Goal: Task Accomplishment & Management: Use online tool/utility

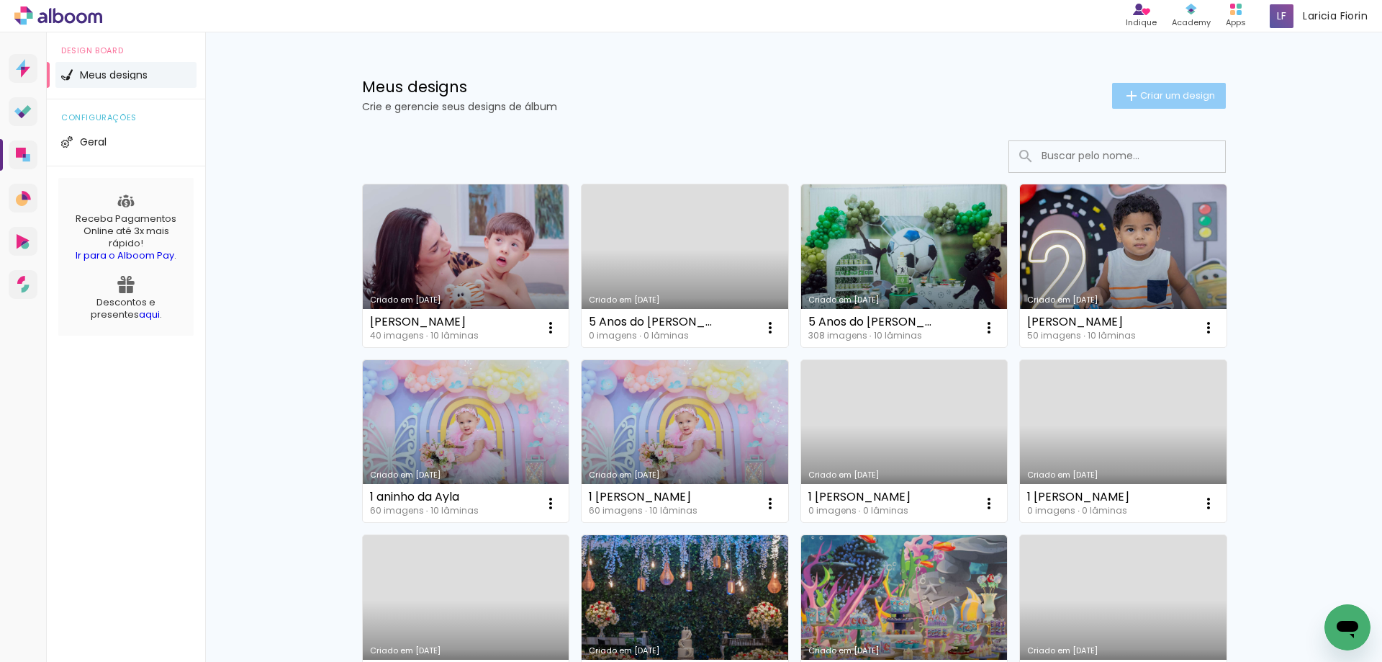
click at [1184, 91] on span "Criar um design" at bounding box center [1178, 95] width 75 height 9
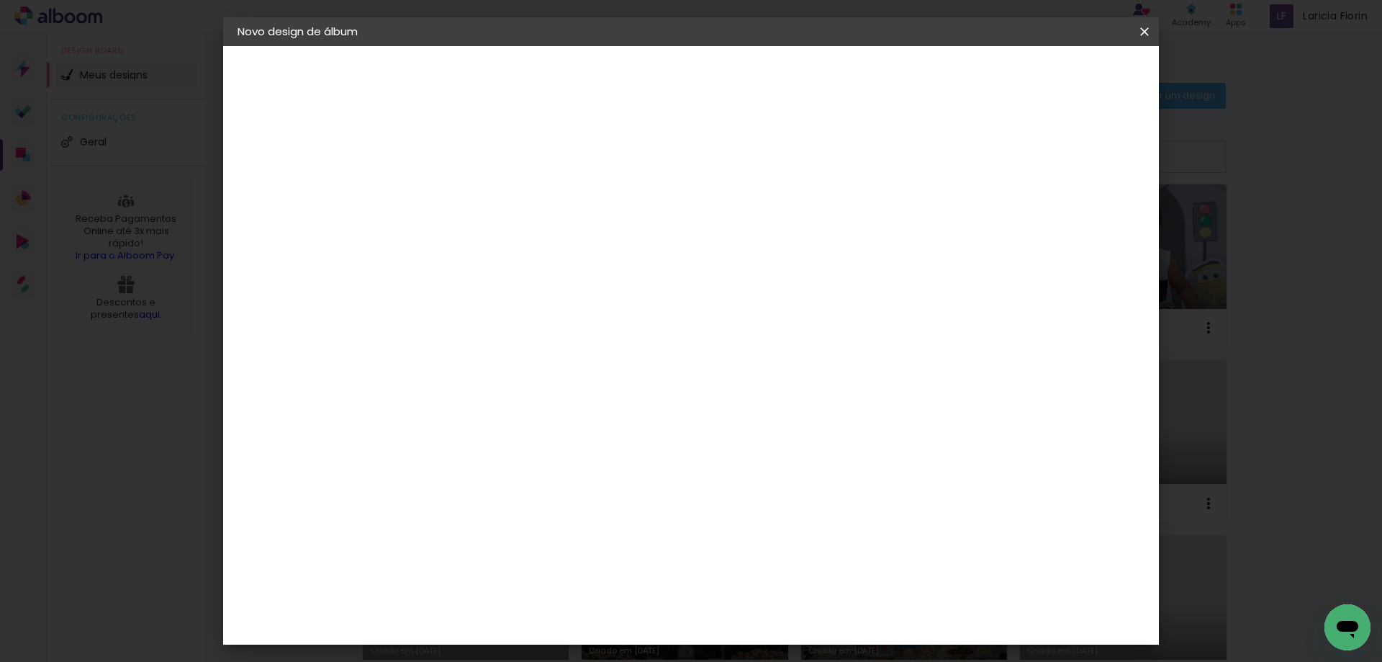
click at [473, 184] on input at bounding box center [473, 193] width 0 height 22
type input "[PERSON_NAME]"
type paper-input "[PERSON_NAME]"
click at [621, 84] on paper-button "Avançar" at bounding box center [585, 76] width 71 height 24
click at [583, 268] on input at bounding box center [509, 274] width 145 height 18
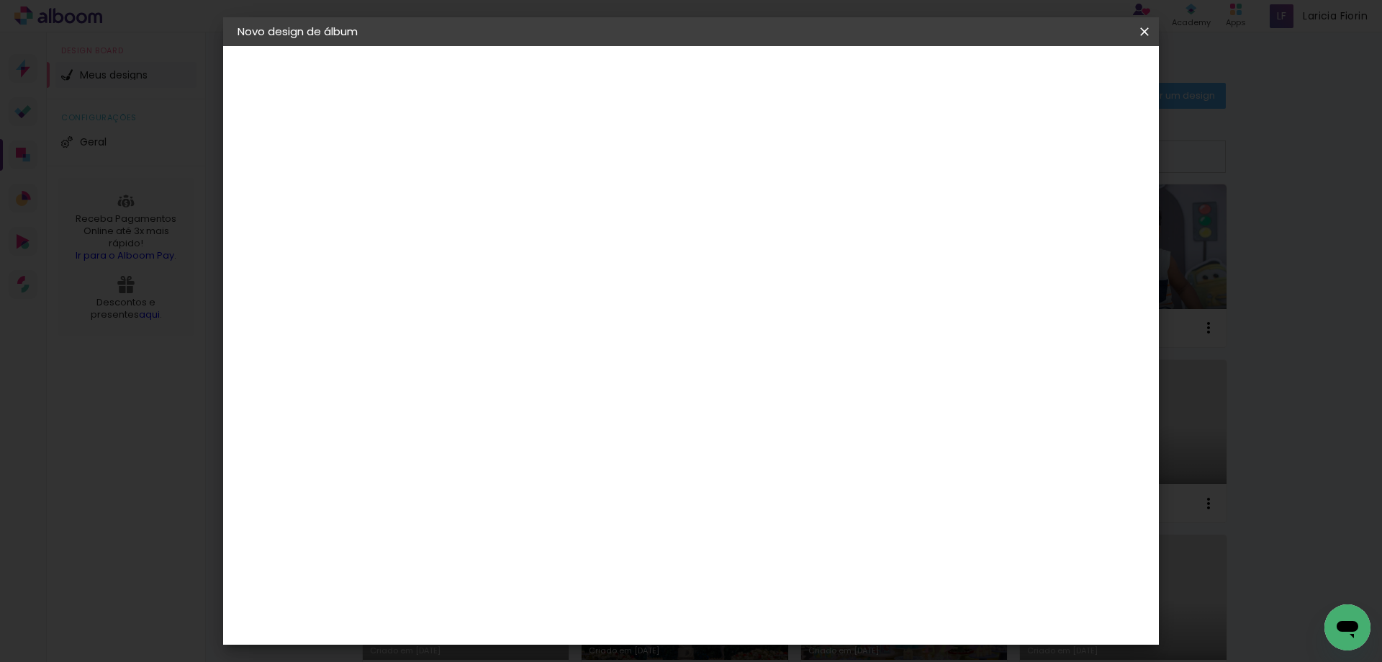
type input "matia"
type paper-input "matia"
click at [552, 323] on div "Matias Encadernações" at bounding box center [508, 328] width 89 height 23
click at [552, 320] on div "Matias Encadernações" at bounding box center [508, 328] width 89 height 23
click at [704, 86] on paper-button "Avançar" at bounding box center [669, 76] width 71 height 24
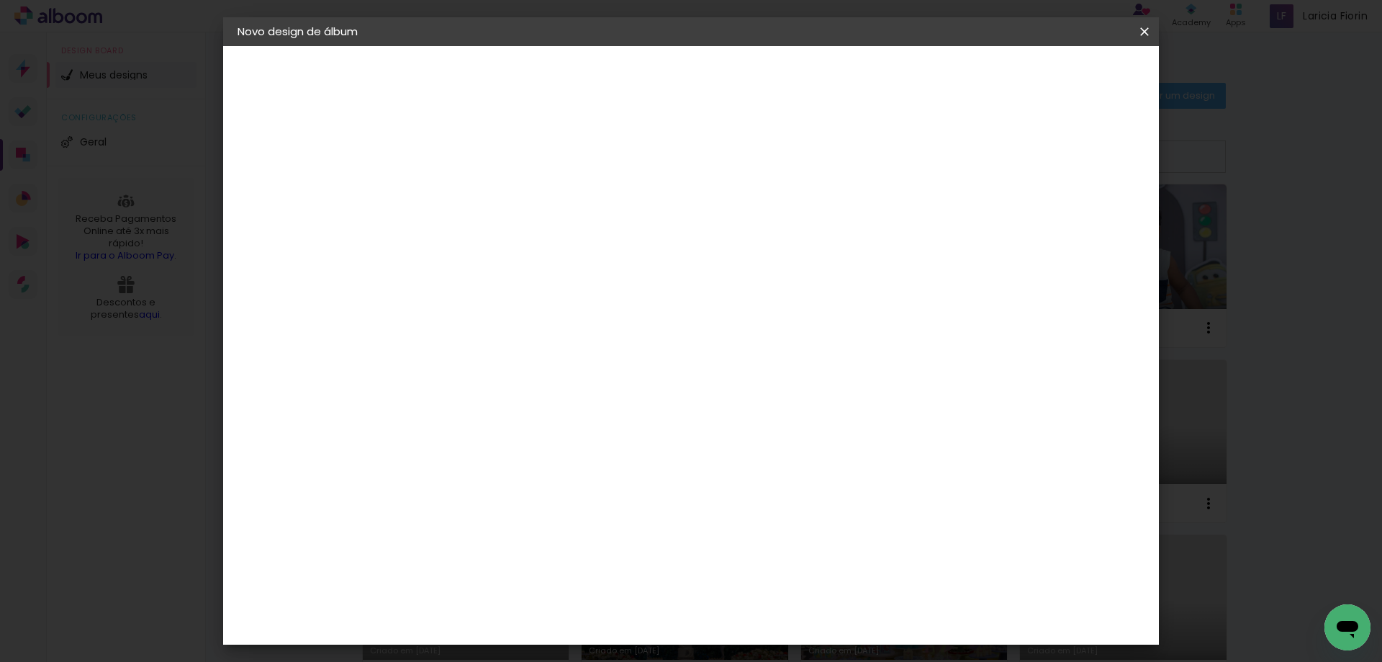
click at [547, 242] on iron-icon at bounding box center [537, 250] width 17 height 17
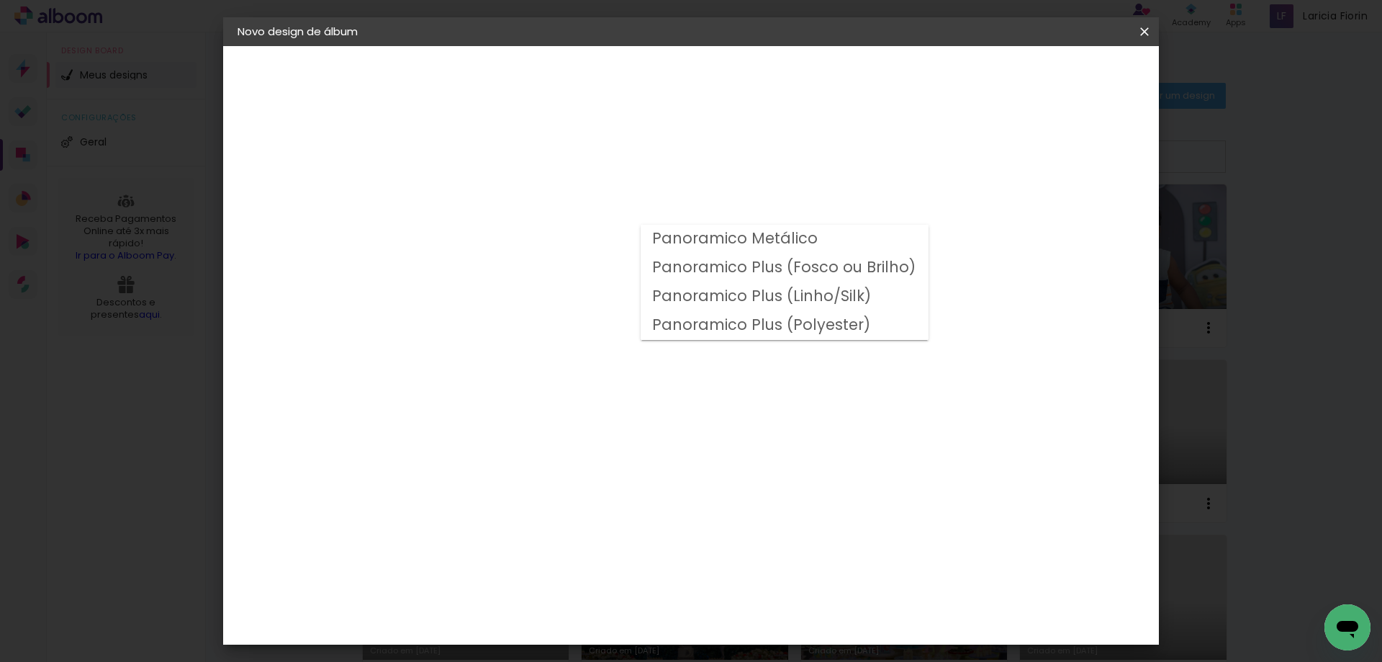
click at [0, 0] on slot "Panoramico Plus (Fosco ou Brilho)" at bounding box center [0, 0] width 0 height 0
type input "Panoramico Plus (Fosco ou Brilho)"
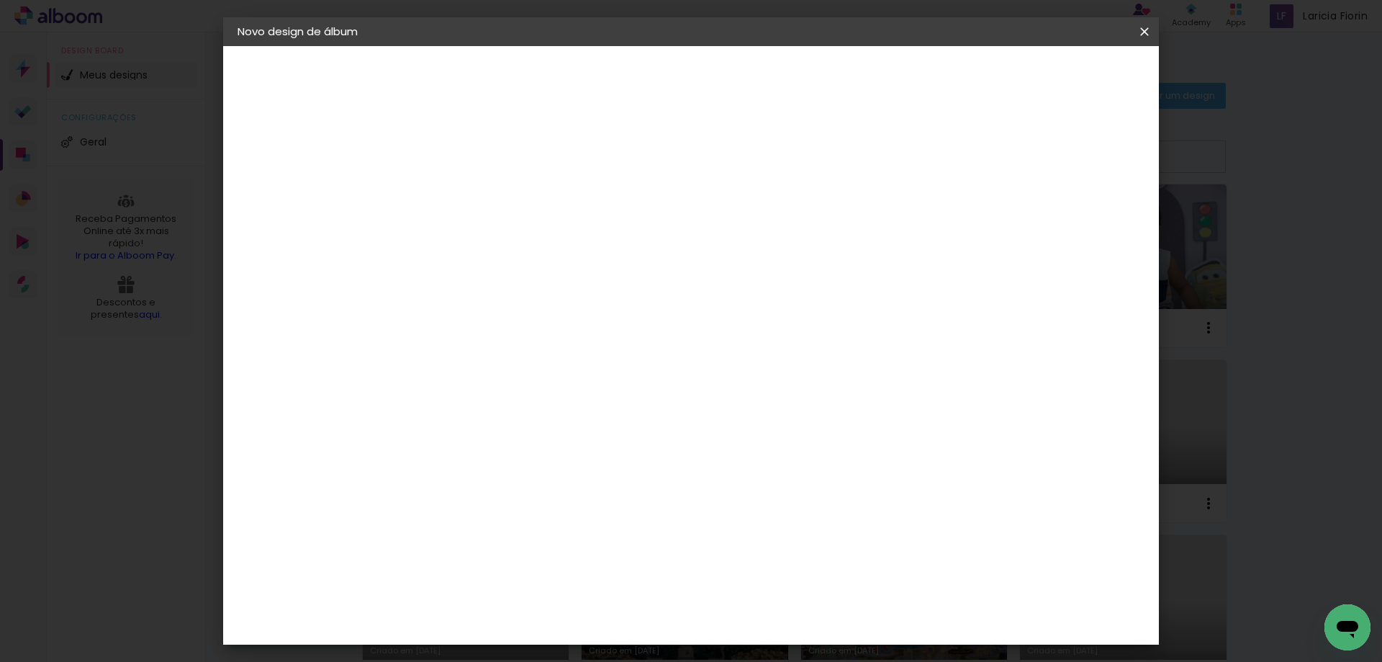
scroll to position [379, 0]
click at [570, 639] on span "20 × 20" at bounding box center [536, 658] width 67 height 38
click at [708, 86] on paper-button "Avançar" at bounding box center [672, 76] width 71 height 24
click at [1055, 81] on span "Iniciar design" at bounding box center [1022, 76] width 66 height 10
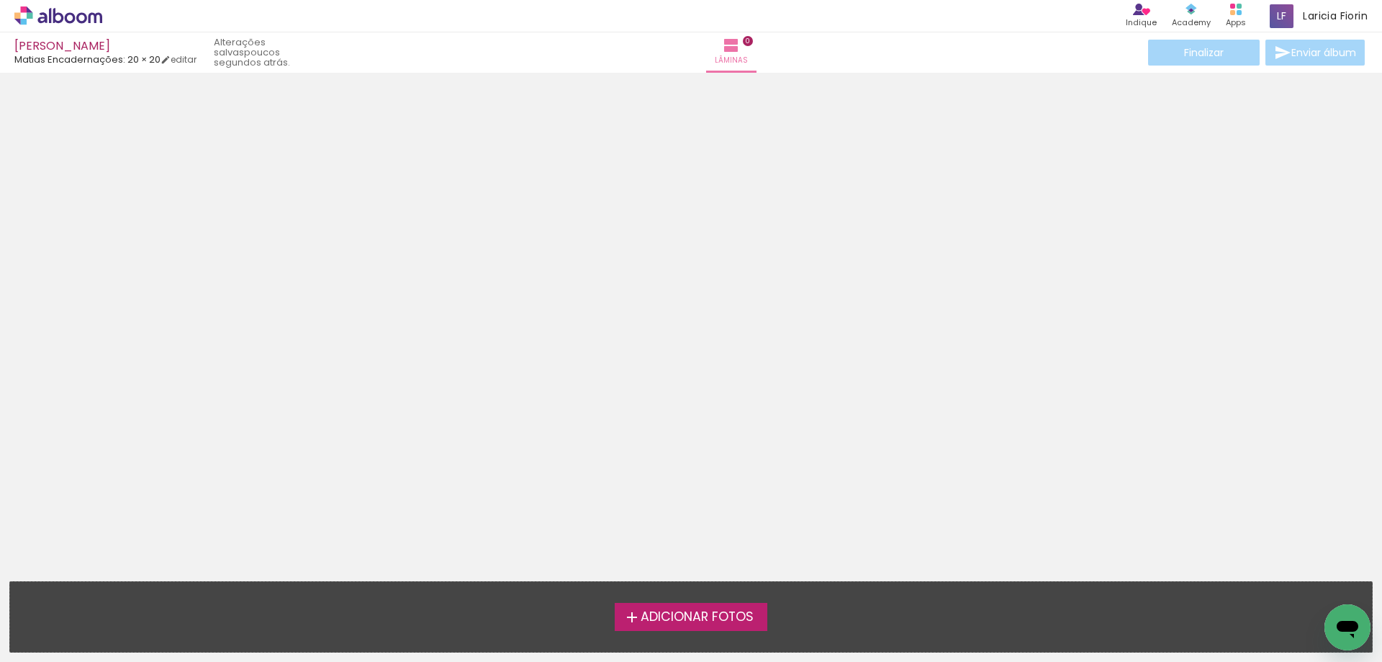
click at [723, 624] on span "Adicionar Fotos" at bounding box center [697, 617] width 113 height 13
click at [0, 0] on input "file" at bounding box center [0, 0] width 0 height 0
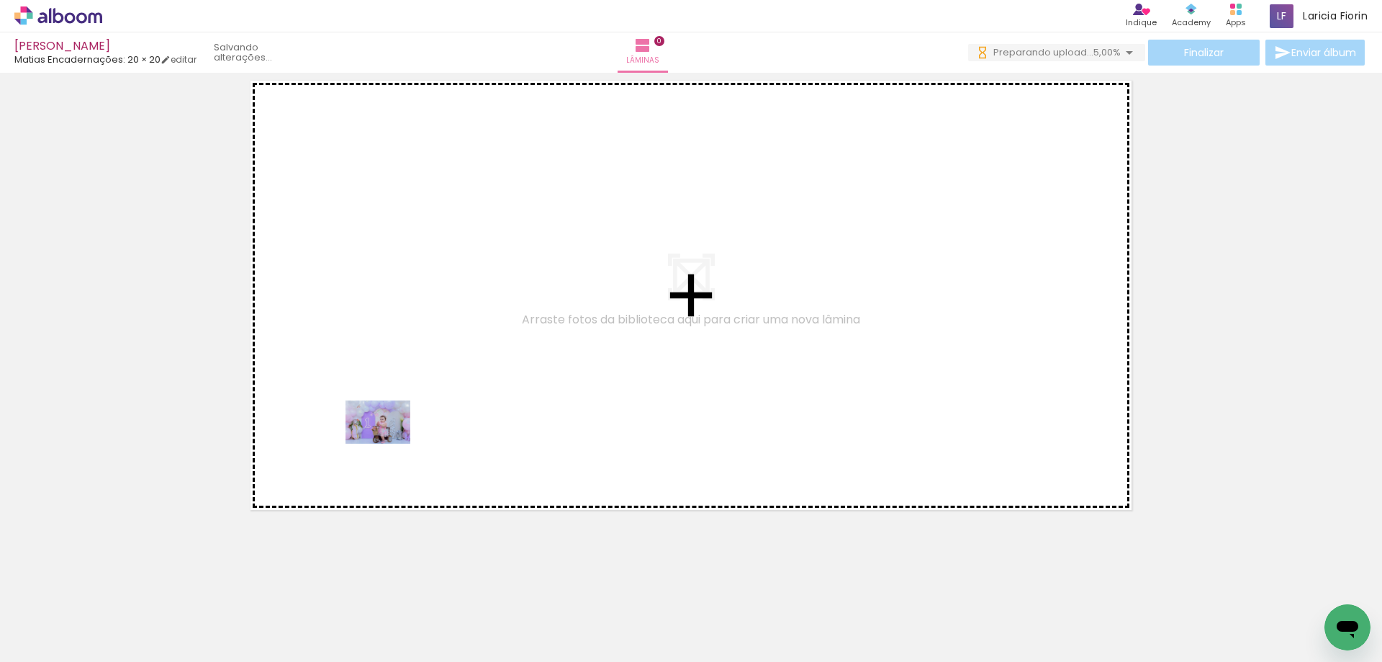
drag, startPoint x: 173, startPoint y: 623, endPoint x: 328, endPoint y: 559, distance: 167.3
click at [395, 439] on quentale-workspace at bounding box center [691, 331] width 1382 height 662
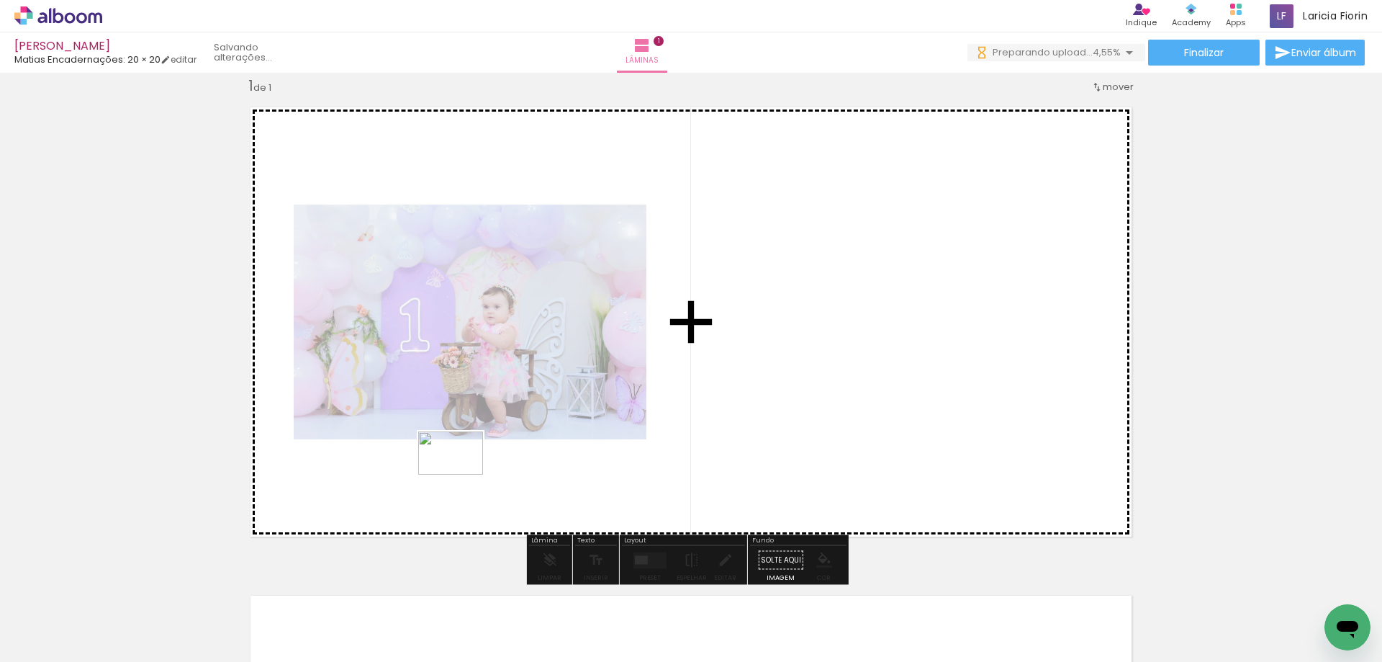
drag, startPoint x: 240, startPoint y: 611, endPoint x: 374, endPoint y: 621, distance: 134.3
click at [467, 472] on quentale-workspace at bounding box center [691, 331] width 1382 height 662
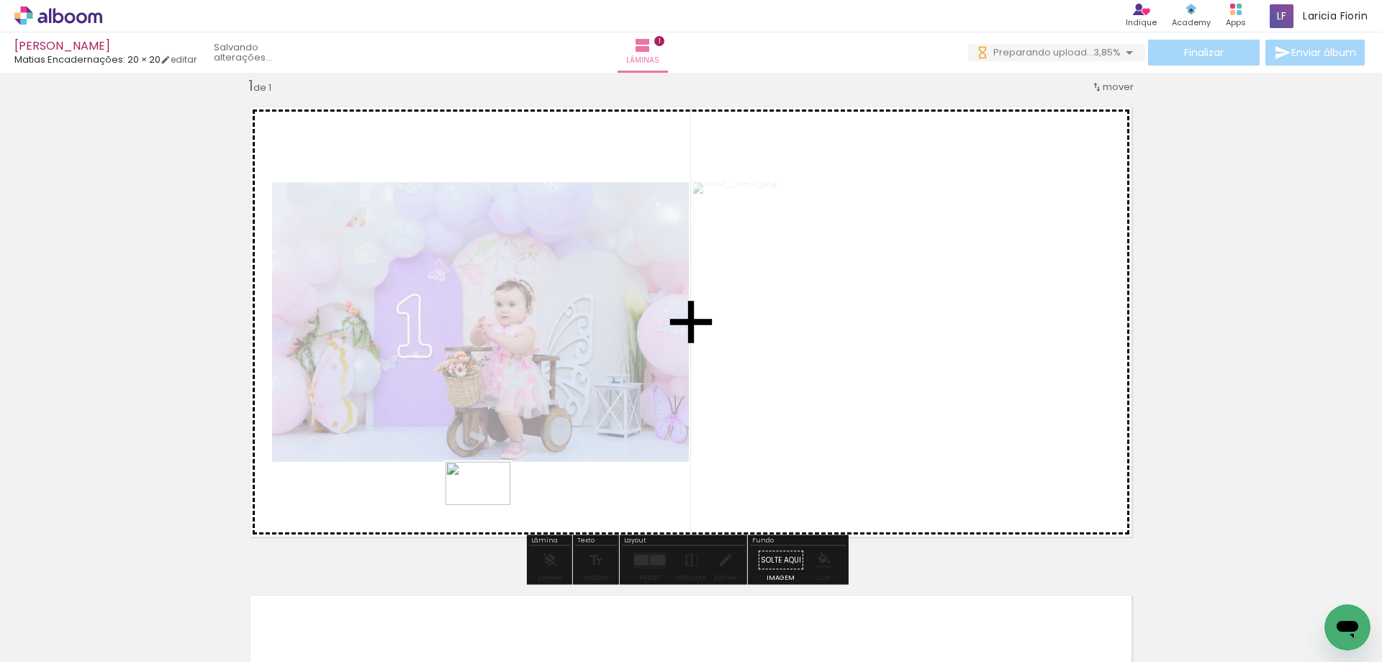
drag, startPoint x: 312, startPoint y: 615, endPoint x: 534, endPoint y: 497, distance: 251.2
click at [534, 497] on quentale-workspace at bounding box center [691, 331] width 1382 height 662
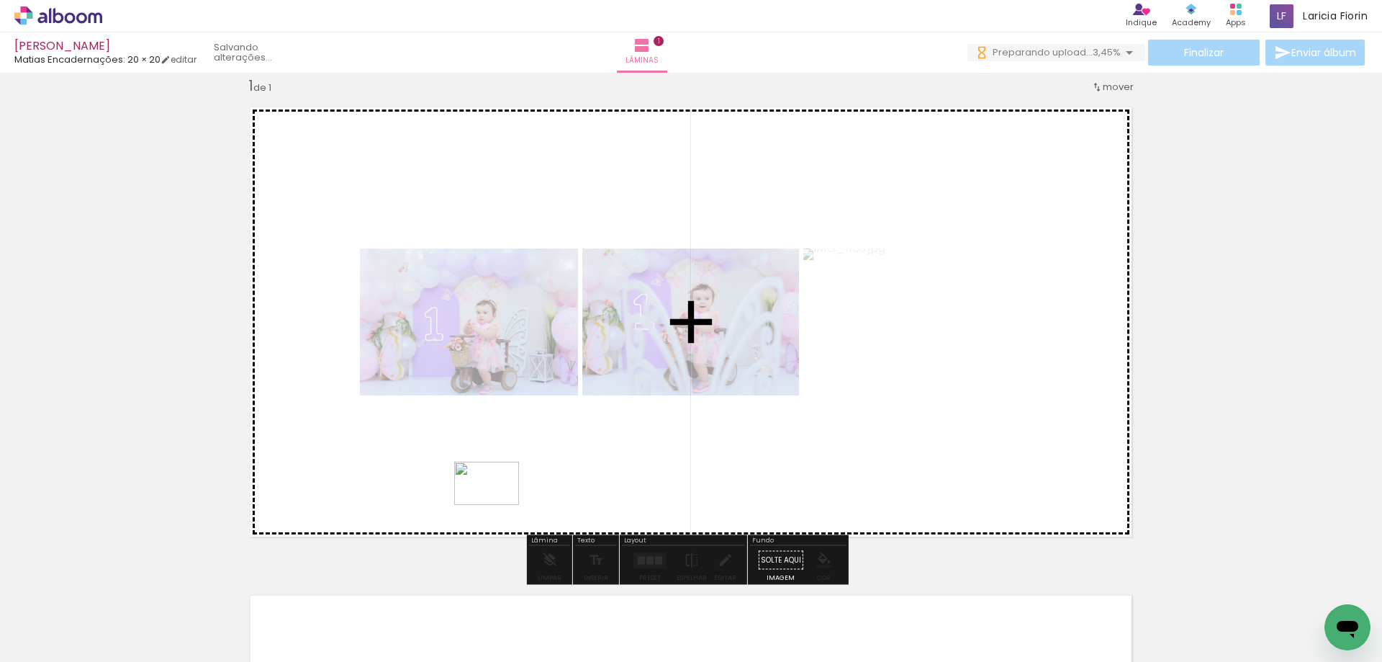
drag, startPoint x: 429, startPoint y: 577, endPoint x: 549, endPoint y: 560, distance: 121.5
click at [499, 503] on quentale-workspace at bounding box center [691, 331] width 1382 height 662
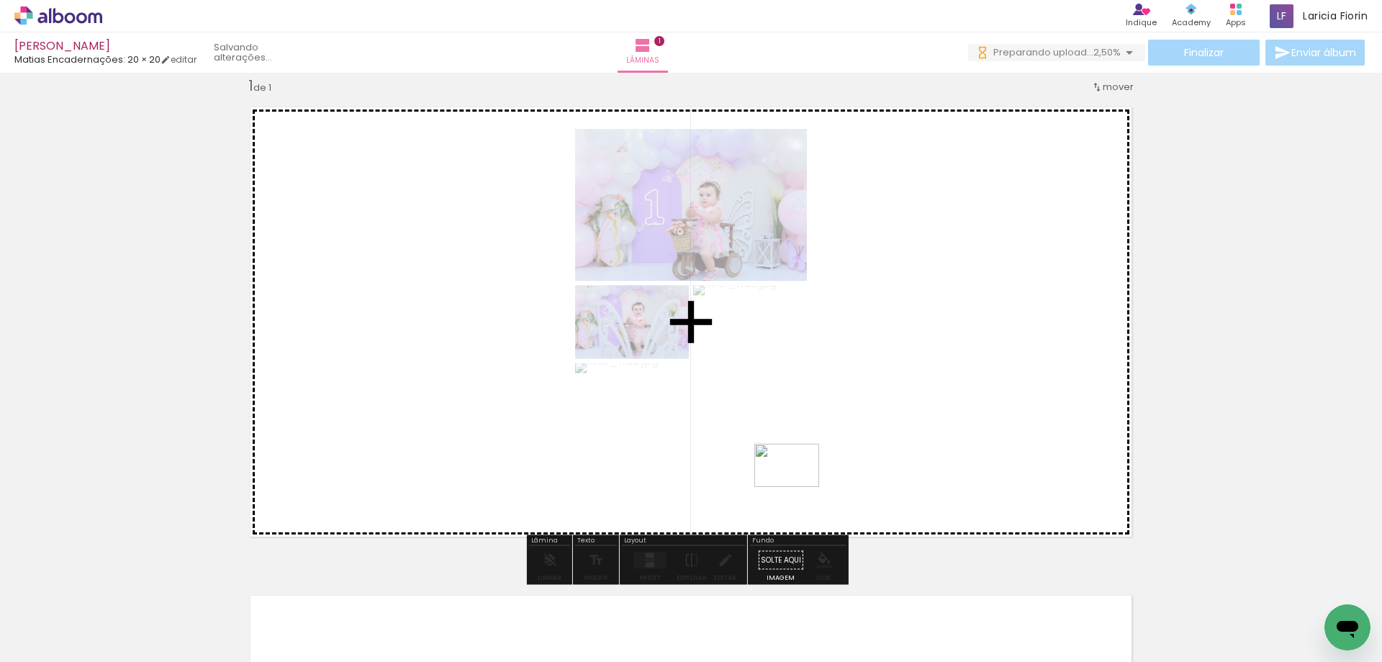
drag, startPoint x: 487, startPoint y: 614, endPoint x: 771, endPoint y: 560, distance: 288.8
click at [806, 473] on quentale-workspace at bounding box center [691, 331] width 1382 height 662
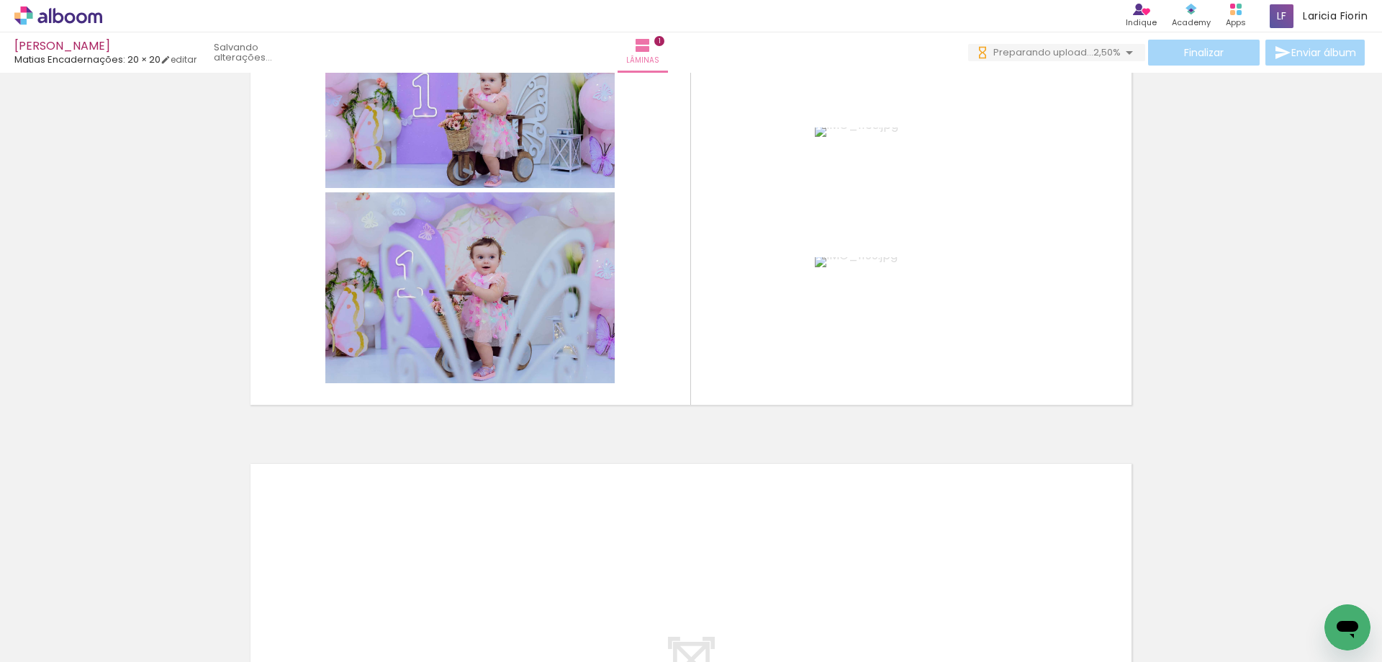
scroll to position [96, 0]
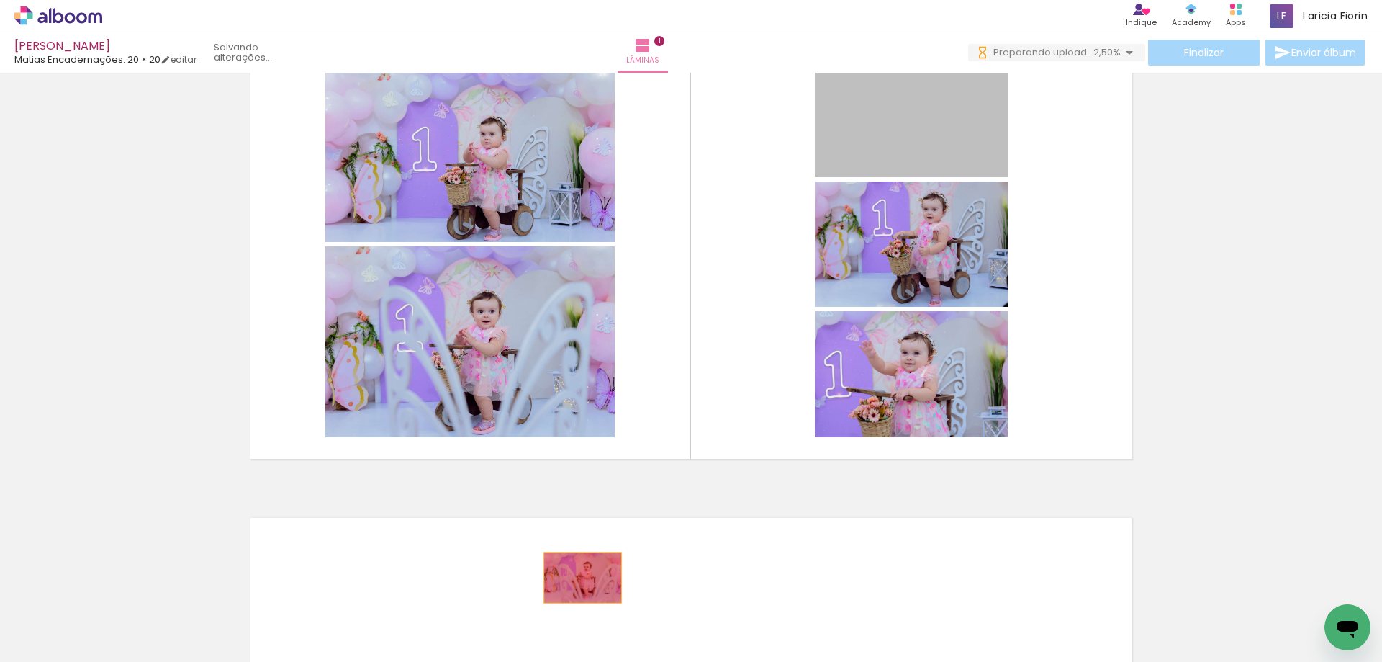
drag, startPoint x: 888, startPoint y: 127, endPoint x: 577, endPoint y: 577, distance: 547.2
click at [577, 577] on quentale-workspace at bounding box center [691, 331] width 1382 height 662
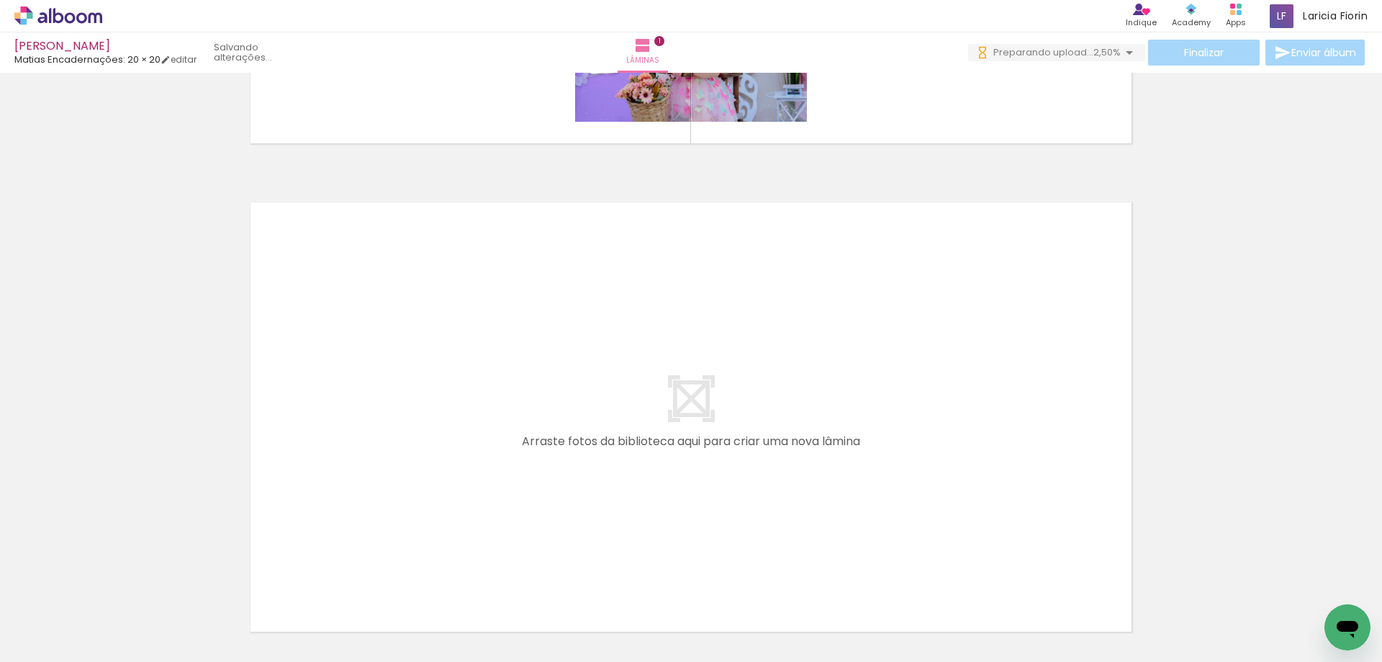
scroll to position [448, 0]
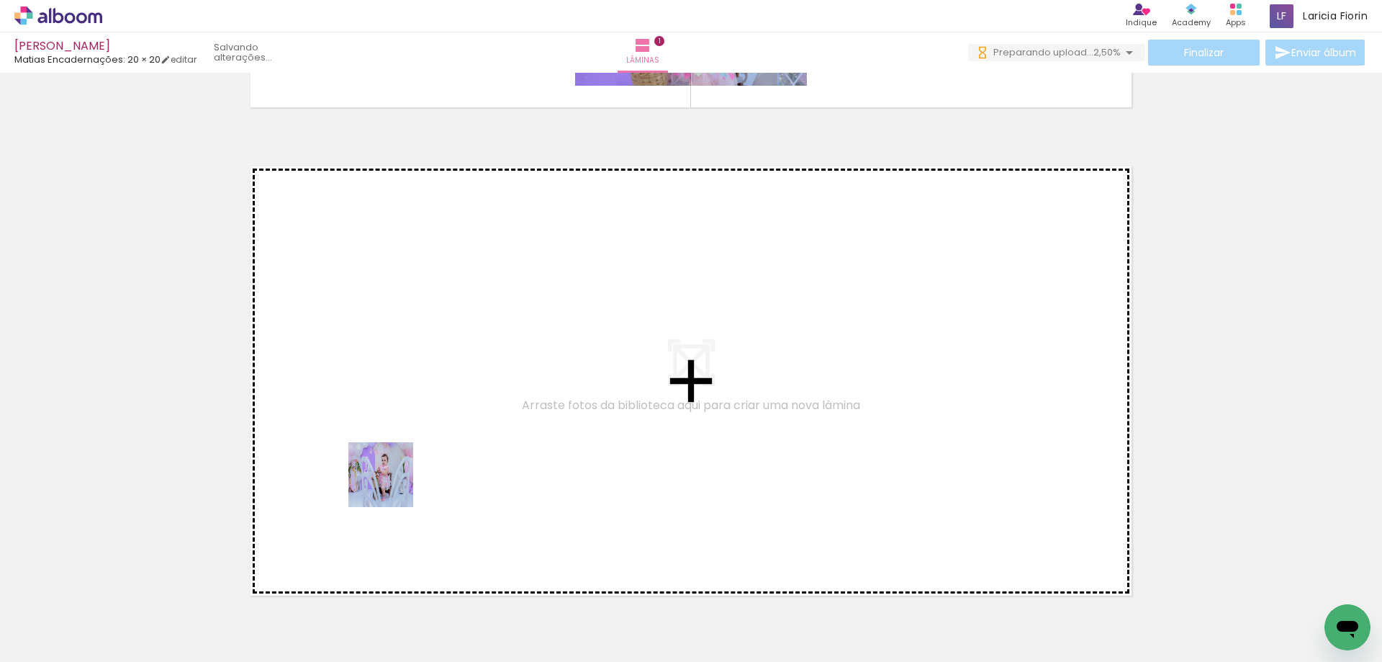
drag, startPoint x: 320, startPoint y: 607, endPoint x: 403, endPoint y: 473, distance: 157.5
click at [403, 473] on quentale-workspace at bounding box center [691, 331] width 1382 height 662
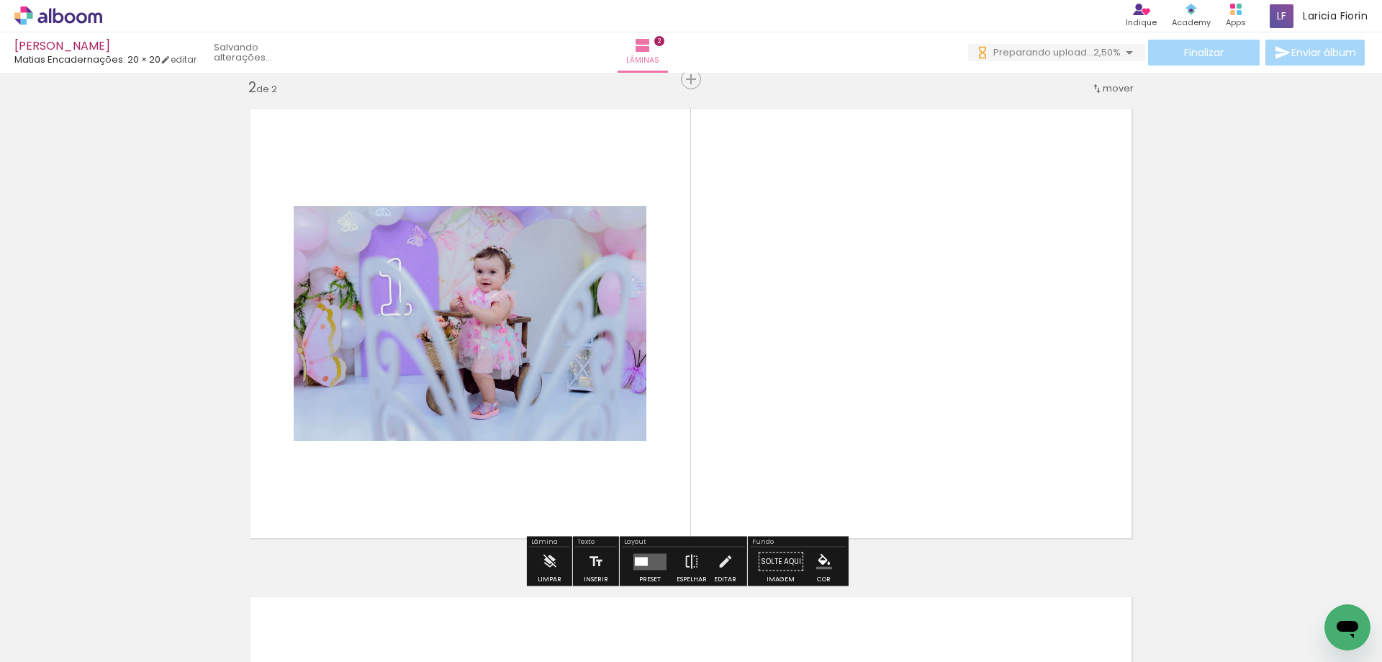
scroll to position [507, 0]
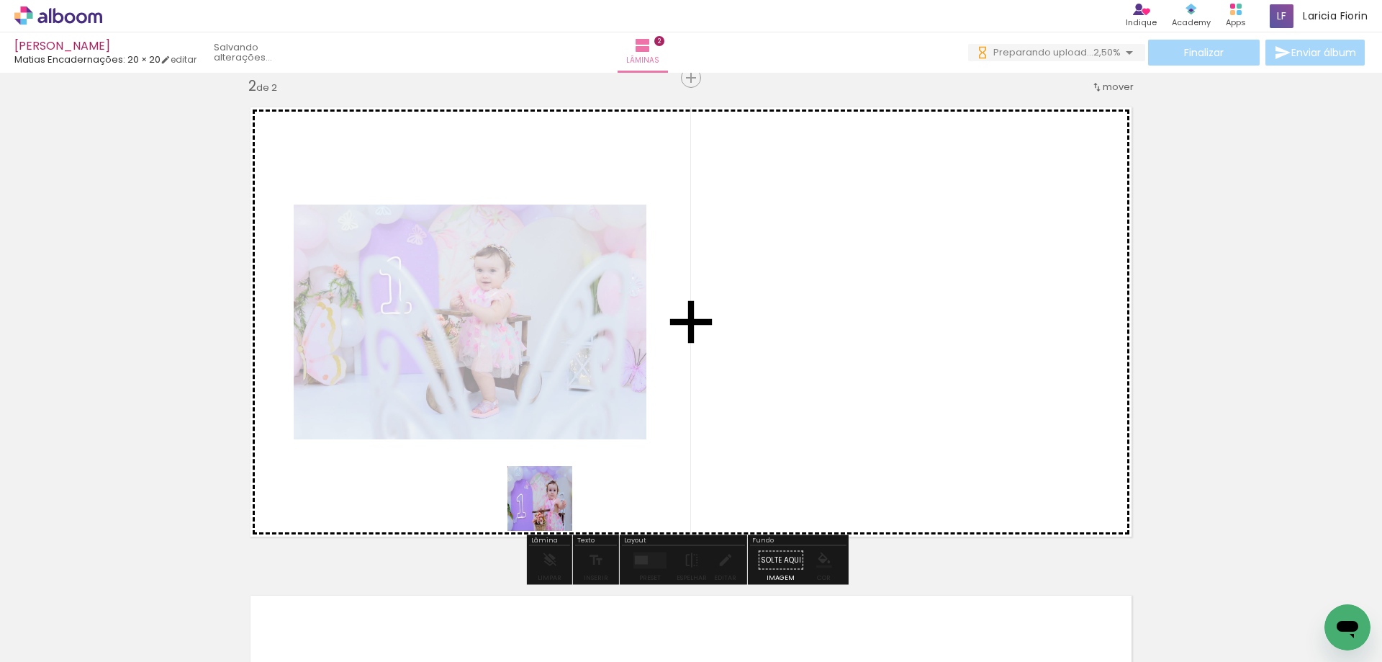
drag, startPoint x: 562, startPoint y: 619, endPoint x: 547, endPoint y: 454, distance: 165.6
click at [547, 454] on quentale-workspace at bounding box center [691, 331] width 1382 height 662
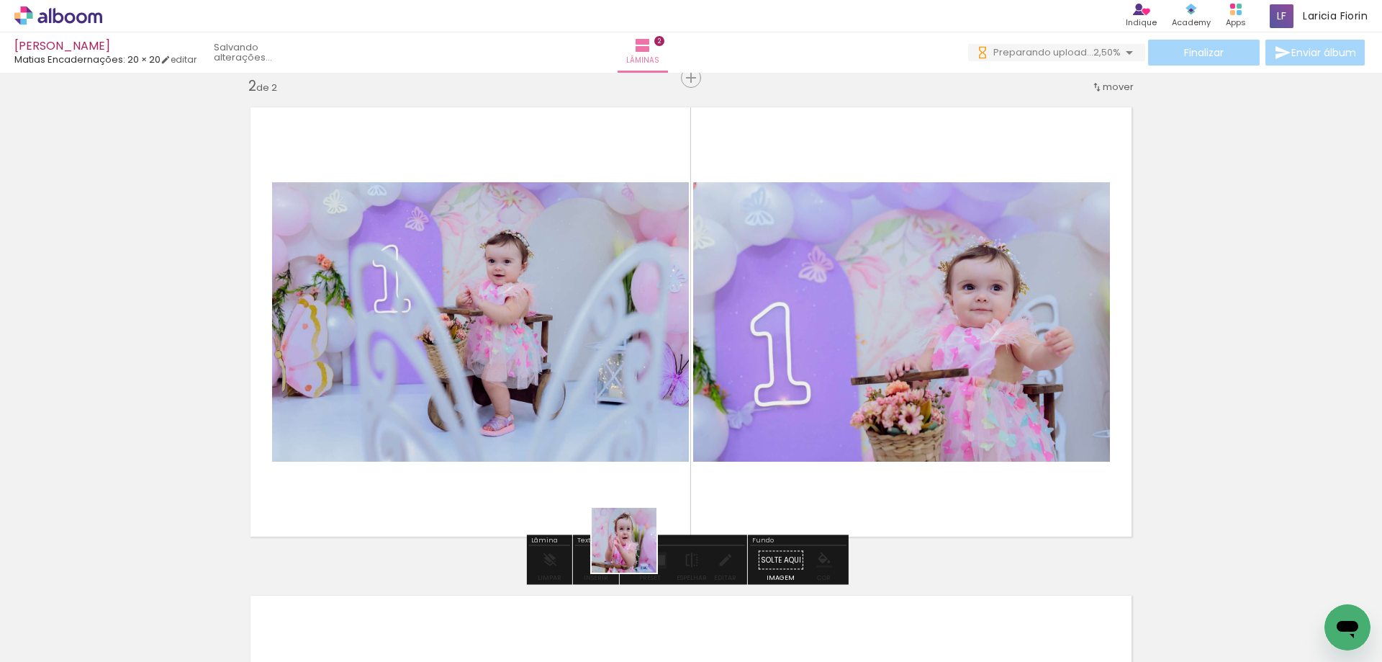
drag, startPoint x: 619, startPoint y: 627, endPoint x: 677, endPoint y: 534, distance: 109.3
click at [651, 480] on quentale-workspace at bounding box center [691, 331] width 1382 height 662
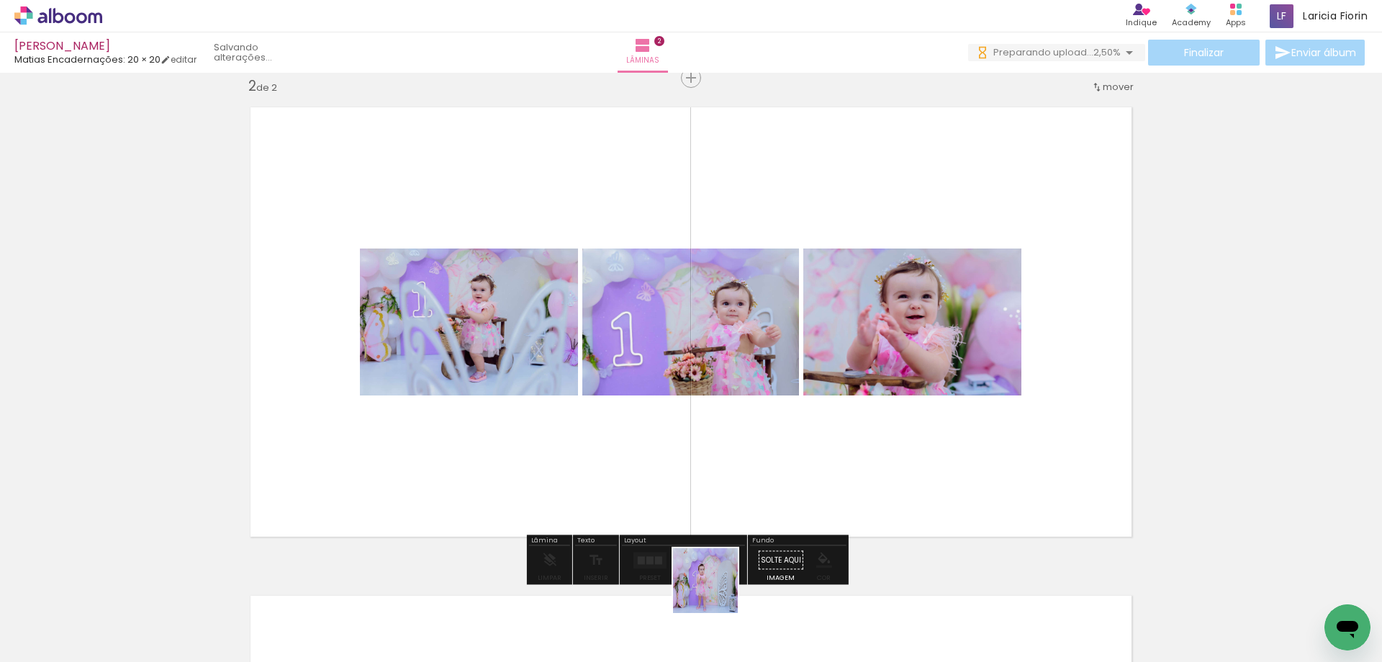
drag, startPoint x: 721, startPoint y: 627, endPoint x: 742, endPoint y: 454, distance: 174.2
click at [742, 454] on quentale-workspace at bounding box center [691, 331] width 1382 height 662
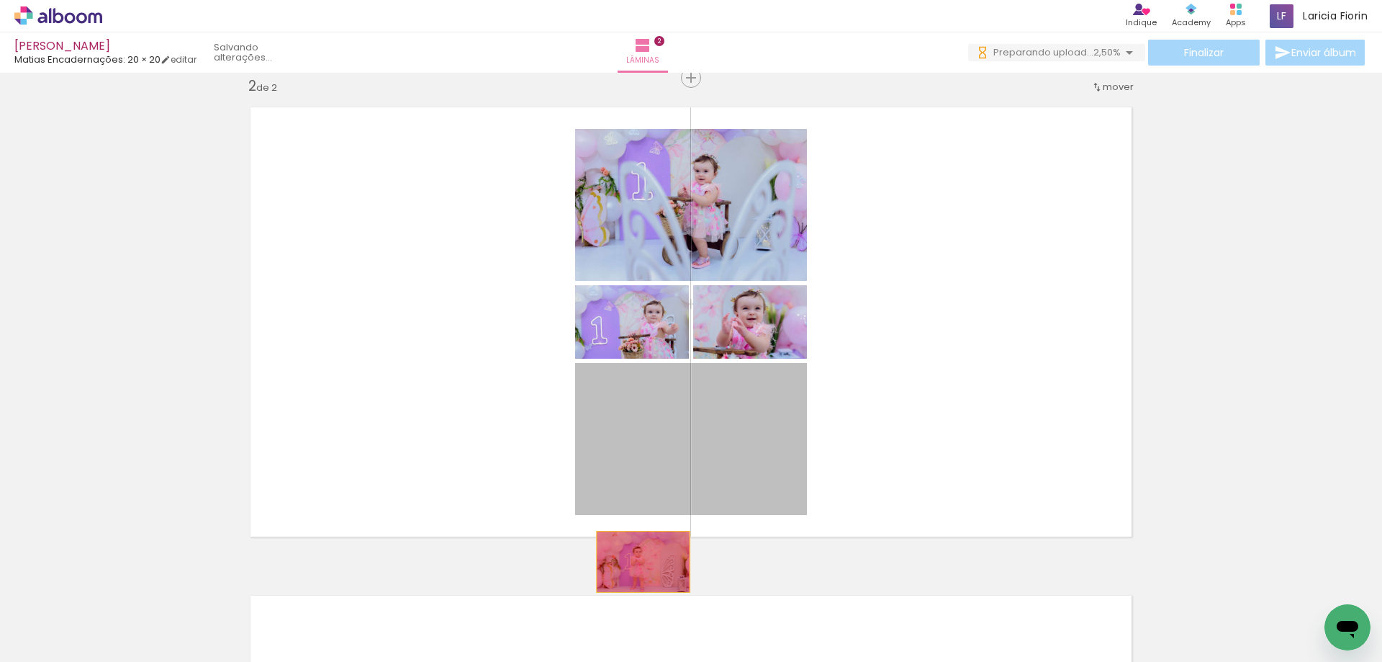
drag, startPoint x: 583, startPoint y: 384, endPoint x: 638, endPoint y: 583, distance: 205.6
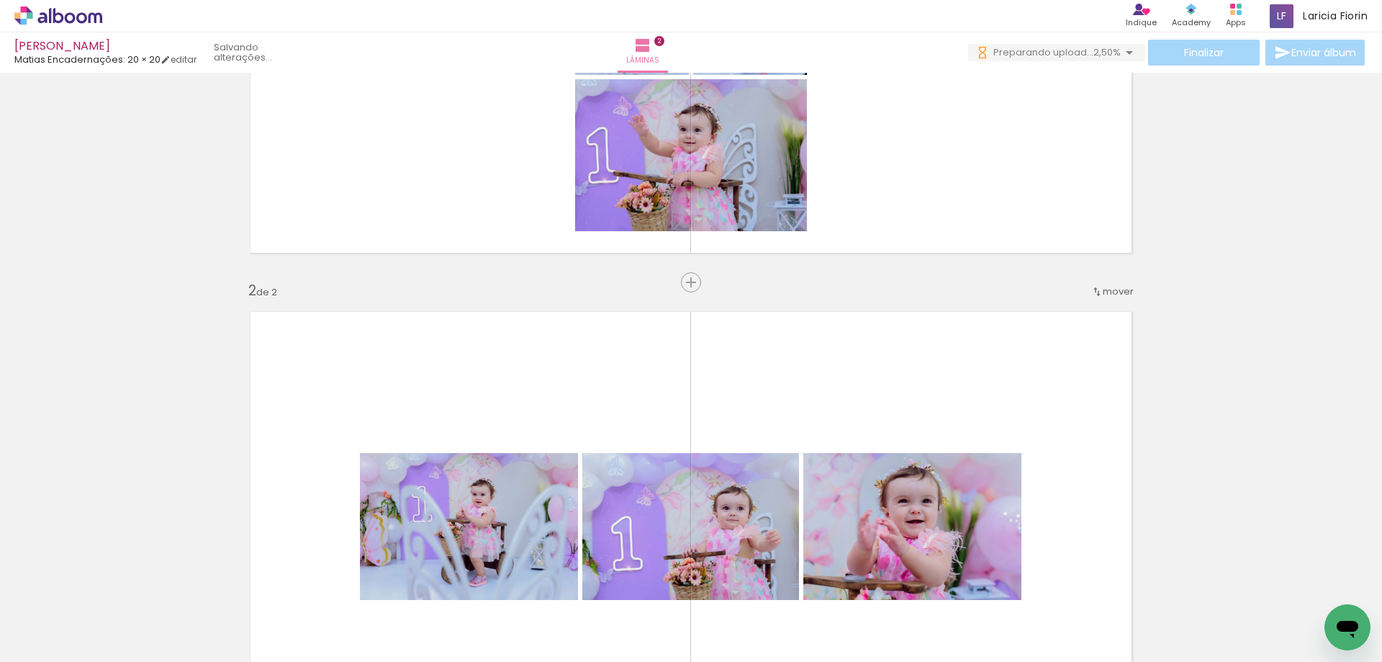
scroll to position [0, 0]
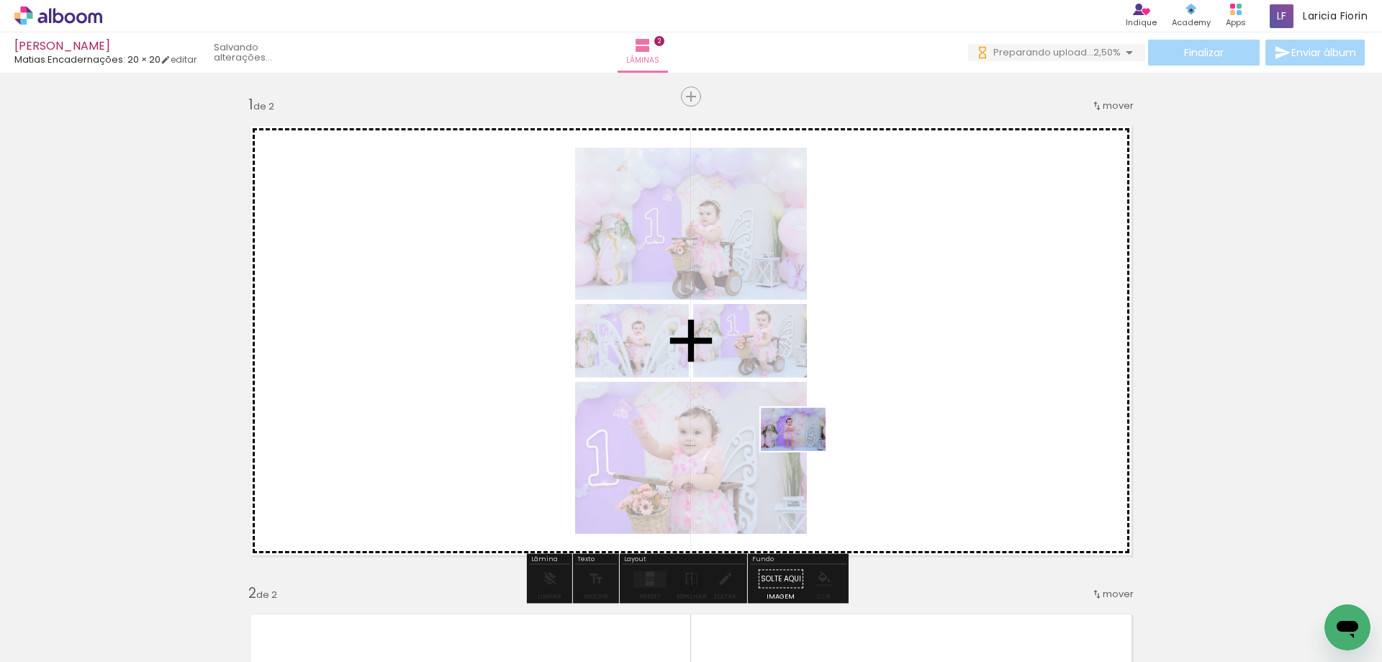
drag, startPoint x: 709, startPoint y: 605, endPoint x: 805, endPoint y: 451, distance: 181.4
click at [805, 451] on quentale-workspace at bounding box center [691, 331] width 1382 height 662
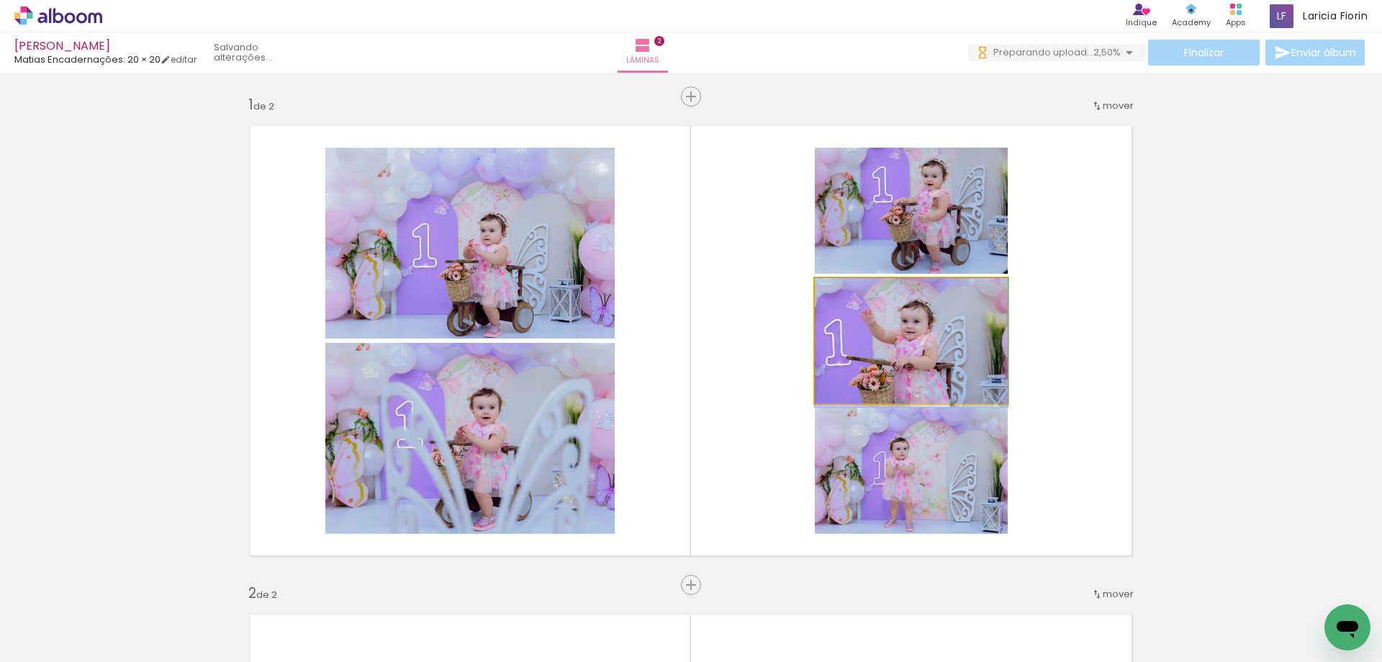
drag, startPoint x: 907, startPoint y: 371, endPoint x: 826, endPoint y: 390, distance: 83.7
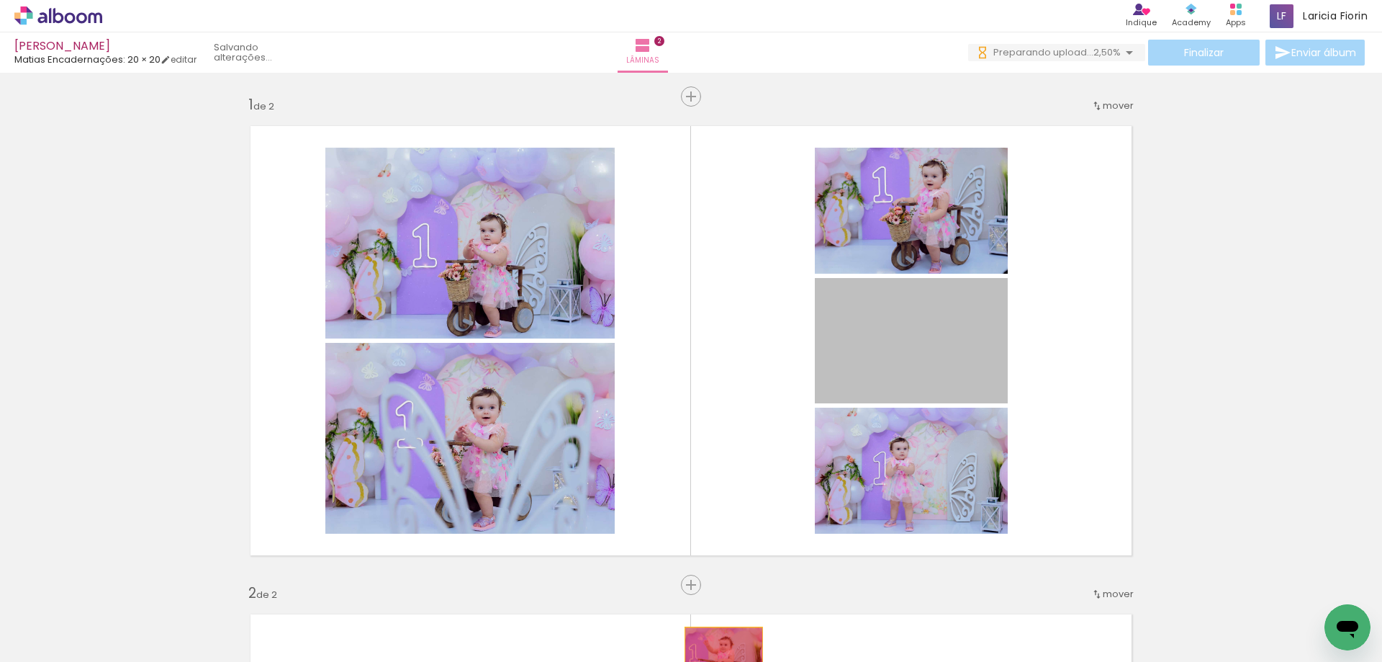
drag, startPoint x: 892, startPoint y: 363, endPoint x: 719, endPoint y: 652, distance: 337.5
click at [719, 652] on quentale-workspace at bounding box center [691, 331] width 1382 height 662
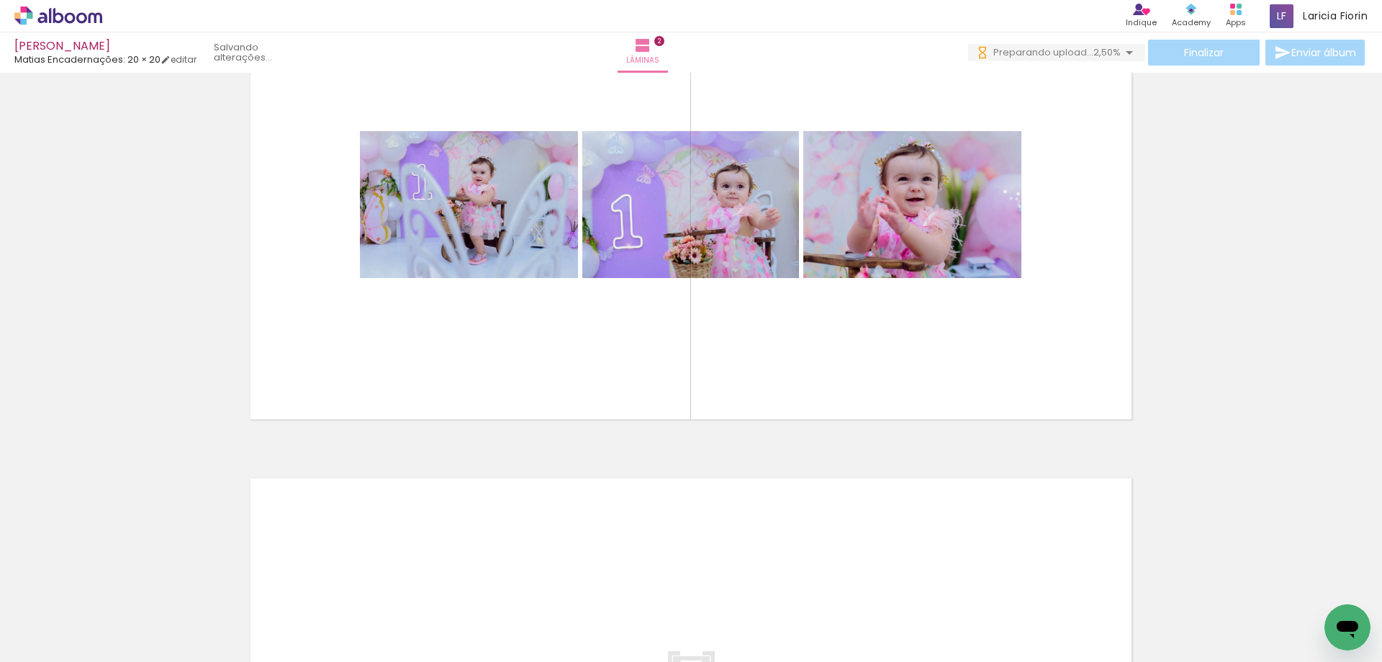
scroll to position [649, 0]
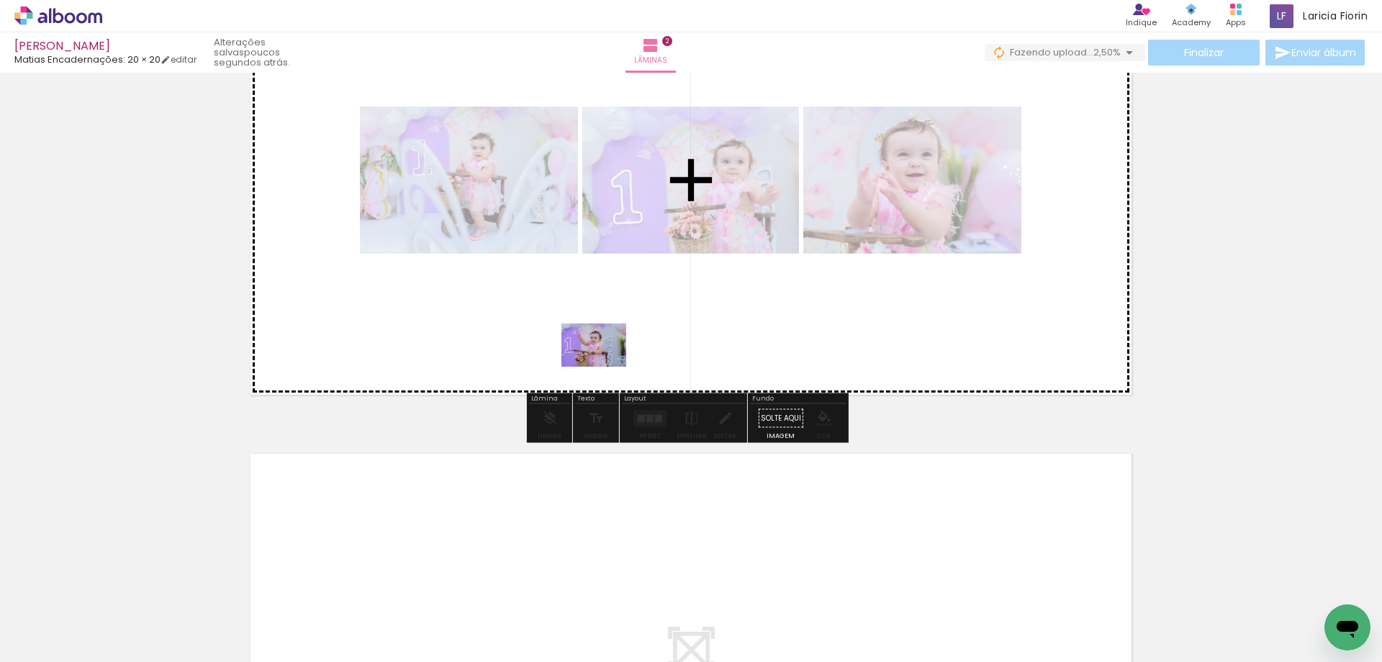
drag, startPoint x: 482, startPoint y: 611, endPoint x: 605, endPoint y: 366, distance: 274.0
click at [605, 366] on quentale-workspace at bounding box center [691, 331] width 1382 height 662
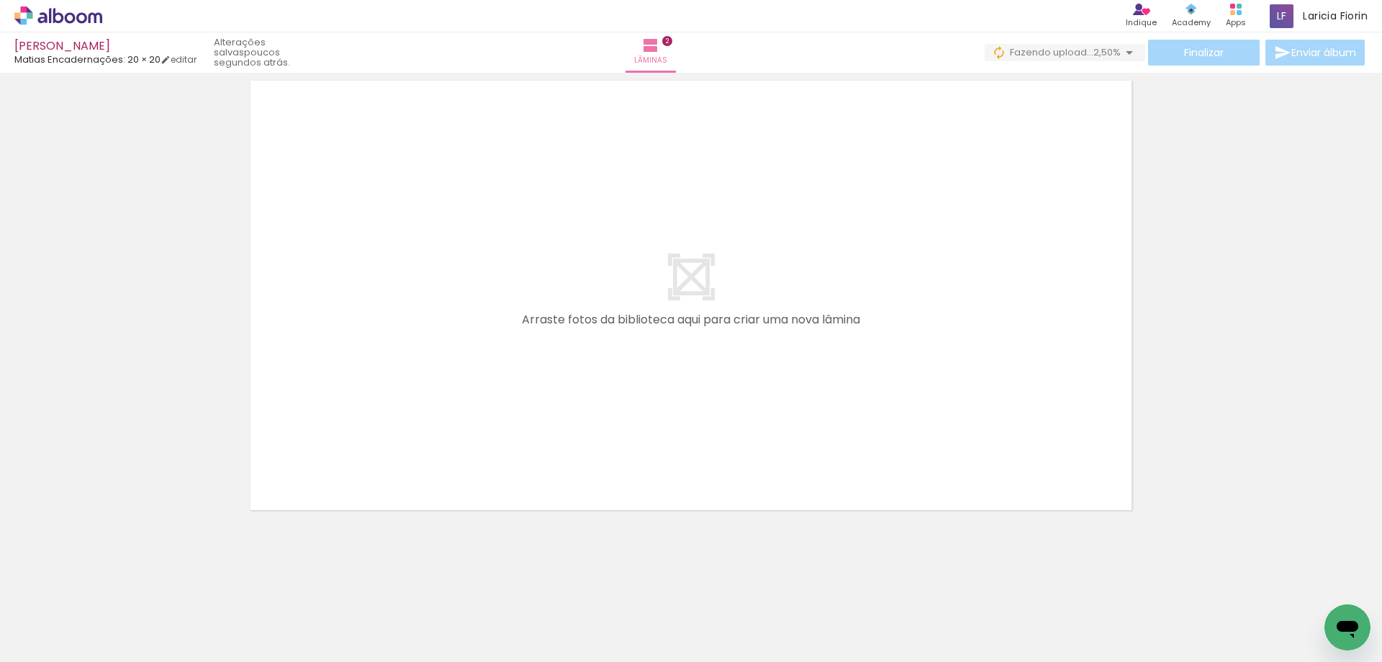
scroll to position [0, 321]
drag, startPoint x: 801, startPoint y: 620, endPoint x: 804, endPoint y: 518, distance: 101.6
click at [807, 455] on quentale-workspace at bounding box center [691, 331] width 1382 height 662
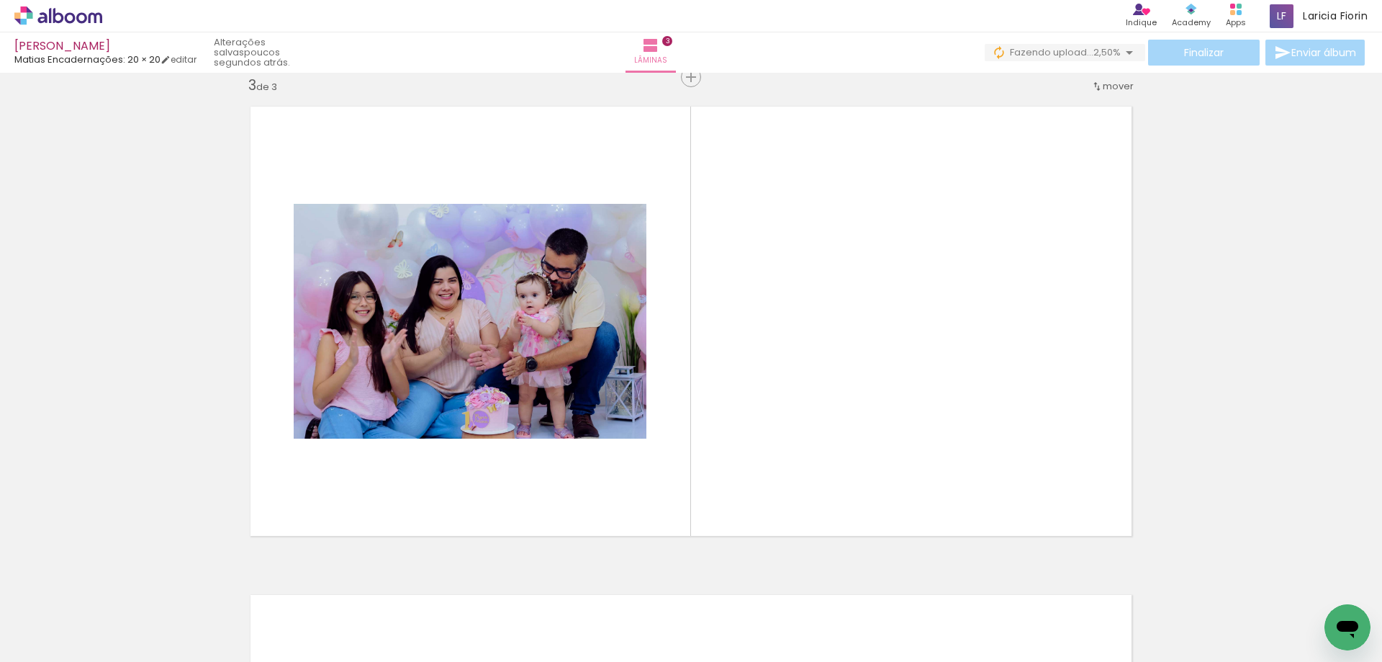
scroll to position [995, 0]
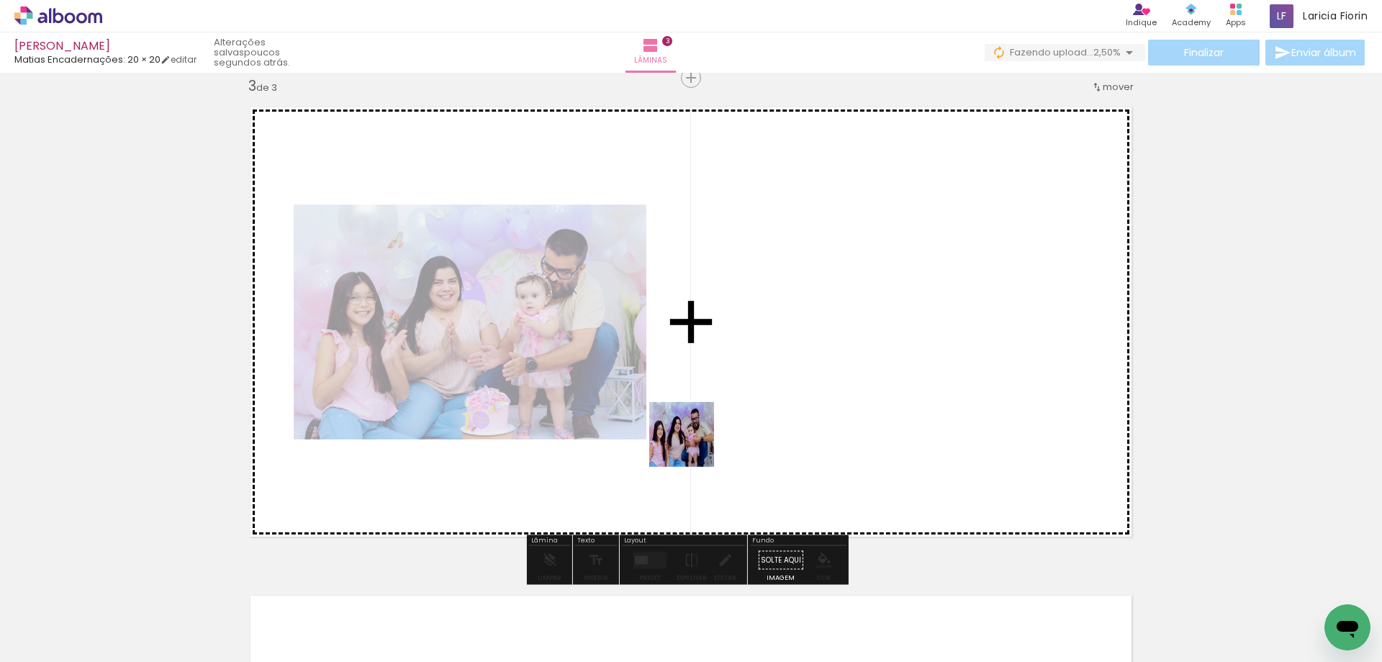
drag, startPoint x: 709, startPoint y: 609, endPoint x: 654, endPoint y: 339, distance: 275.6
click at [664, 299] on quentale-workspace at bounding box center [691, 331] width 1382 height 662
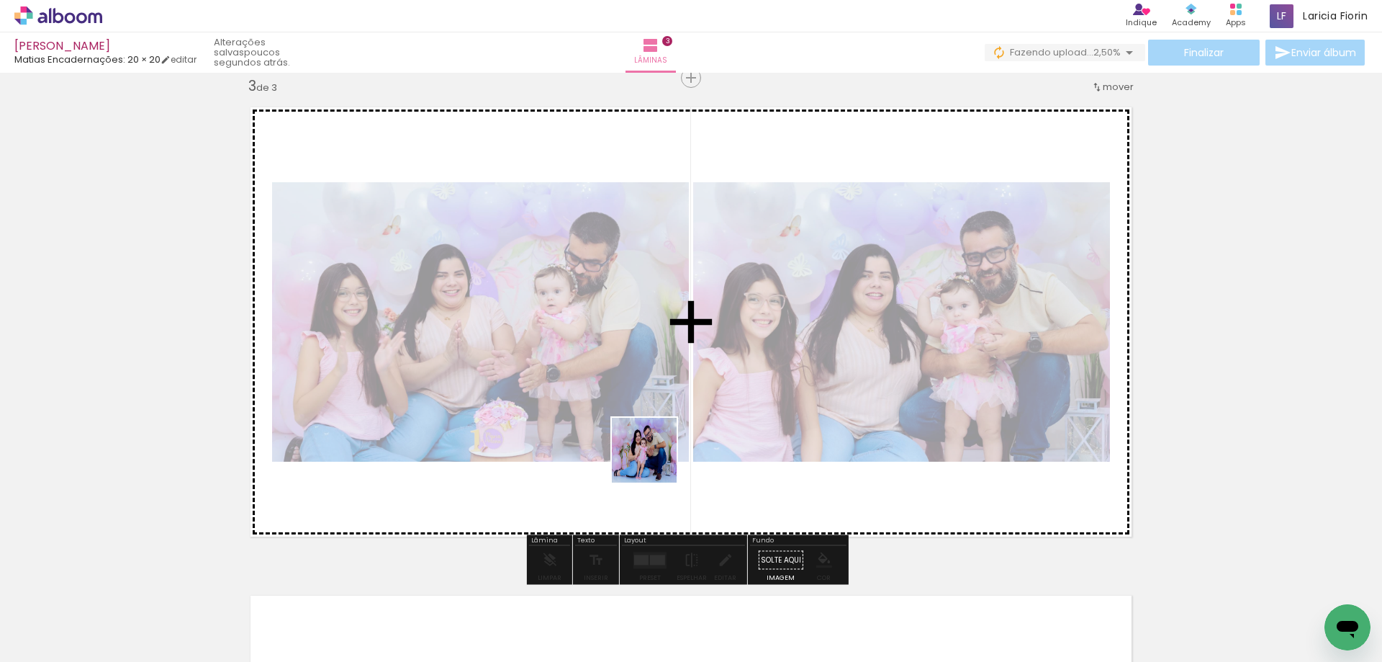
drag, startPoint x: 652, startPoint y: 625, endPoint x: 665, endPoint y: 419, distance: 206.3
click at [662, 418] on quentale-workspace at bounding box center [691, 331] width 1382 height 662
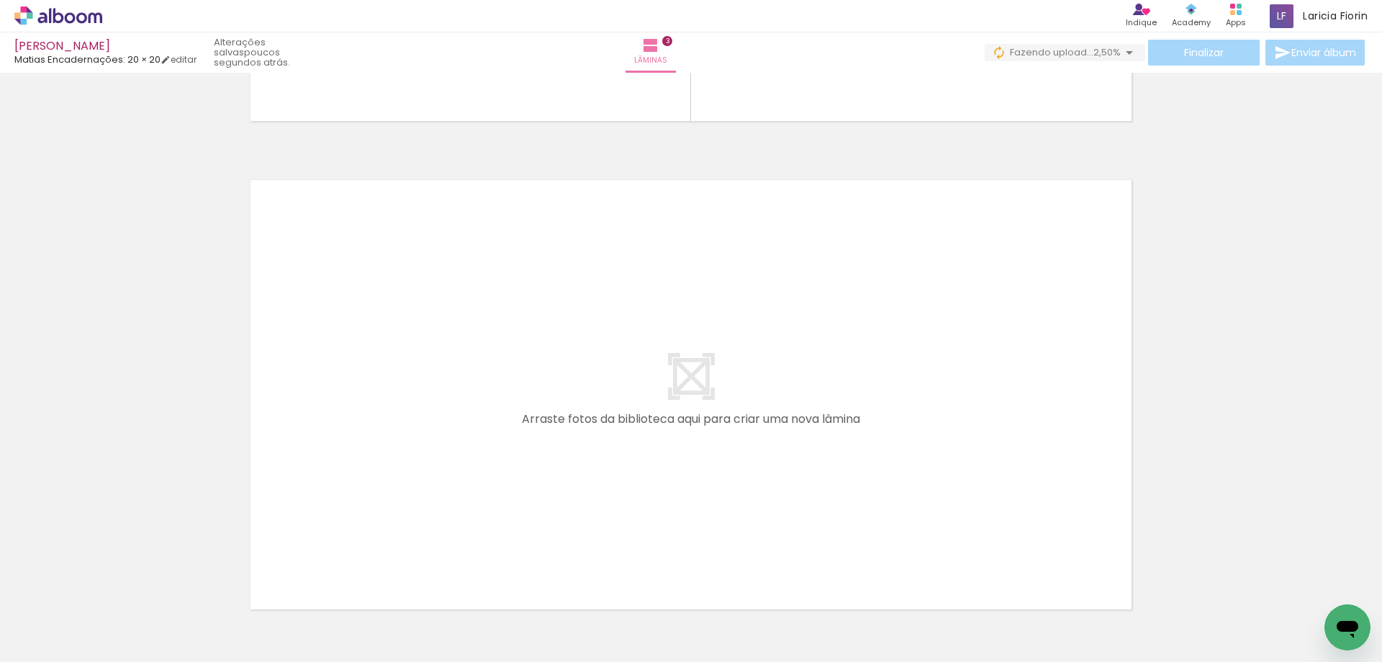
scroll to position [1478, 0]
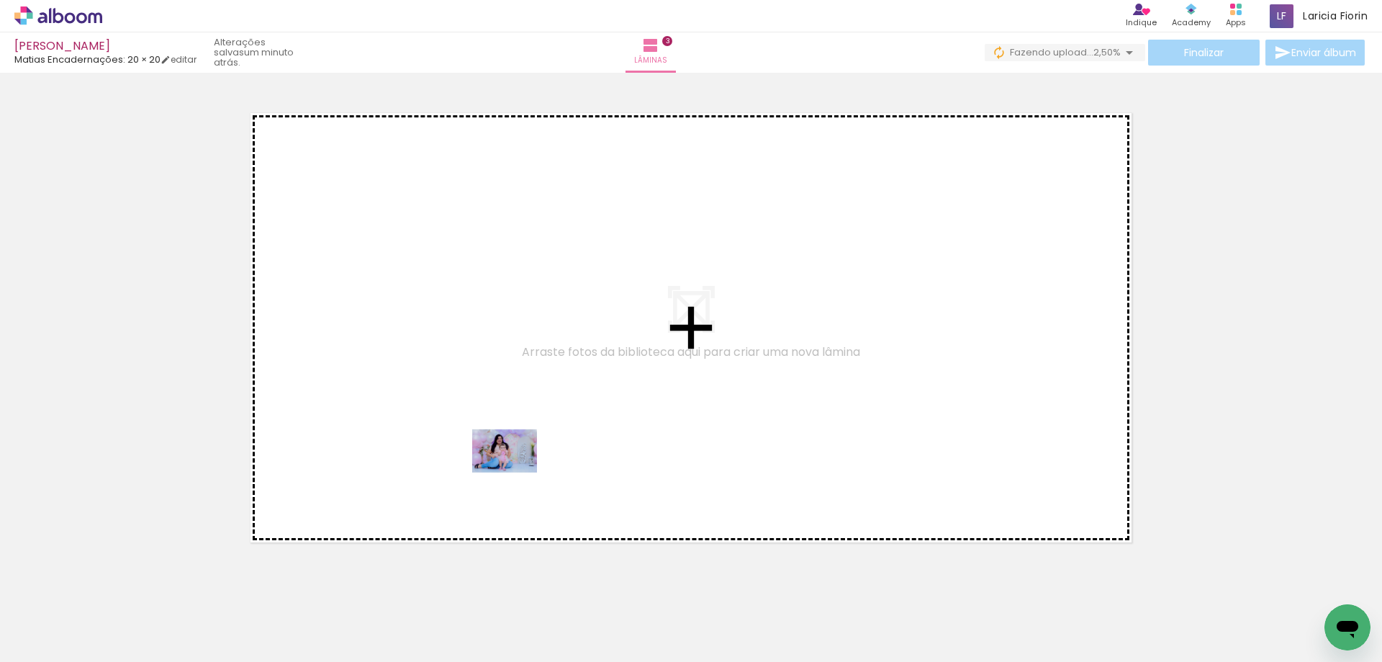
drag, startPoint x: 487, startPoint y: 625, endPoint x: 595, endPoint y: 581, distance: 116.6
click at [516, 472] on quentale-workspace at bounding box center [691, 331] width 1382 height 662
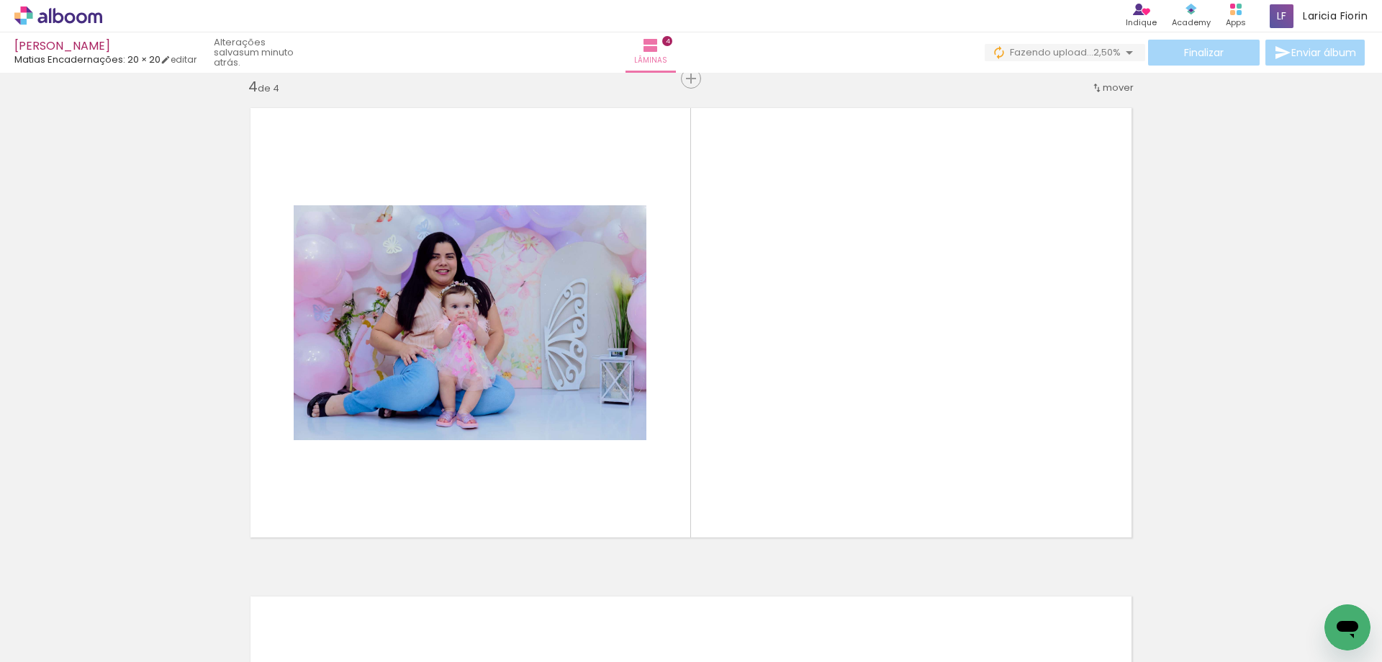
scroll to position [1483, 0]
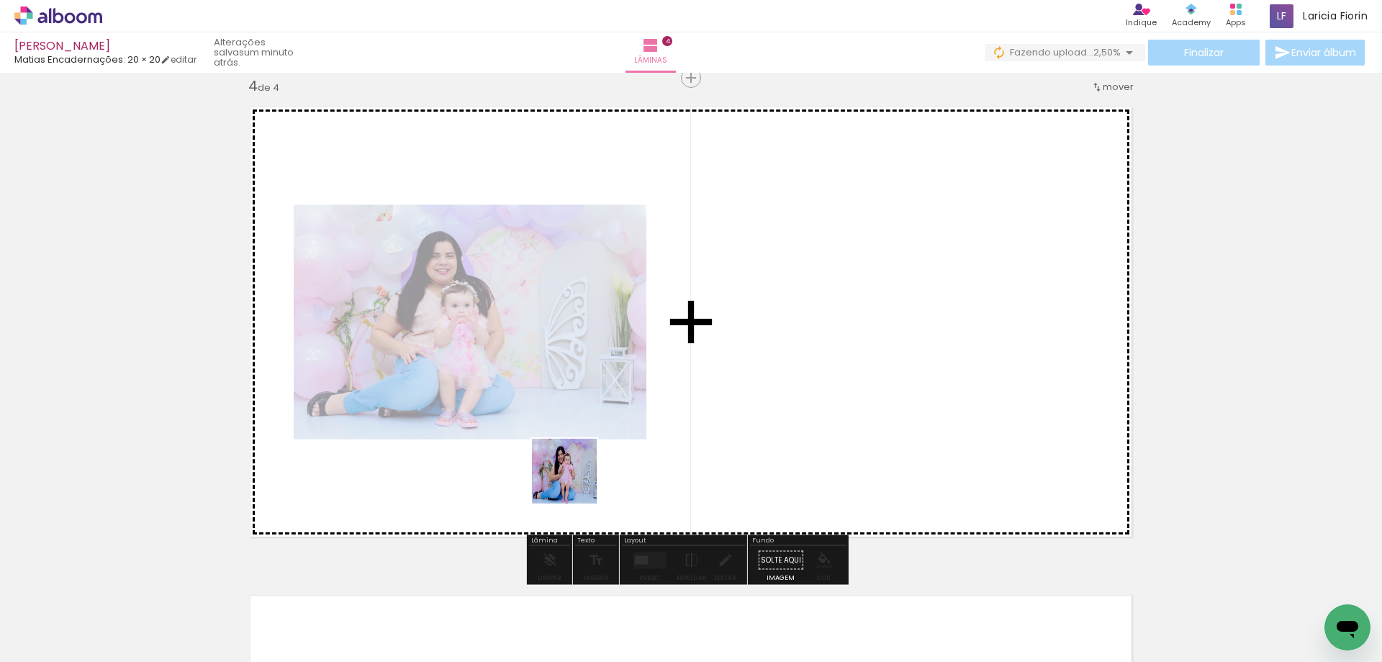
drag, startPoint x: 565, startPoint y: 614, endPoint x: 588, endPoint y: 464, distance: 151.6
click at [576, 446] on quentale-workspace at bounding box center [691, 331] width 1382 height 662
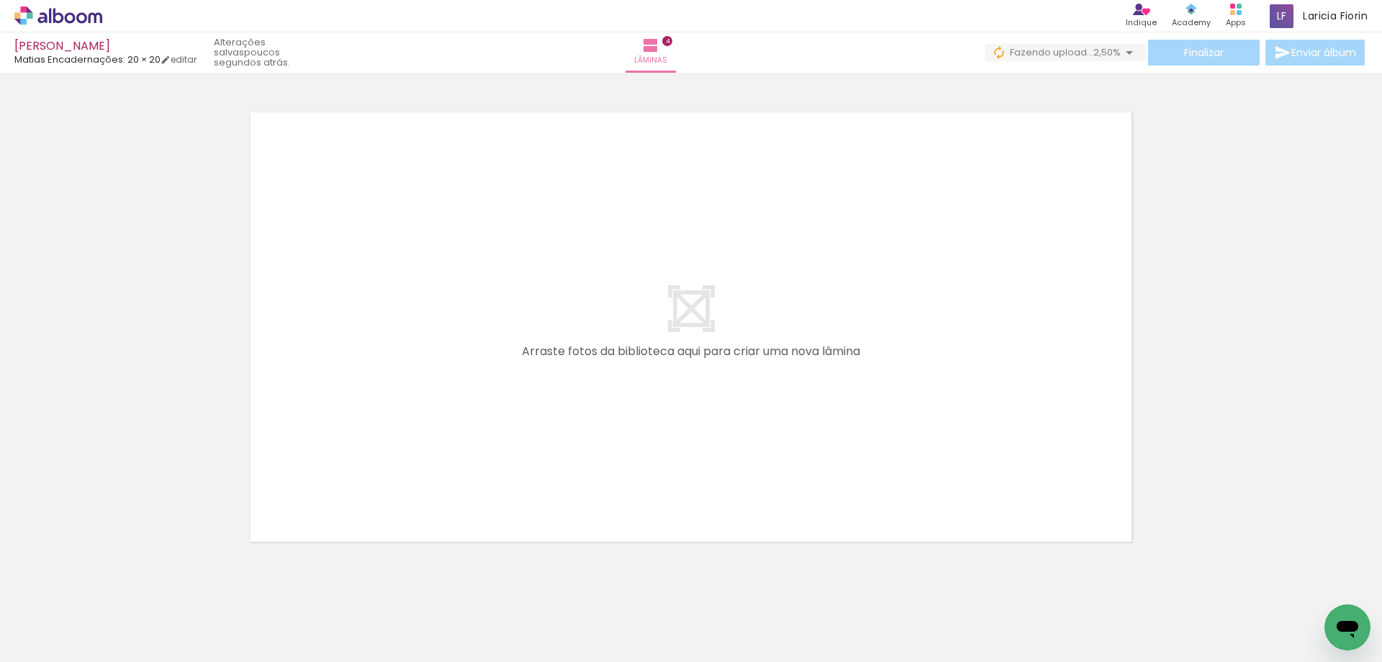
scroll to position [1998, 0]
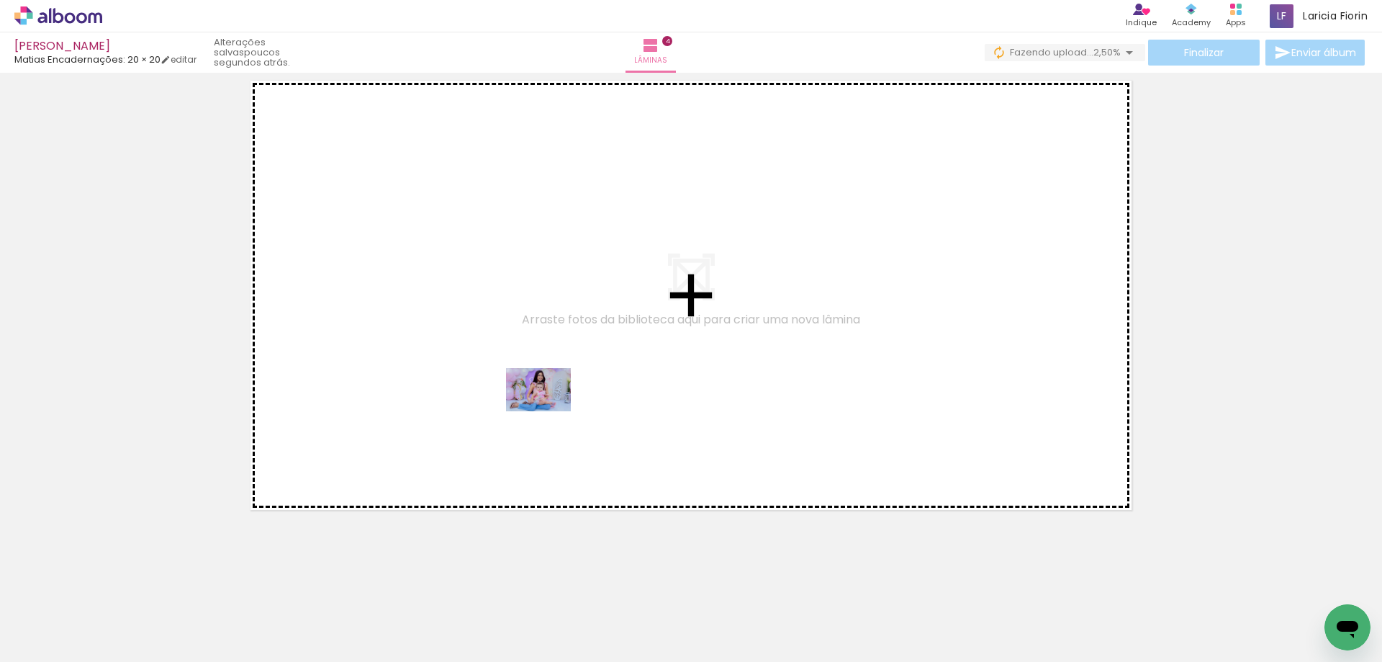
drag, startPoint x: 534, startPoint y: 620, endPoint x: 549, endPoint y: 411, distance: 209.4
click at [549, 411] on quentale-workspace at bounding box center [691, 331] width 1382 height 662
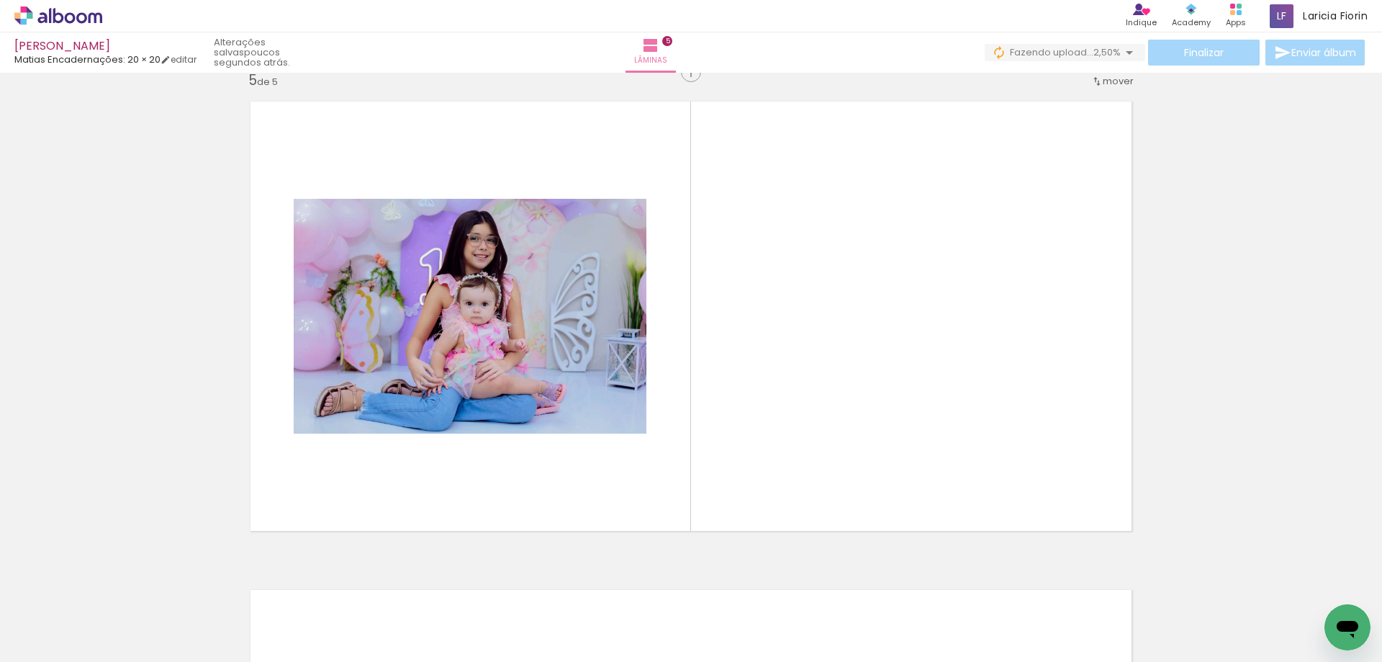
scroll to position [1971, 0]
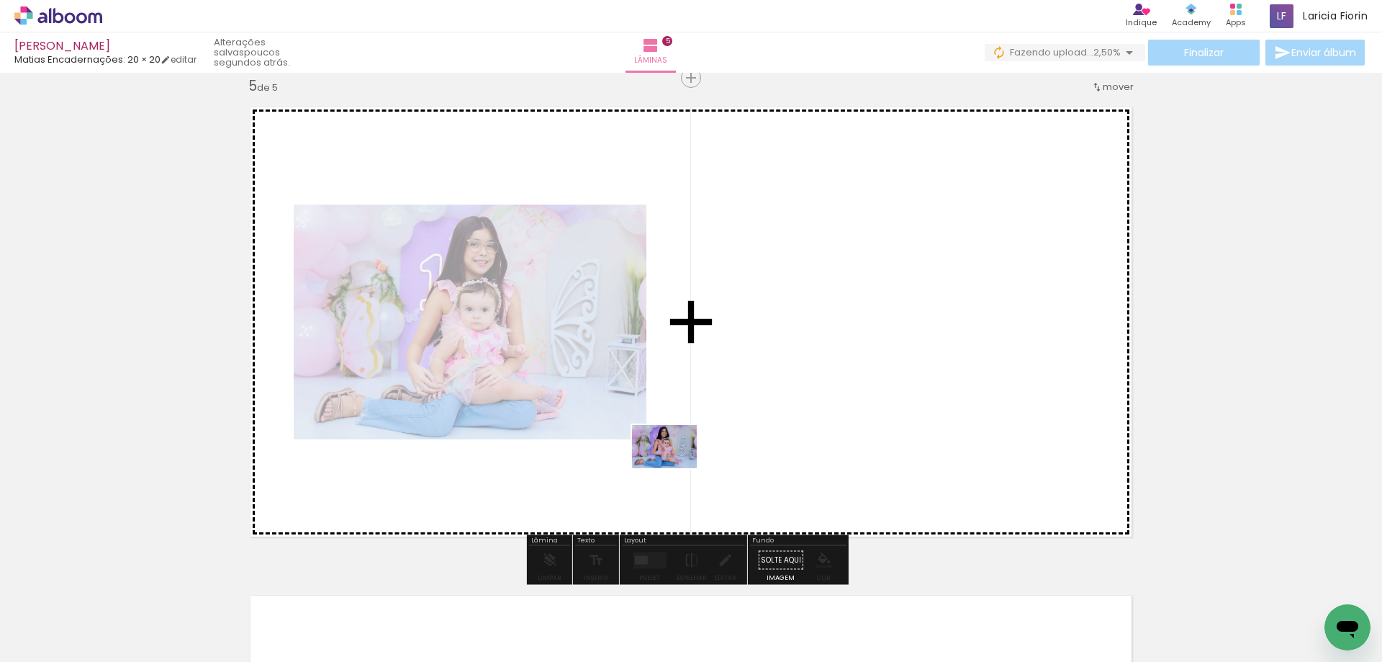
drag, startPoint x: 626, startPoint y: 612, endPoint x: 699, endPoint y: 539, distance: 102.8
click at [679, 457] on quentale-workspace at bounding box center [691, 331] width 1382 height 662
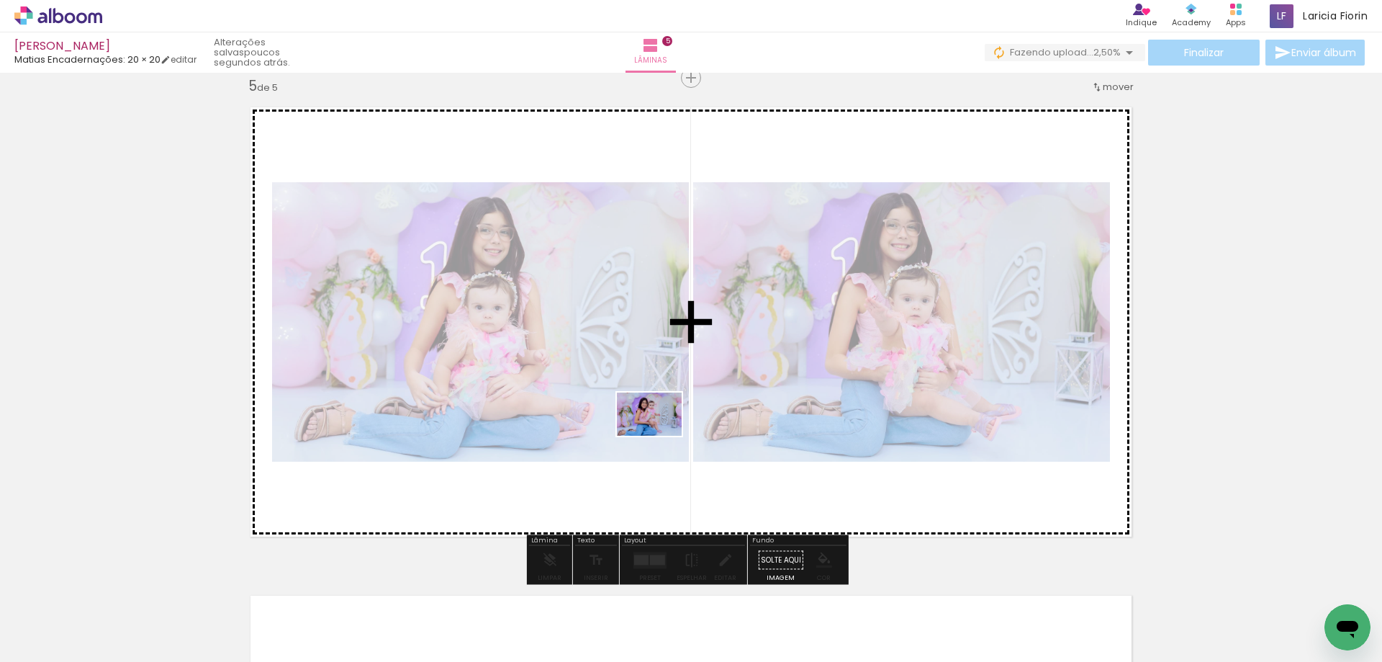
drag, startPoint x: 693, startPoint y: 630, endPoint x: 683, endPoint y: 493, distance: 137.2
click at [647, 395] on quentale-workspace at bounding box center [691, 331] width 1382 height 662
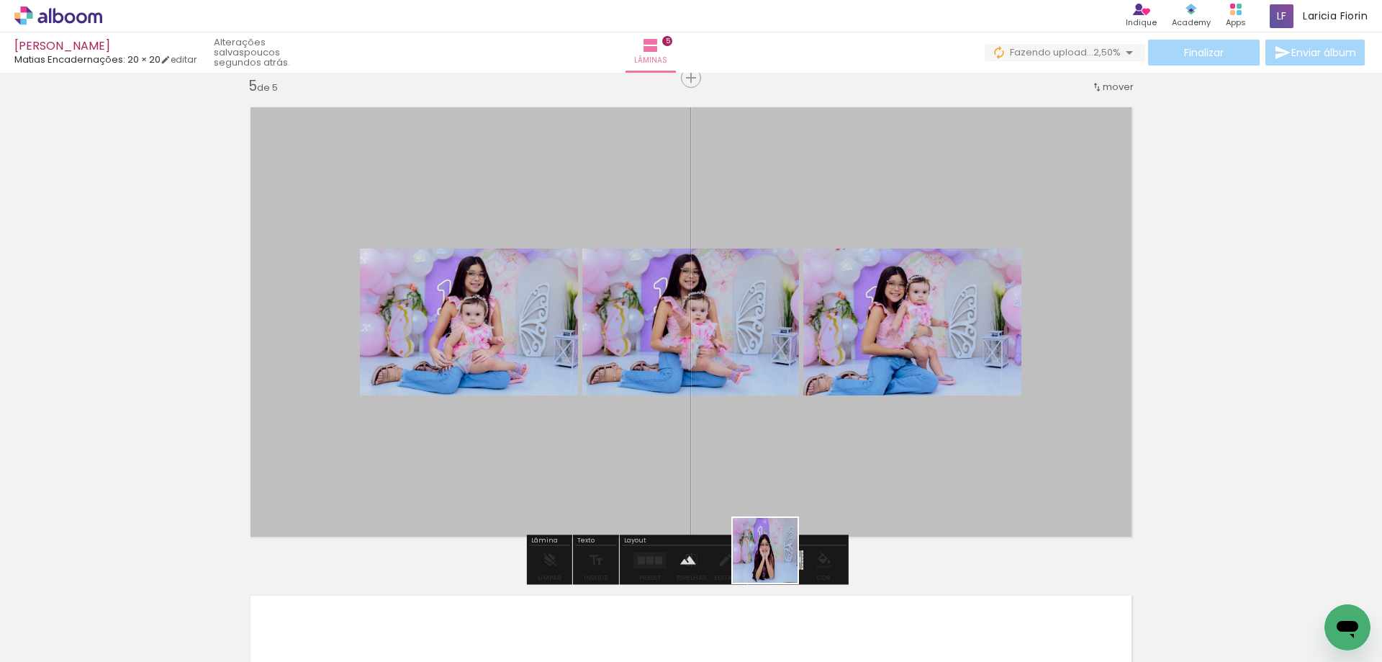
drag, startPoint x: 788, startPoint y: 637, endPoint x: 832, endPoint y: 540, distance: 107.0
click at [793, 417] on quentale-workspace at bounding box center [691, 331] width 1382 height 662
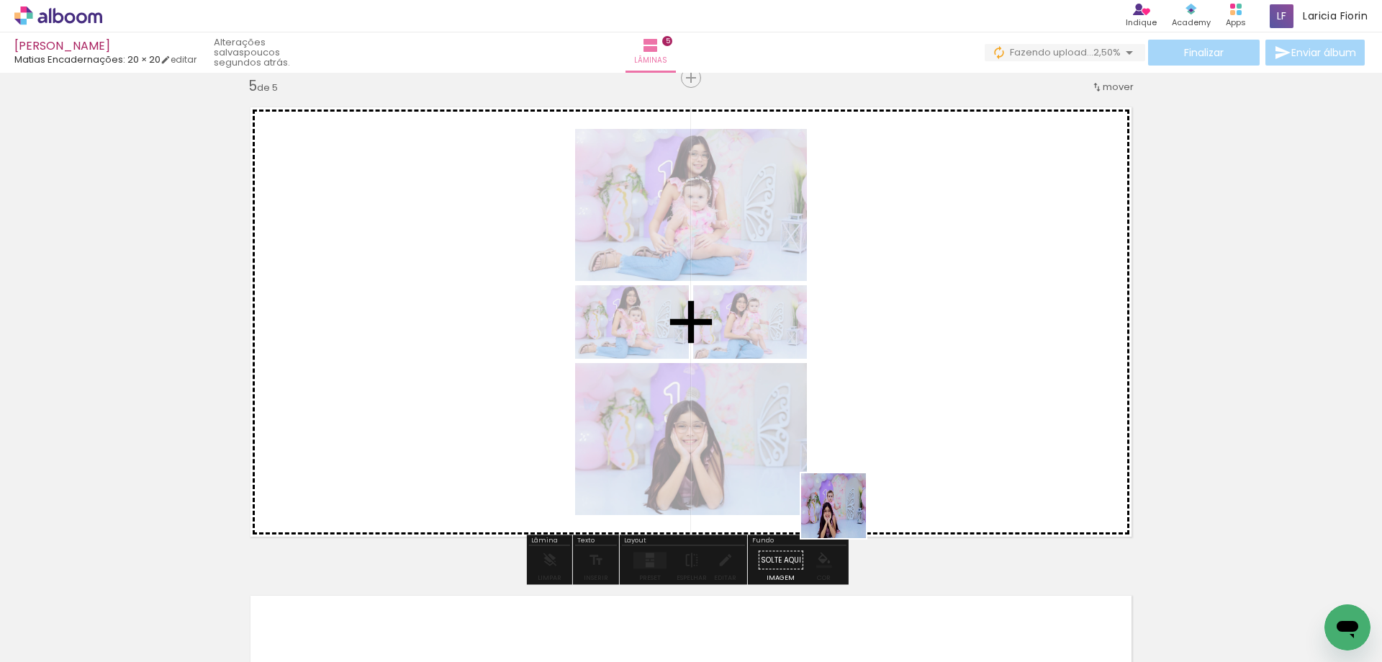
drag, startPoint x: 842, startPoint y: 621, endPoint x: 924, endPoint y: 624, distance: 81.4
click at [854, 446] on quentale-workspace at bounding box center [691, 331] width 1382 height 662
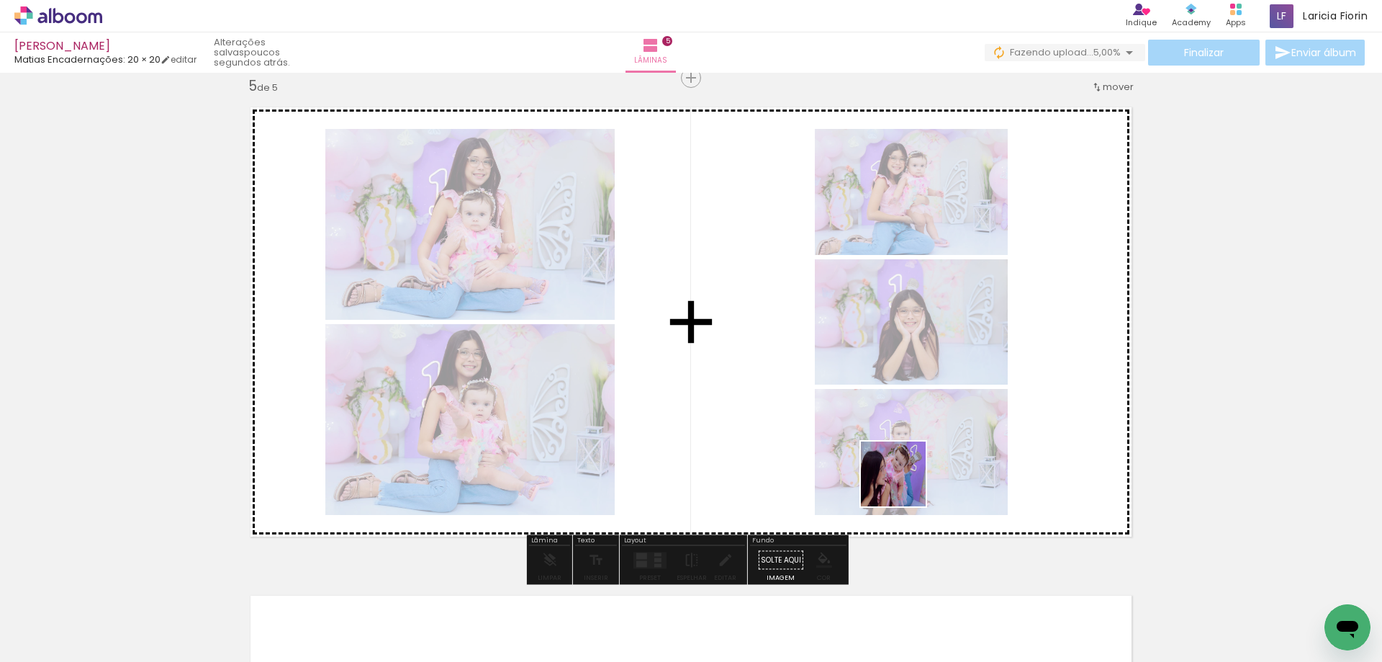
drag, startPoint x: 924, startPoint y: 634, endPoint x: 901, endPoint y: 468, distance: 167.8
click at [901, 469] on quentale-workspace at bounding box center [691, 331] width 1382 height 662
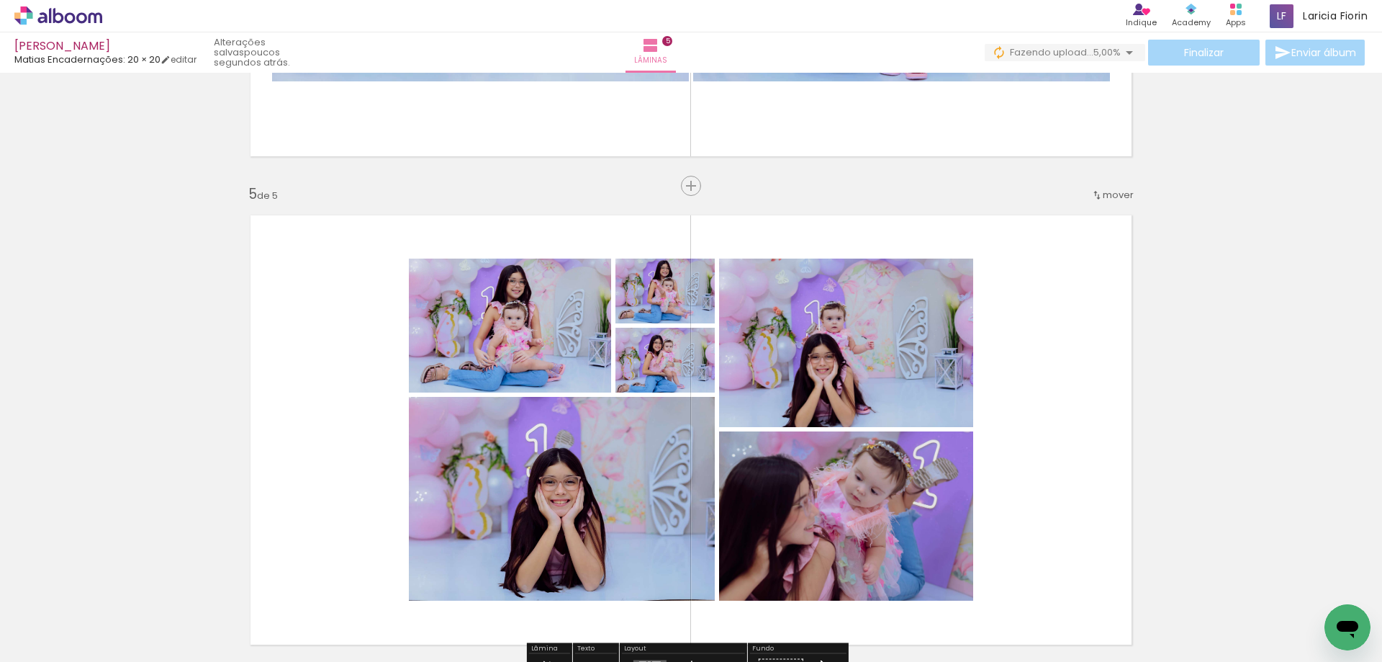
scroll to position [1838, 0]
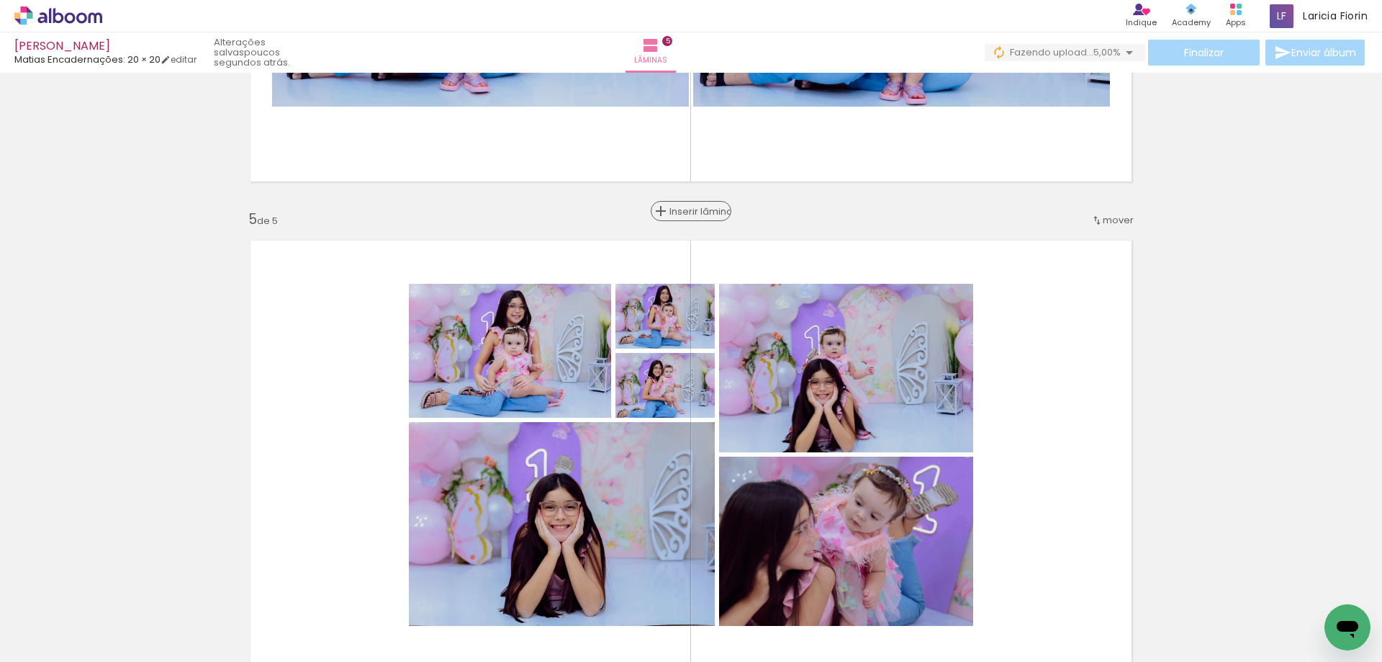
click at [691, 211] on span "Inserir lâmina" at bounding box center [698, 211] width 56 height 9
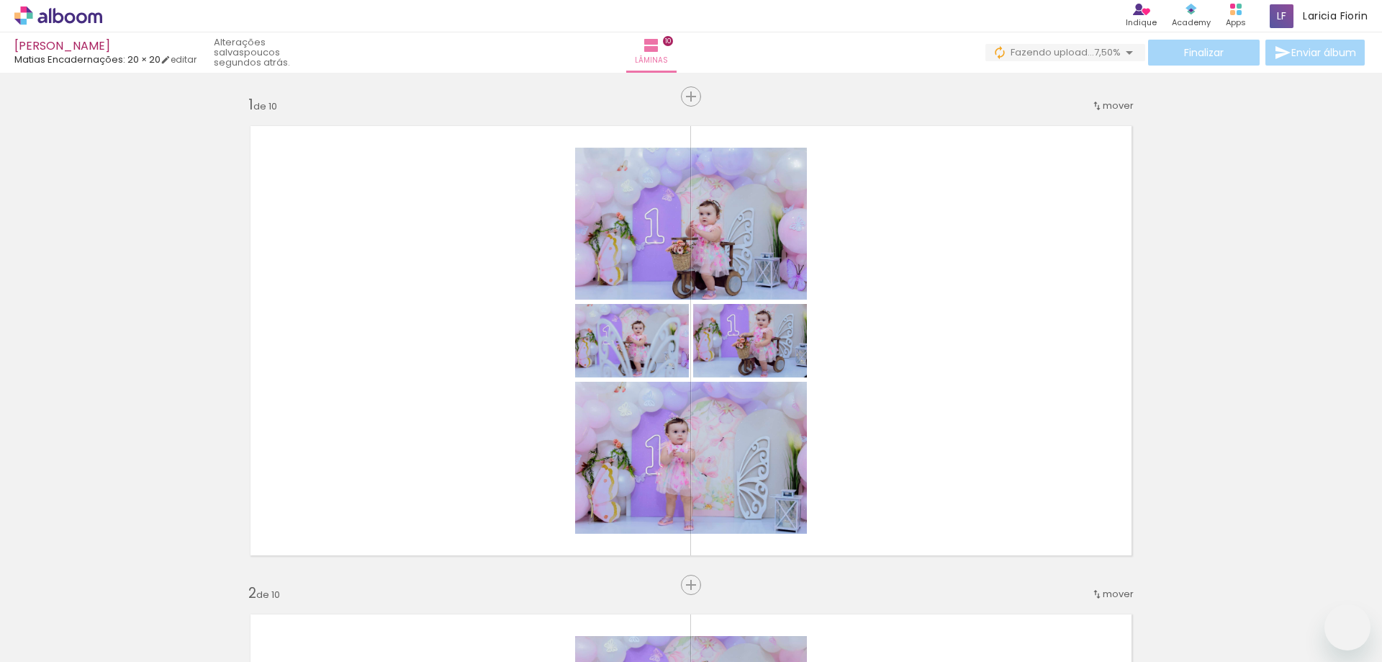
click at [572, 274] on quentale-workspace at bounding box center [691, 331] width 1382 height 662
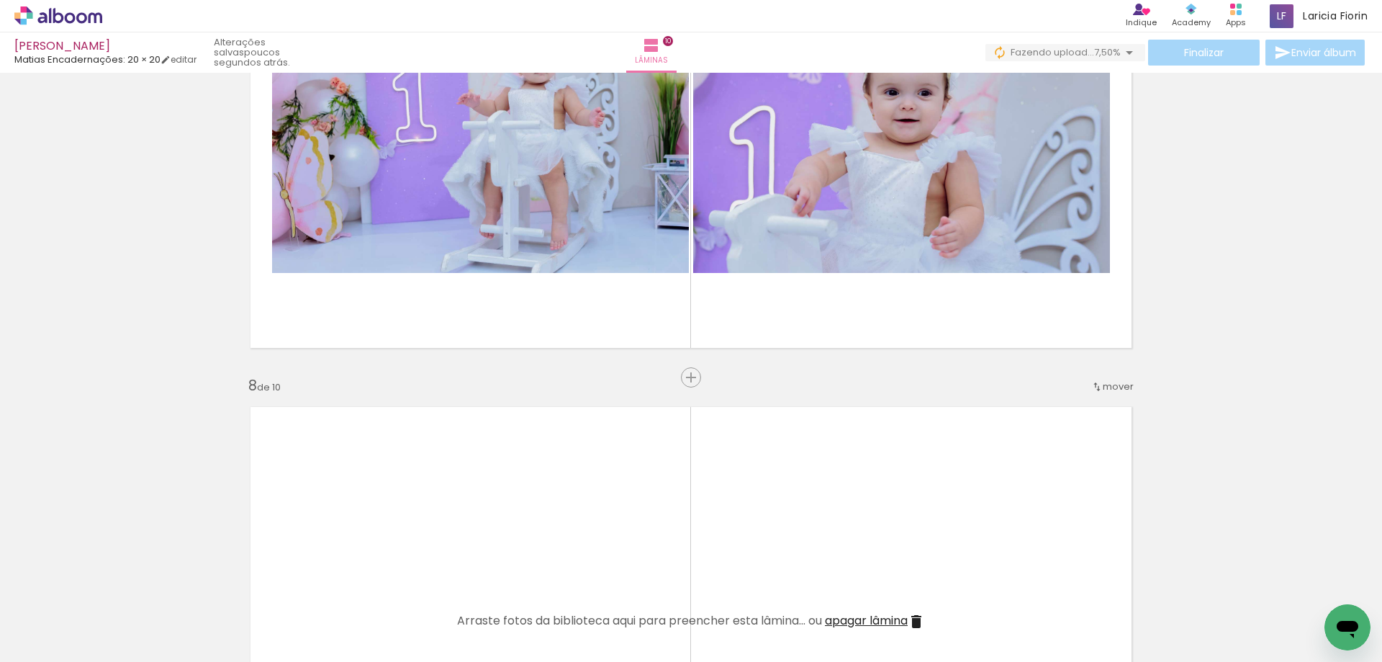
scroll to position [0, 1407]
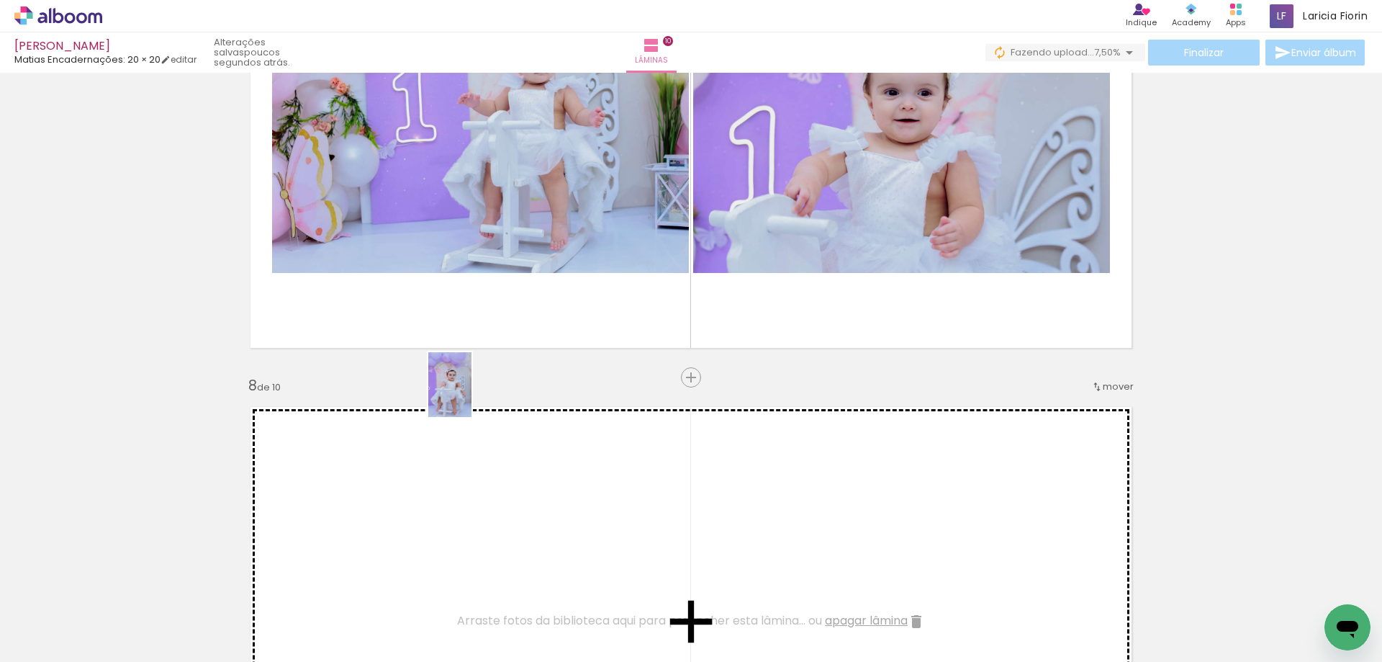
drag, startPoint x: 436, startPoint y: 598, endPoint x: 591, endPoint y: 503, distance: 181.9
click at [560, 186] on quentale-workspace at bounding box center [691, 331] width 1382 height 662
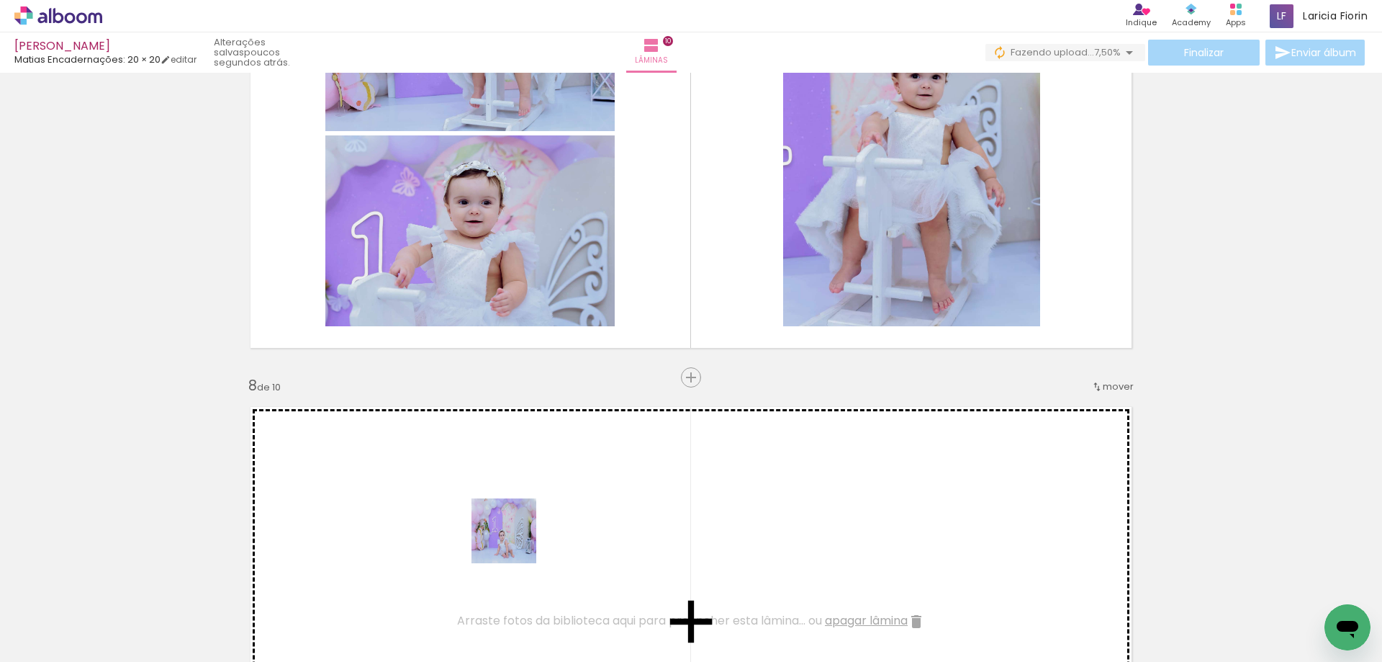
drag, startPoint x: 508, startPoint y: 621, endPoint x: 657, endPoint y: 563, distance: 159.8
click at [592, 272] on quentale-workspace at bounding box center [691, 331] width 1382 height 662
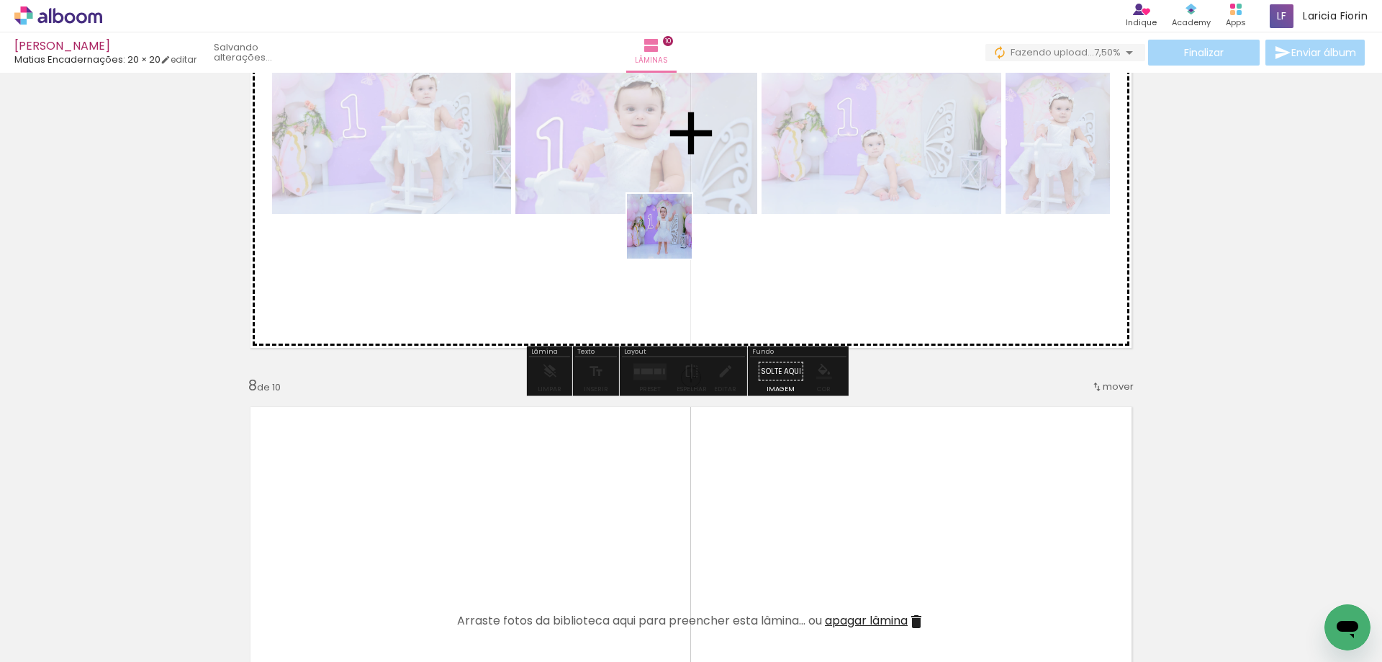
drag, startPoint x: 603, startPoint y: 631, endPoint x: 701, endPoint y: 236, distance: 407.2
click at [674, 164] on quentale-workspace at bounding box center [691, 331] width 1382 height 662
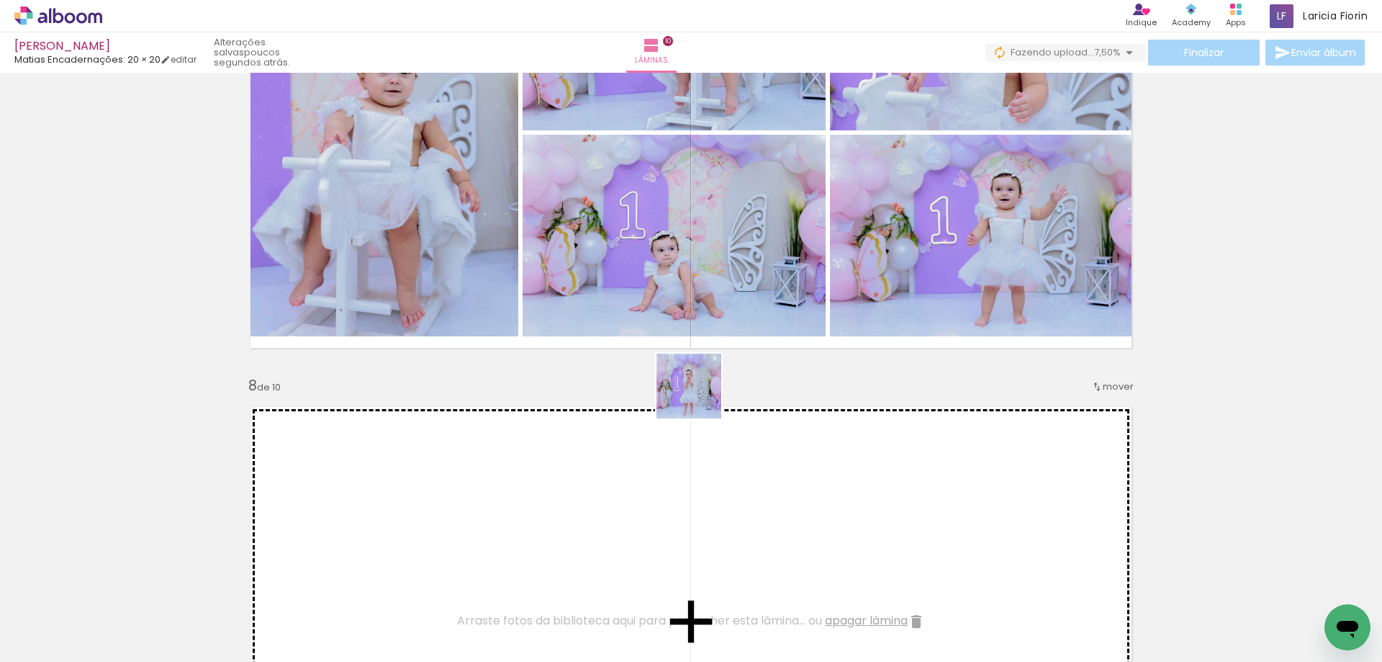
drag, startPoint x: 692, startPoint y: 454, endPoint x: 762, endPoint y: 585, distance: 148.5
click at [738, 241] on quentale-workspace at bounding box center [691, 331] width 1382 height 662
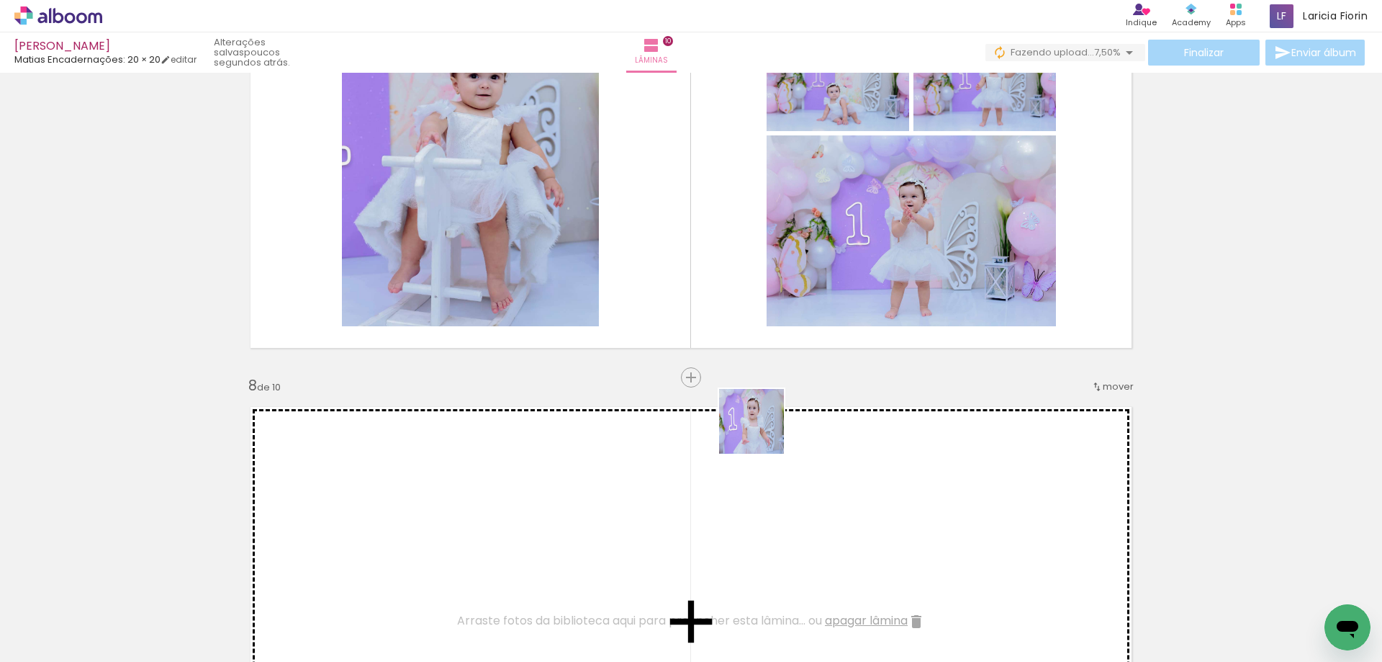
drag, startPoint x: 759, startPoint y: 624, endPoint x: 1151, endPoint y: 577, distance: 395.2
click at [797, 241] on quentale-workspace at bounding box center [691, 331] width 1382 height 662
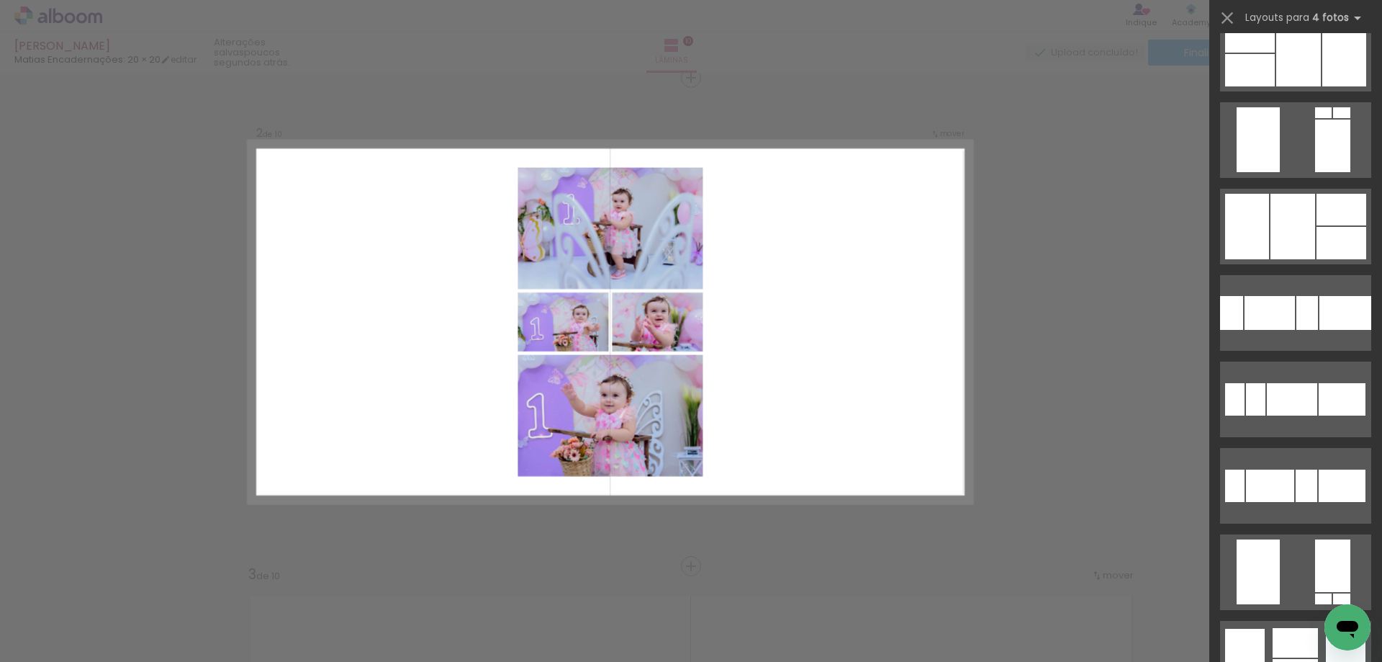
scroll to position [16109, 0]
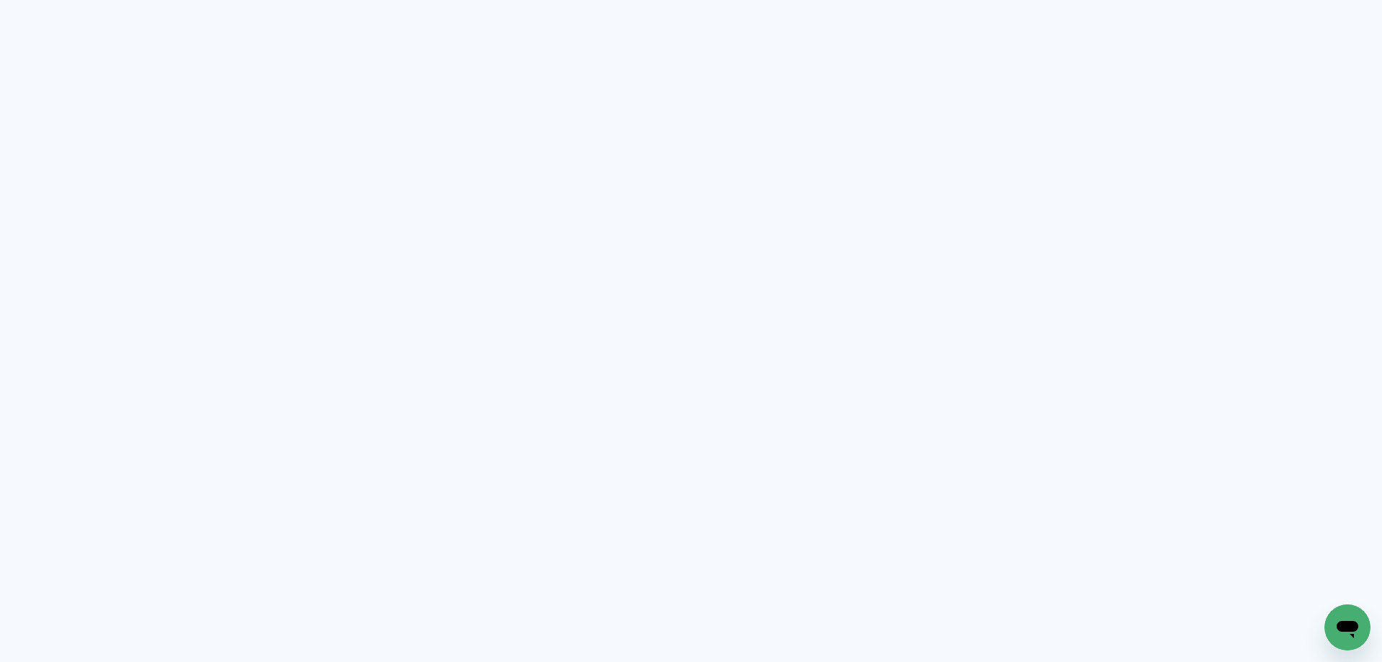
type input "Todas as fotos"
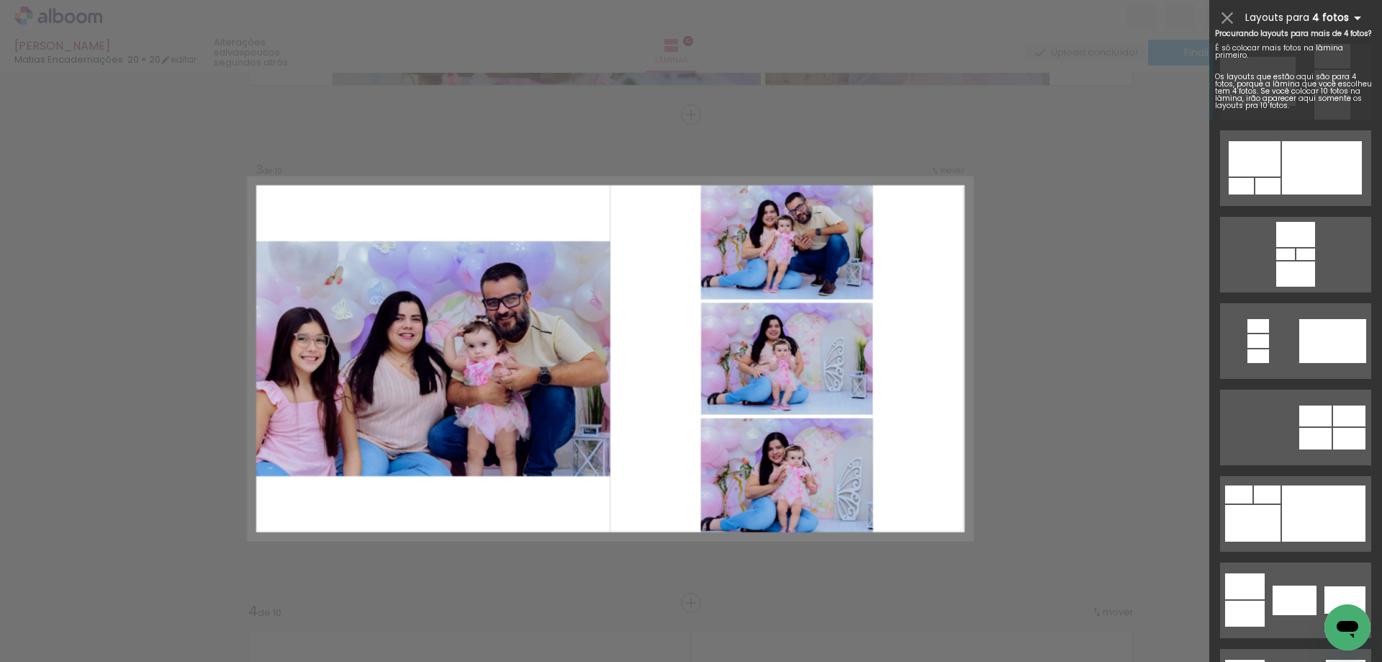
click at [1350, 13] on iron-icon at bounding box center [1357, 17] width 17 height 17
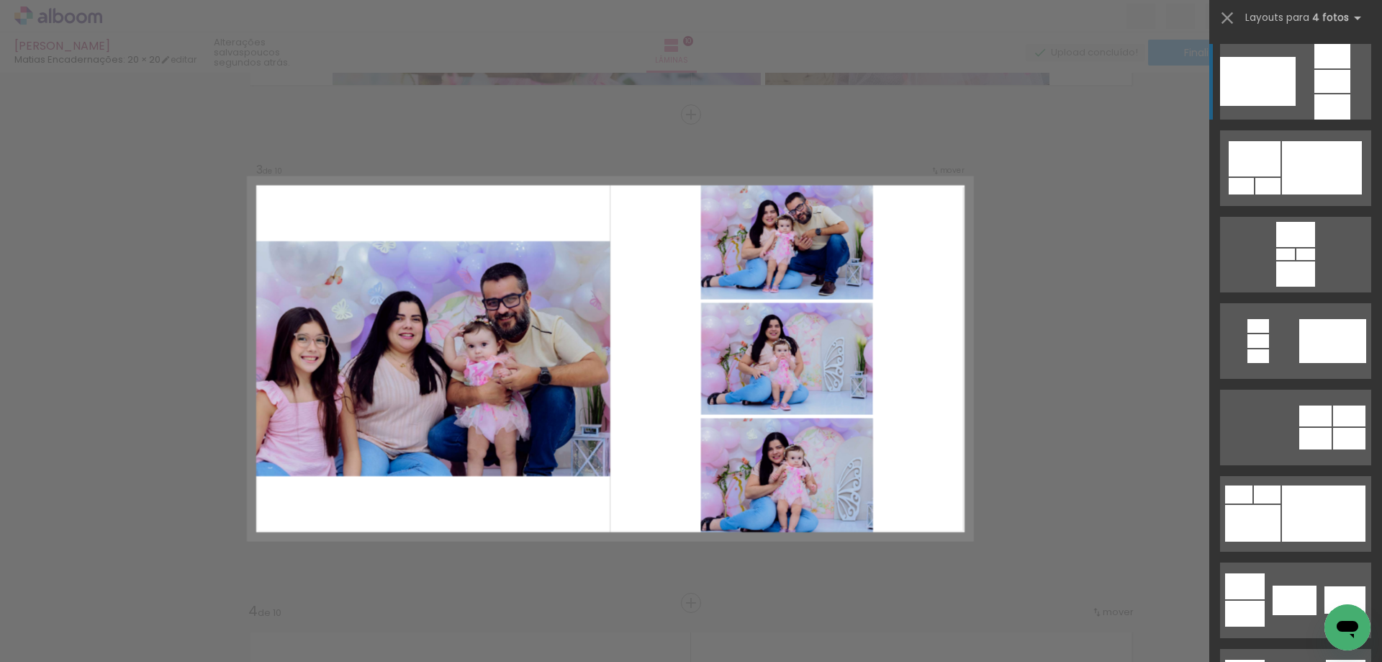
click at [1305, 102] on quentale-layouter at bounding box center [1295, 82] width 151 height 76
click at [1234, 21] on iron-icon at bounding box center [1228, 18] width 20 height 20
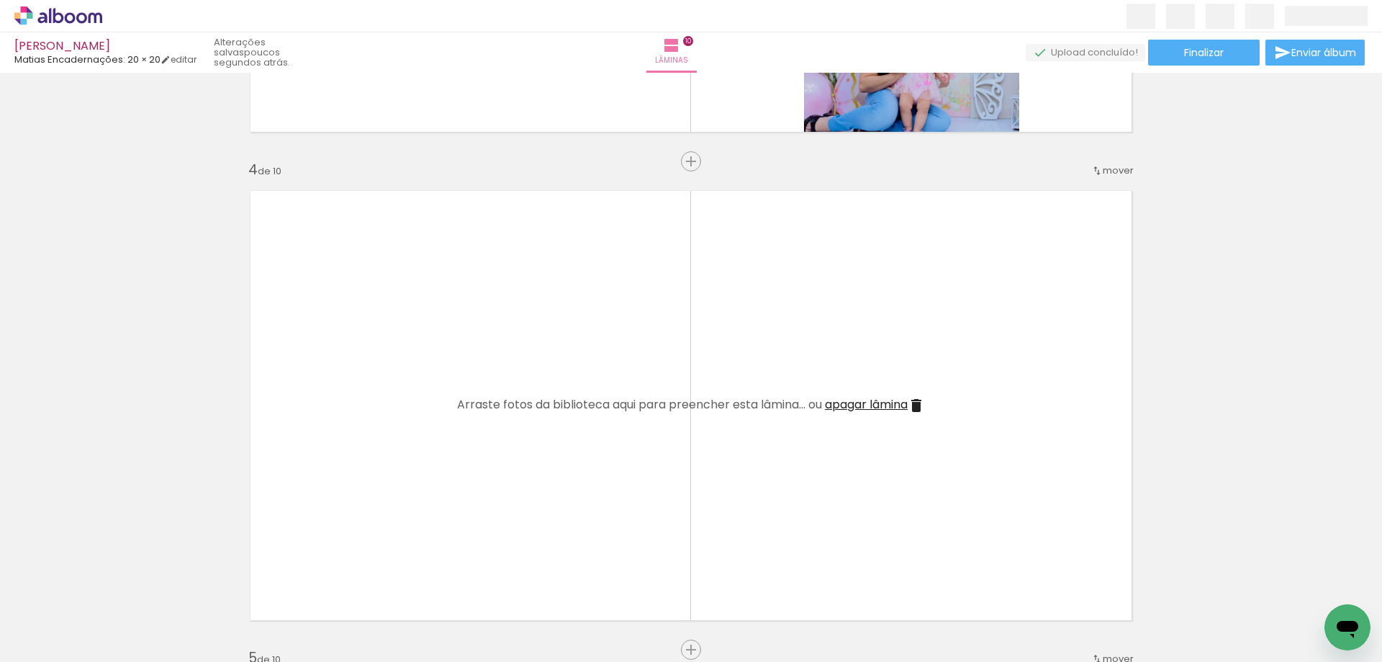
scroll to position [1318, 0]
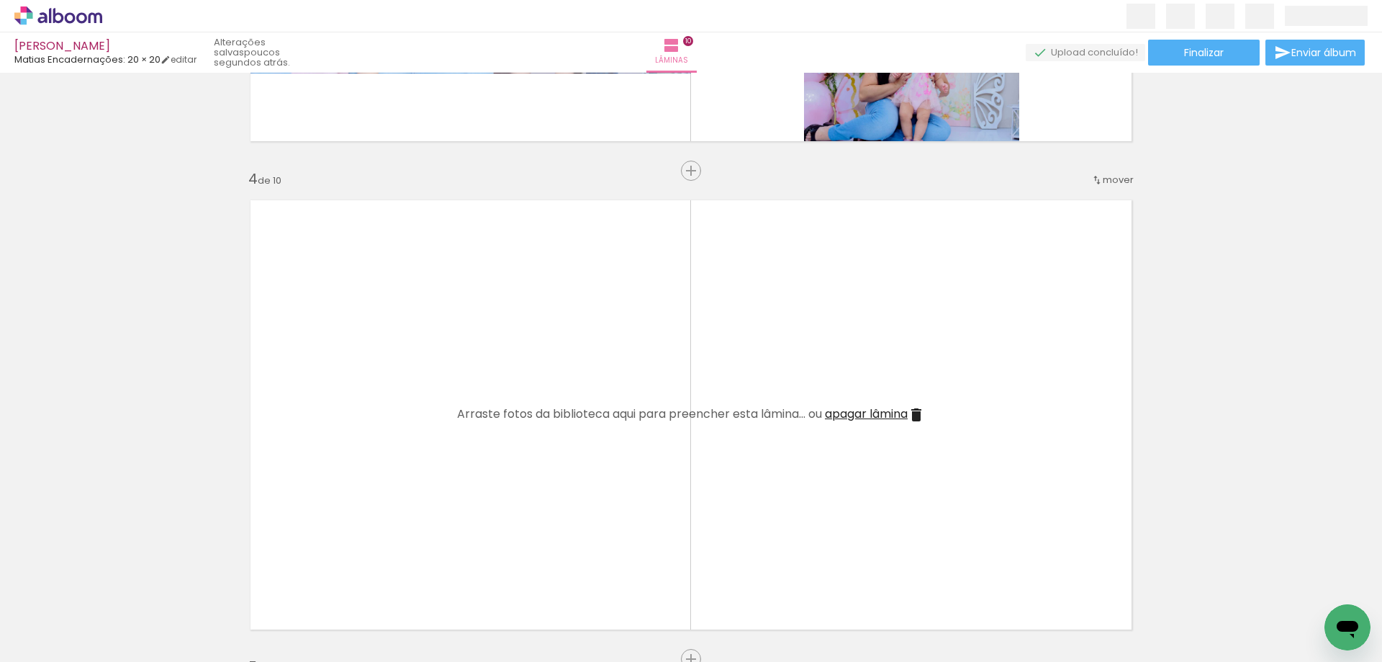
click at [1105, 181] on span "mover" at bounding box center [1118, 180] width 31 height 14
click at [1063, 336] on span "depois da" at bounding box center [1046, 344] width 48 height 24
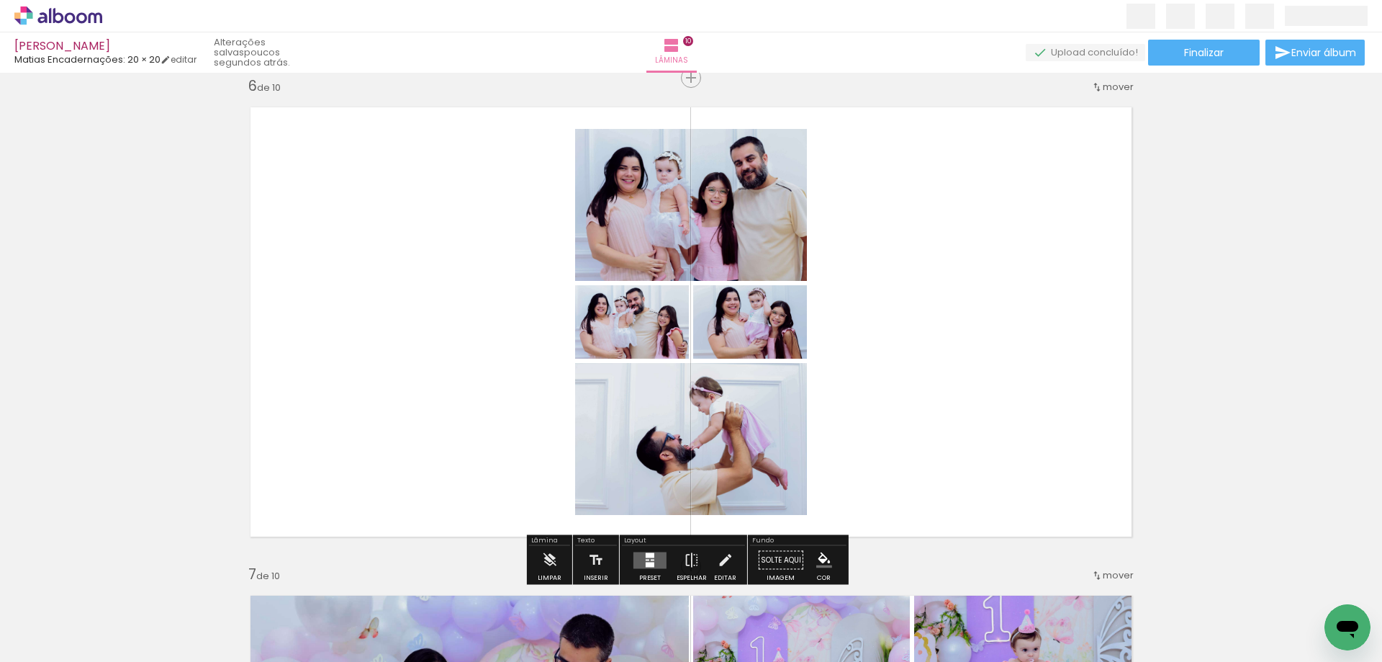
scroll to position [2391, 0]
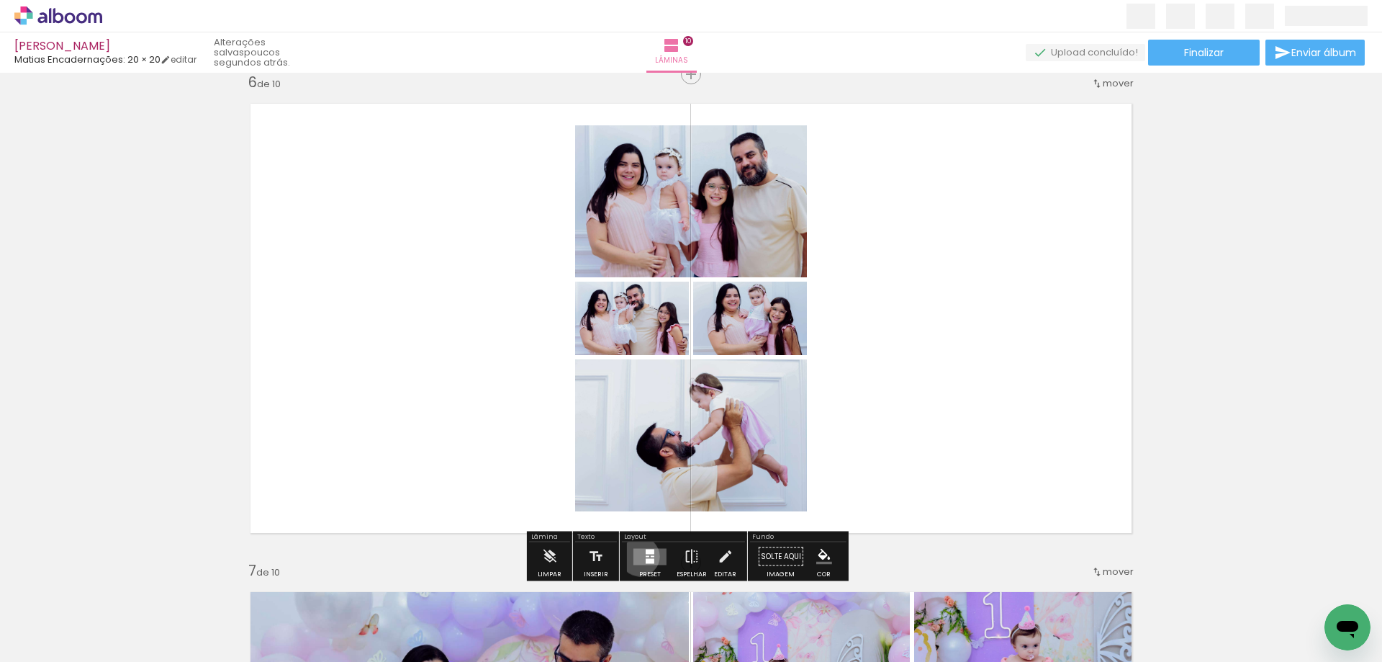
click at [637, 556] on quentale-layouter at bounding box center [650, 556] width 33 height 17
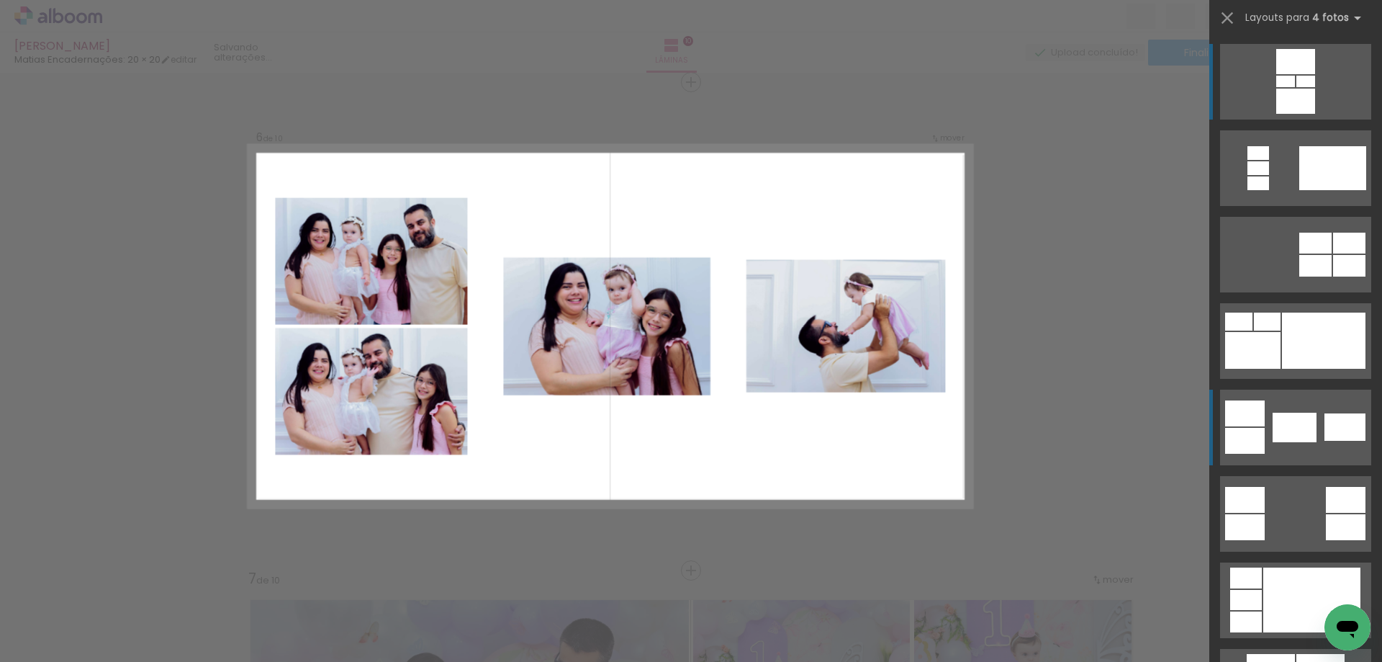
scroll to position [2350, 0]
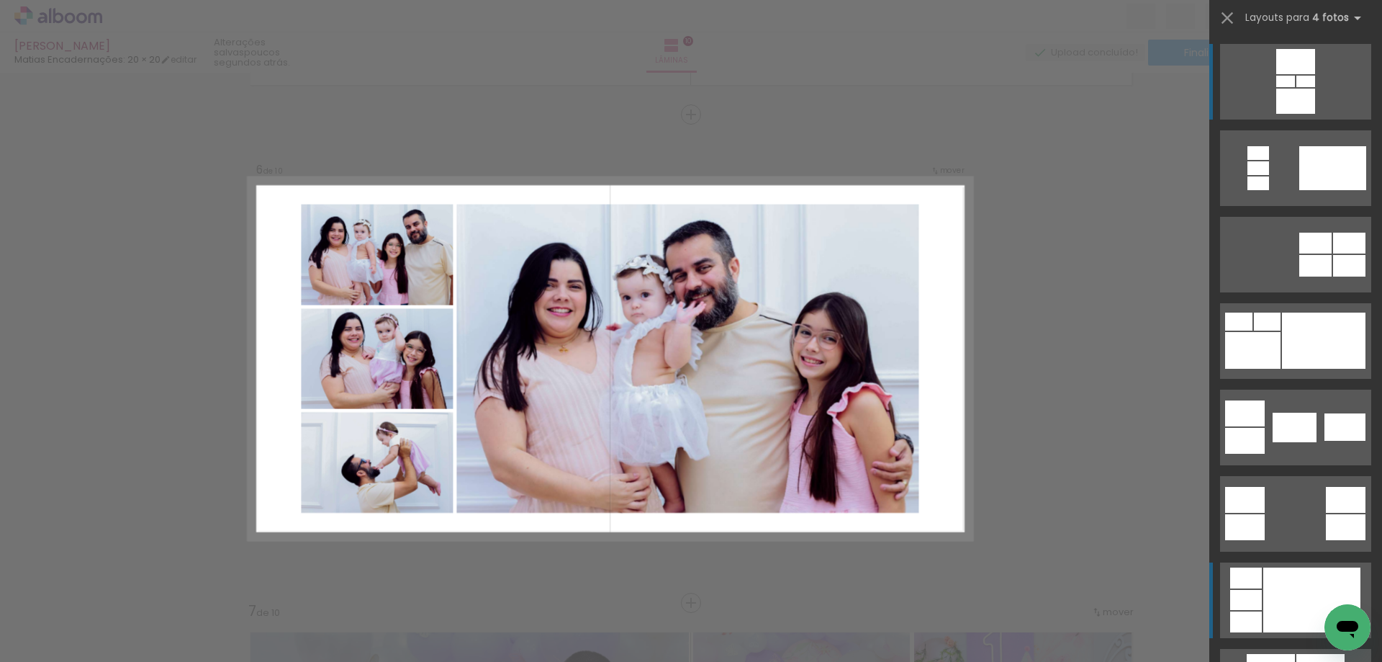
click at [1247, 575] on div at bounding box center [1247, 577] width 32 height 21
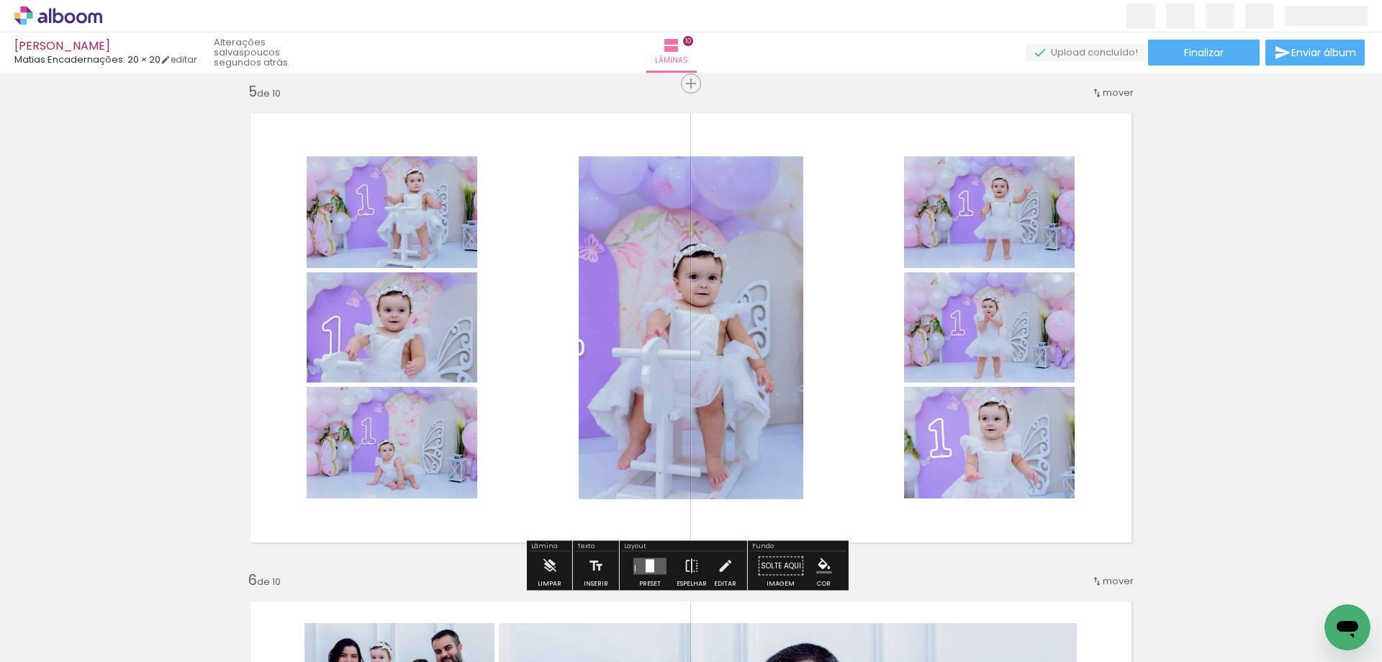
scroll to position [1918, 0]
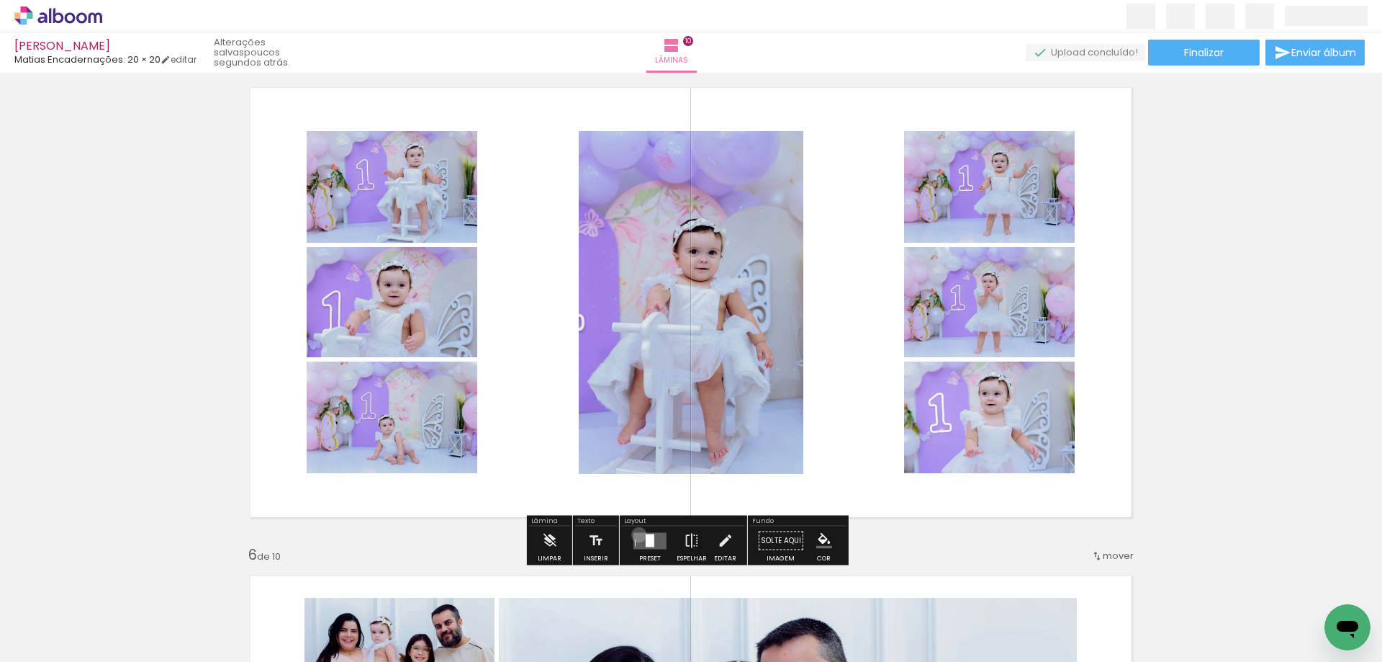
click at [636, 534] on quentale-layouter at bounding box center [650, 540] width 33 height 17
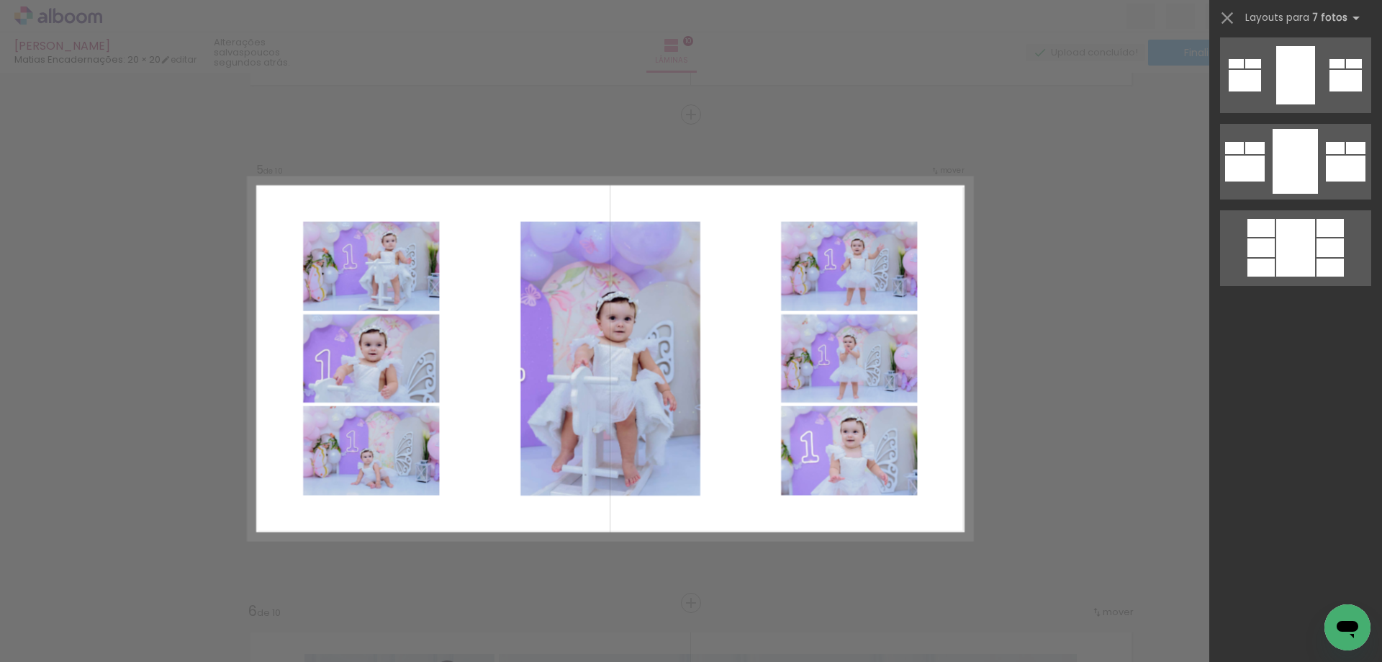
scroll to position [1132, 0]
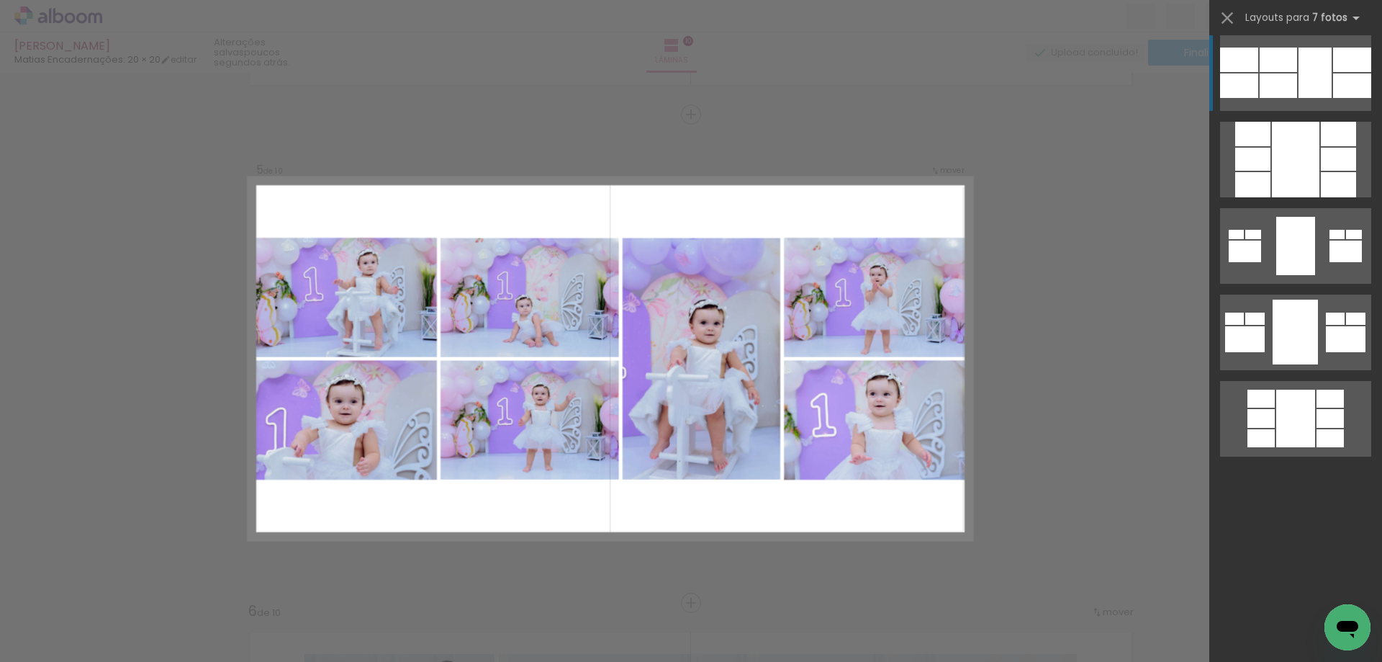
click at [1308, 81] on div at bounding box center [1315, 73] width 33 height 50
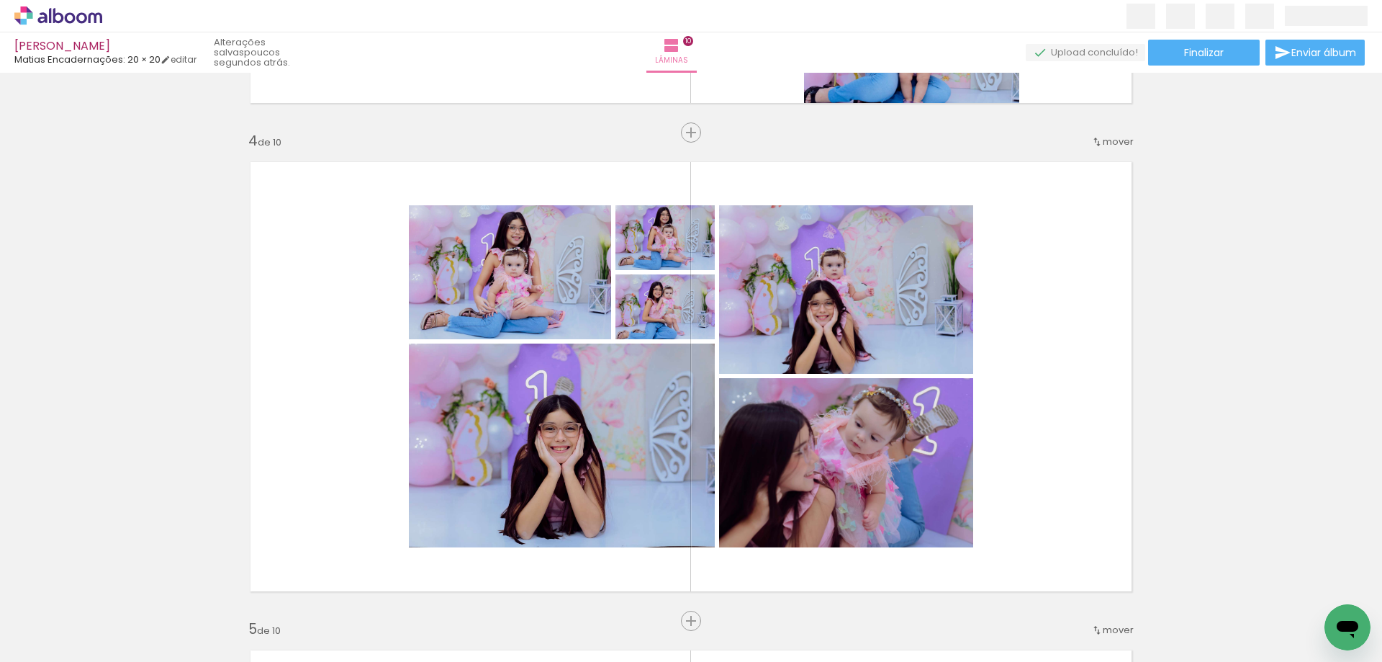
scroll to position [1456, 0]
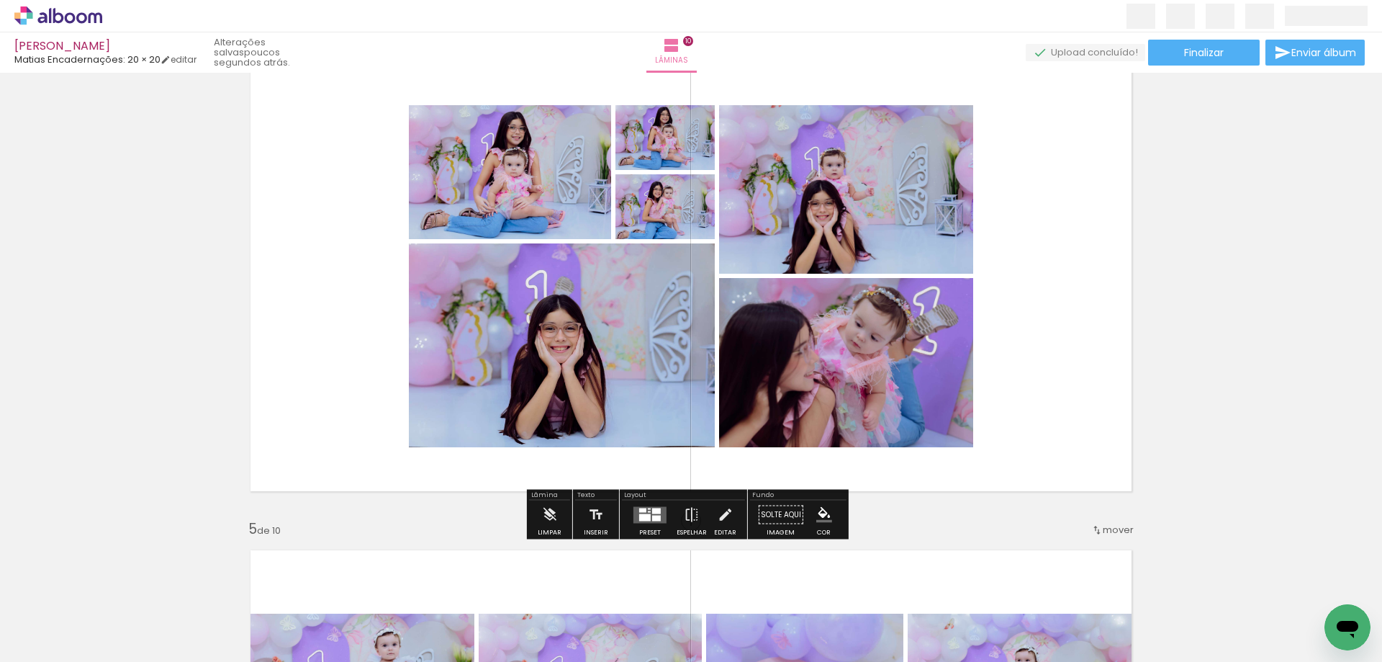
click at [639, 514] on div at bounding box center [645, 516] width 12 height 7
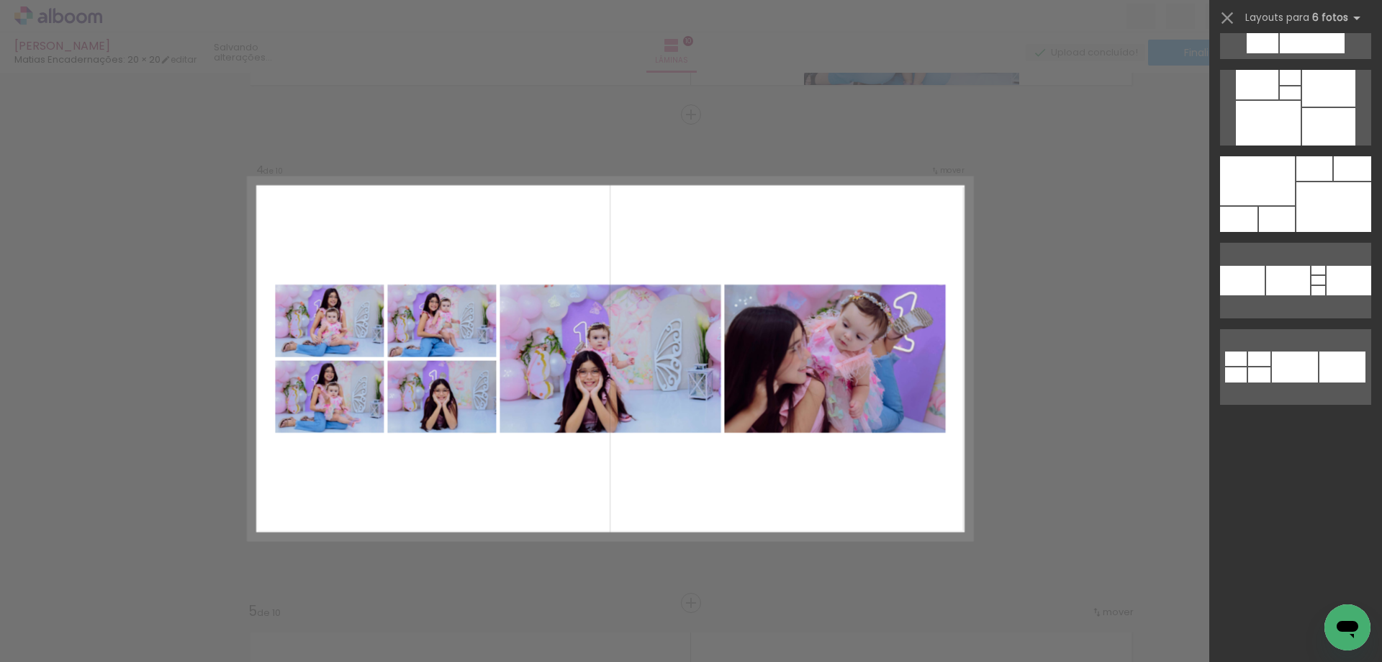
scroll to position [968, 0]
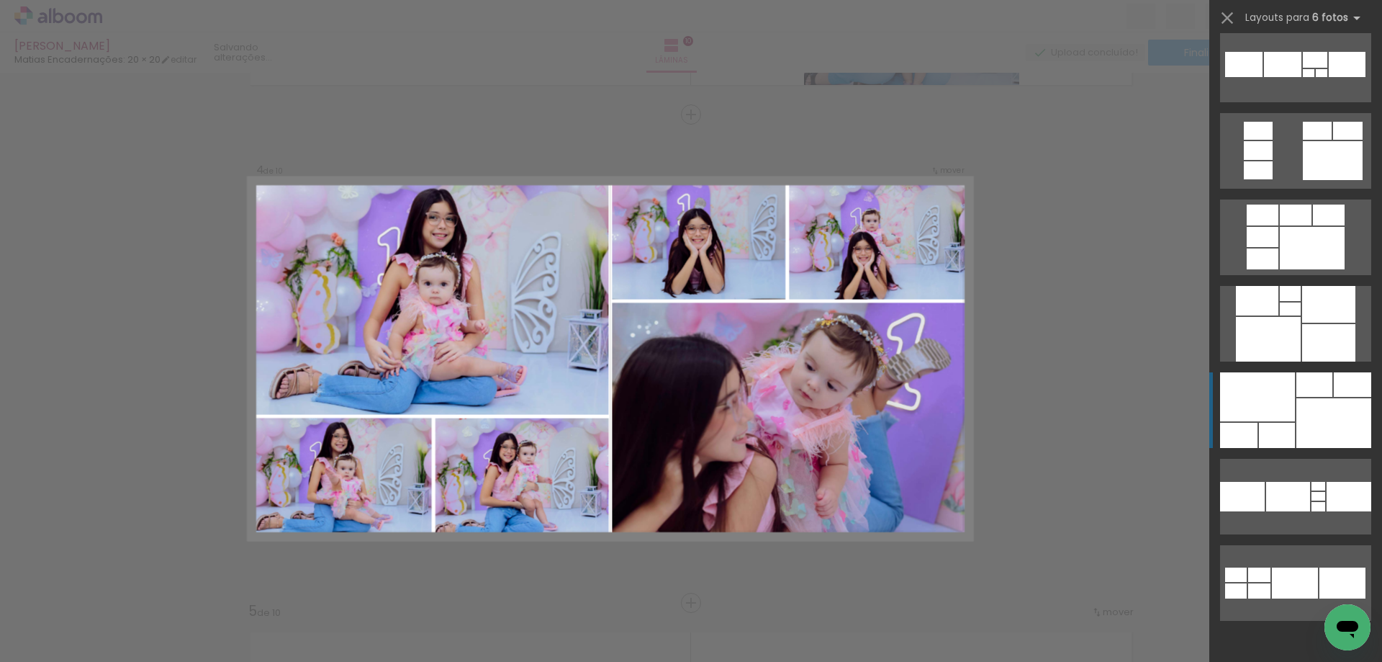
click at [1306, 407] on div at bounding box center [1334, 423] width 75 height 50
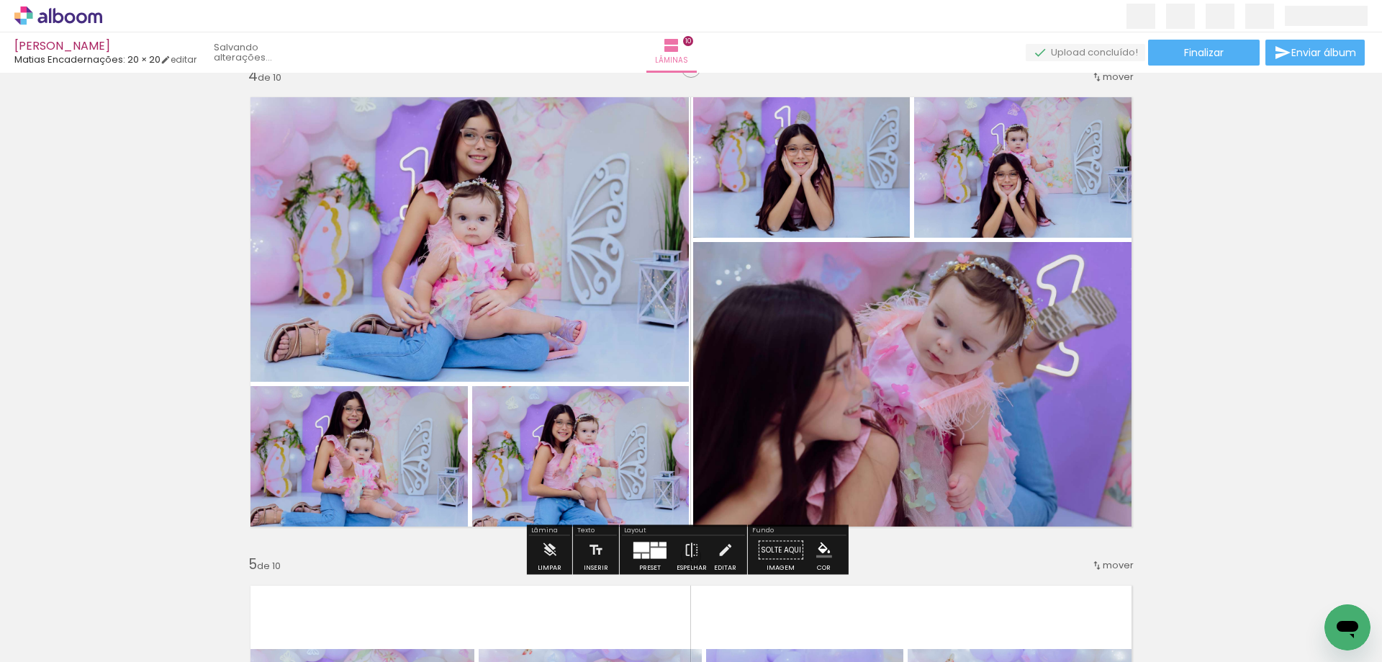
scroll to position [1446, 0]
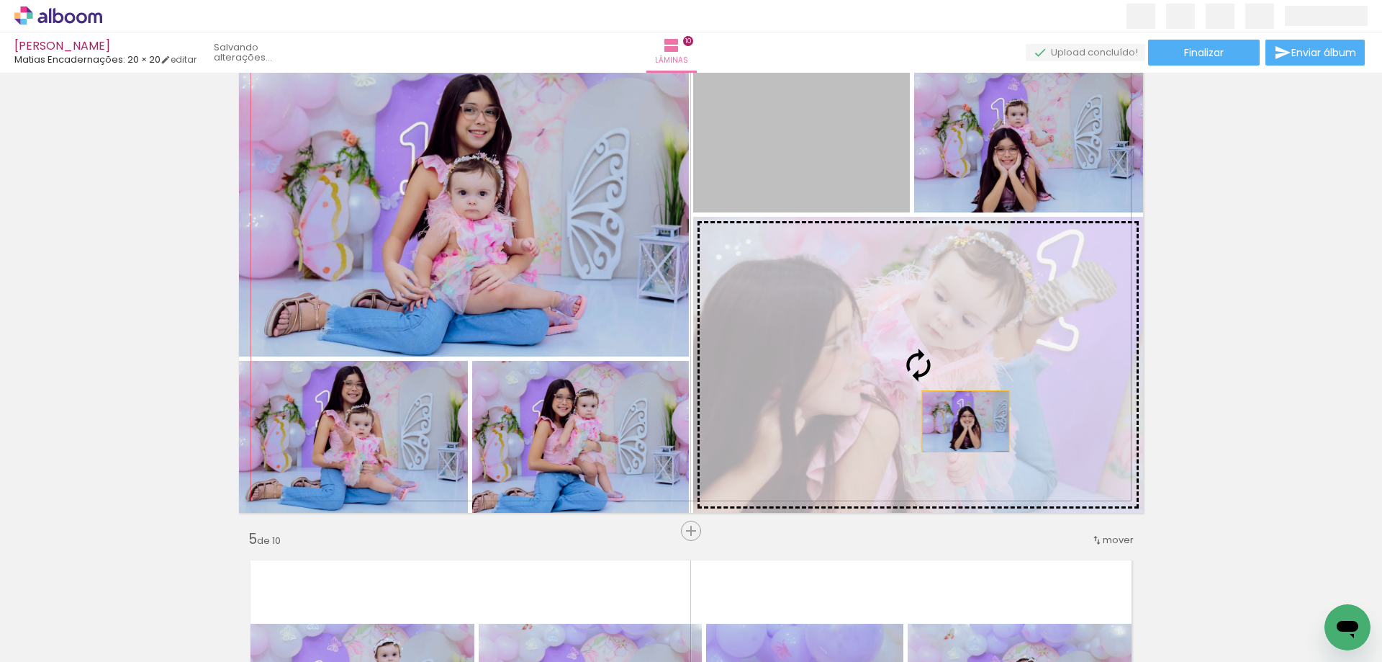
drag, startPoint x: 855, startPoint y: 186, endPoint x: 961, endPoint y: 421, distance: 258.4
click at [0, 0] on slot at bounding box center [0, 0] width 0 height 0
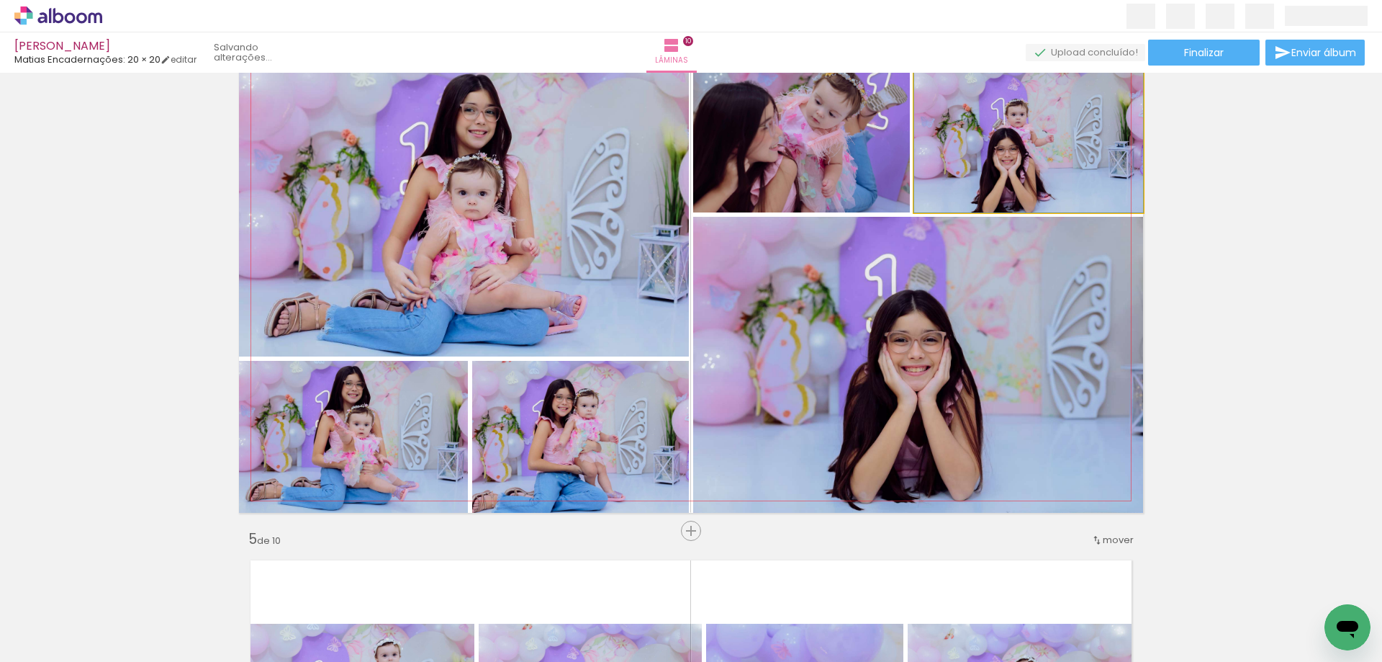
drag, startPoint x: 1038, startPoint y: 145, endPoint x: 1038, endPoint y: 138, distance: 7.9
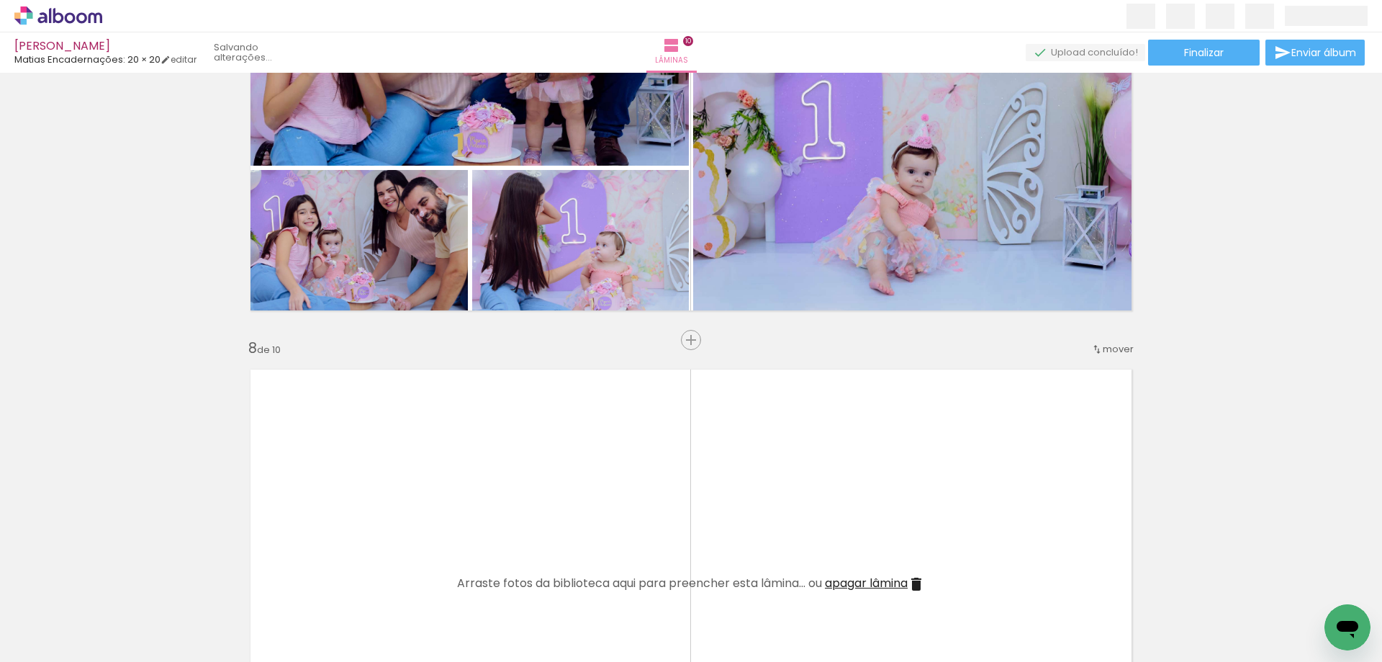
scroll to position [3220, 0]
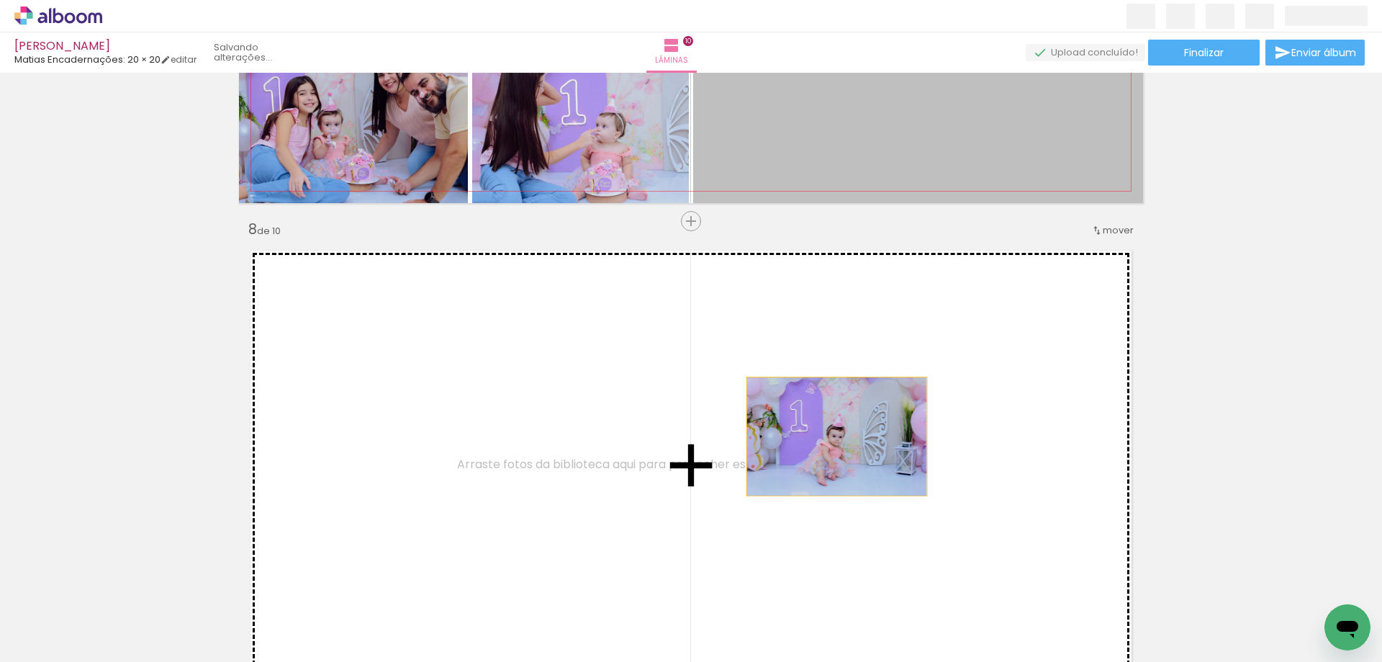
drag, startPoint x: 822, startPoint y: 112, endPoint x: 895, endPoint y: 443, distance: 338.4
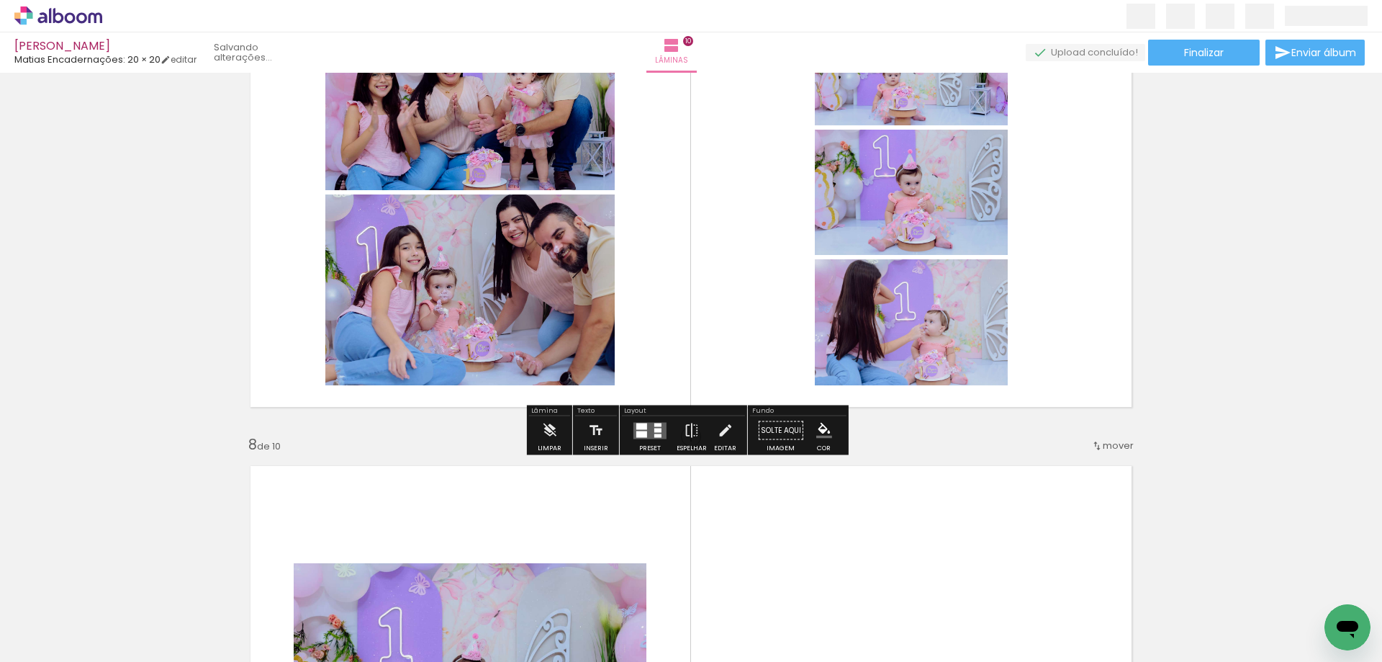
scroll to position [3004, 0]
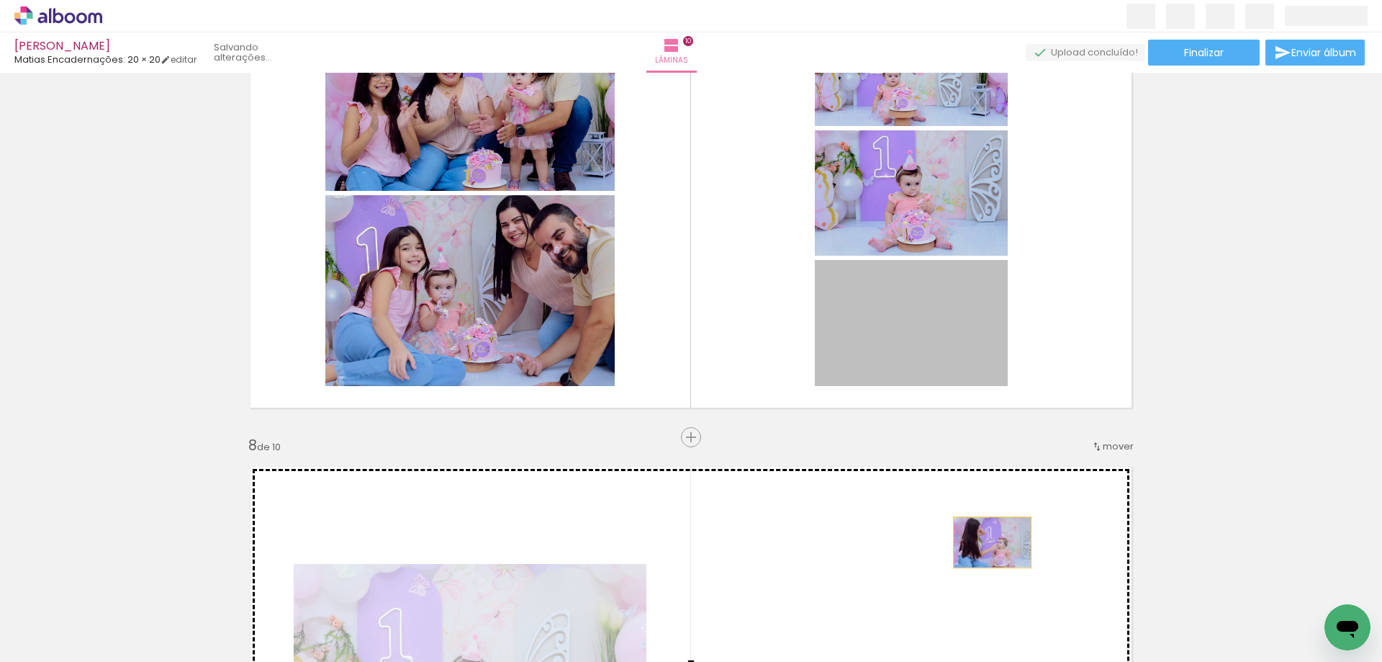
drag, startPoint x: 949, startPoint y: 297, endPoint x: 987, endPoint y: 542, distance: 247.8
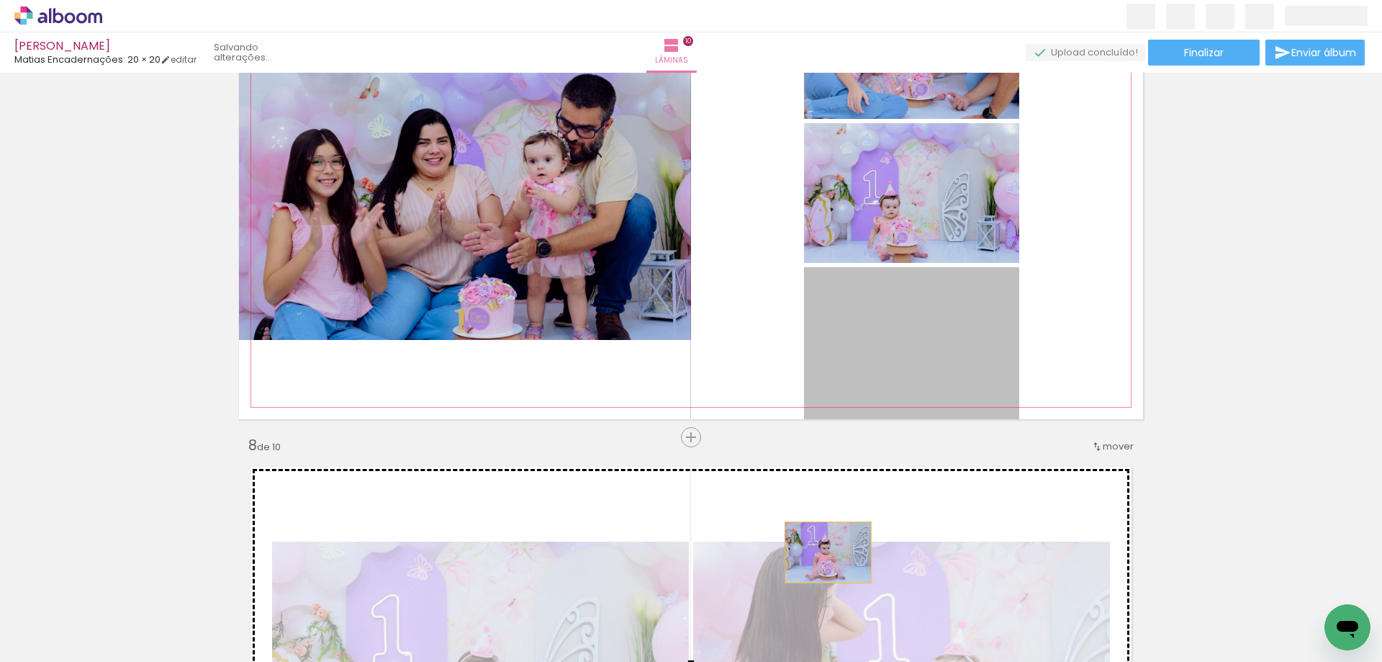
drag, startPoint x: 905, startPoint y: 323, endPoint x: 824, endPoint y: 226, distance: 126.8
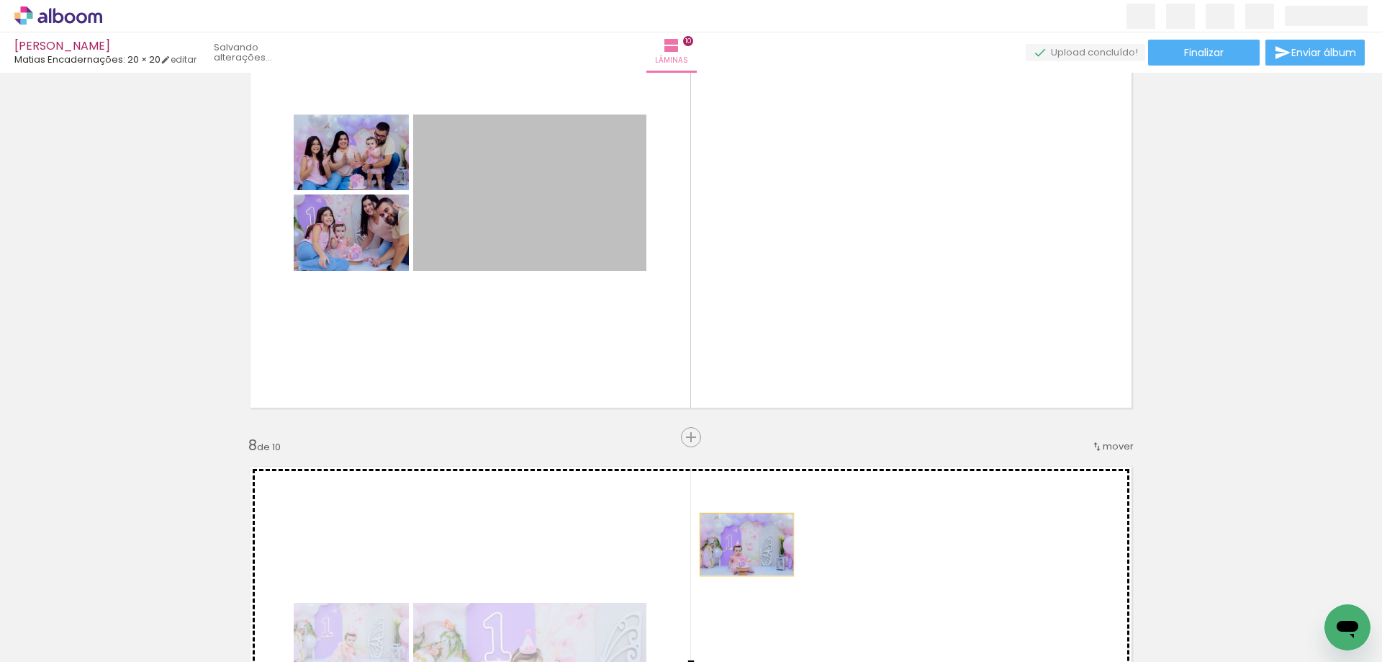
drag, startPoint x: 547, startPoint y: 193, endPoint x: 744, endPoint y: 546, distance: 403.9
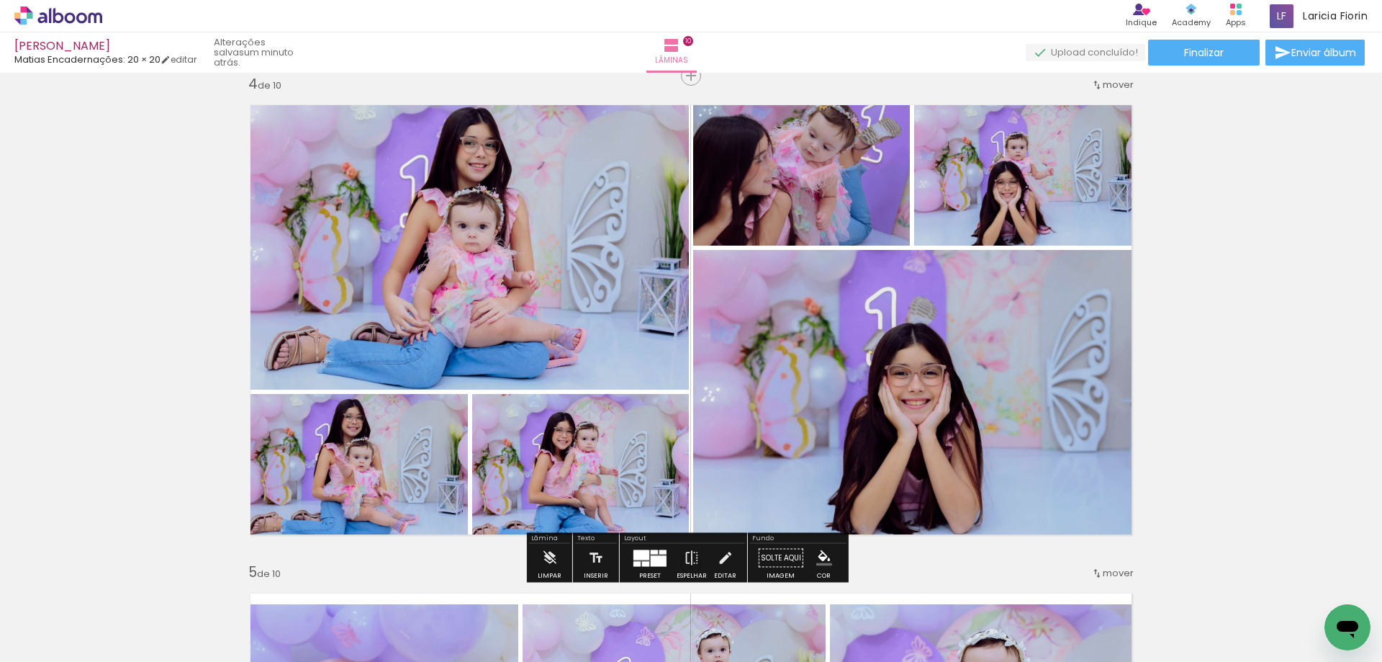
scroll to position [1440, 0]
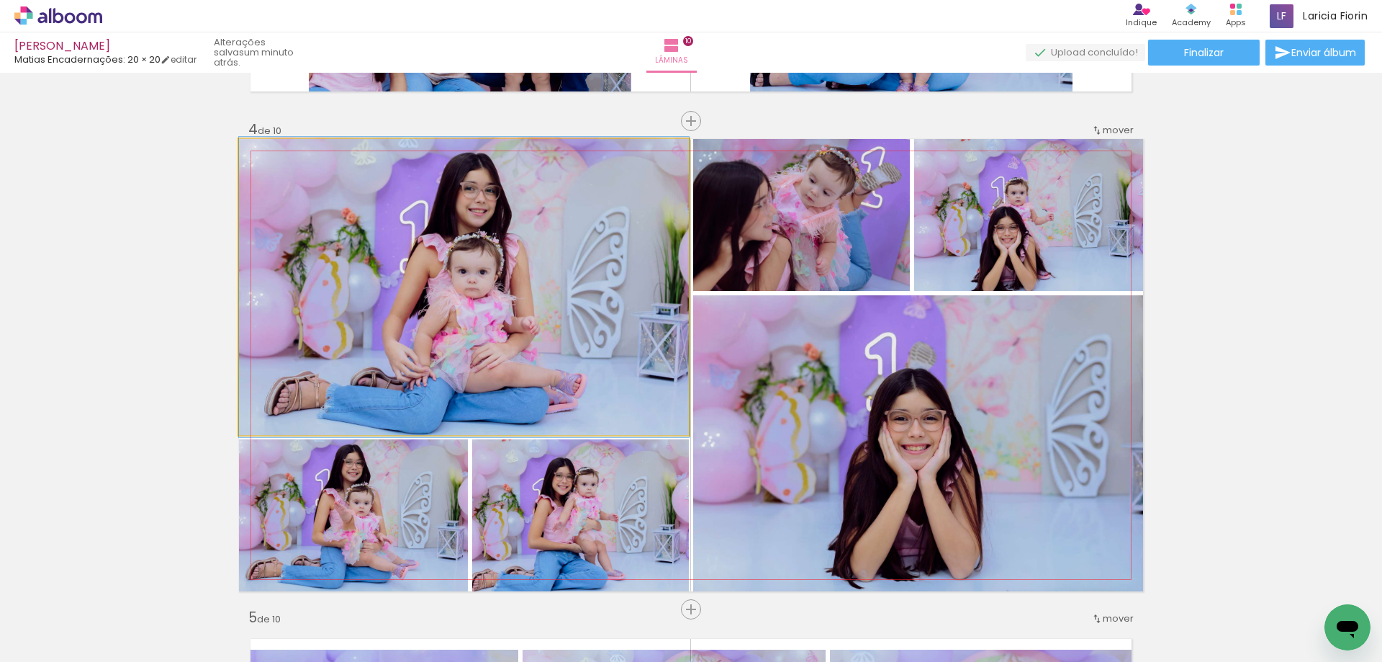
click at [535, 366] on quentale-photo at bounding box center [464, 287] width 450 height 296
drag, startPoint x: 600, startPoint y: 390, endPoint x: 600, endPoint y: 406, distance: 16.6
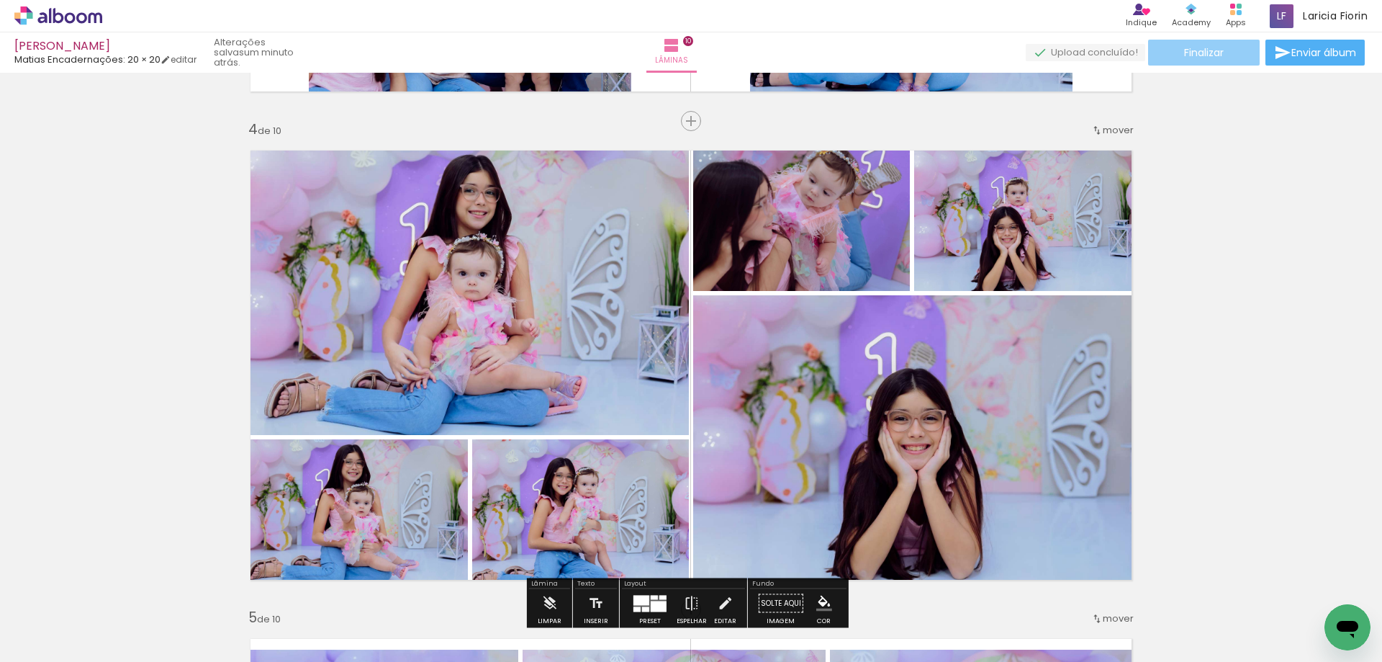
click at [1241, 52] on paper-button "Finalizar" at bounding box center [1204, 53] width 112 height 26
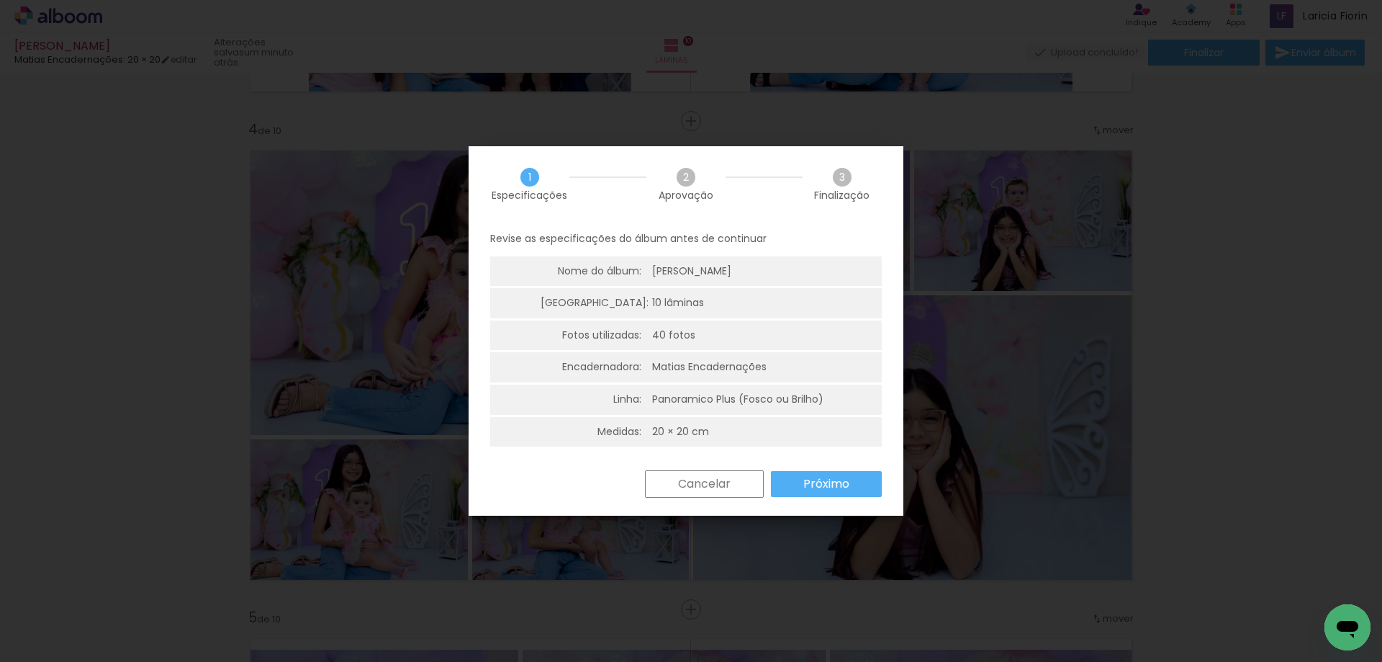
click at [853, 492] on paper-button "Próximo" at bounding box center [826, 484] width 111 height 26
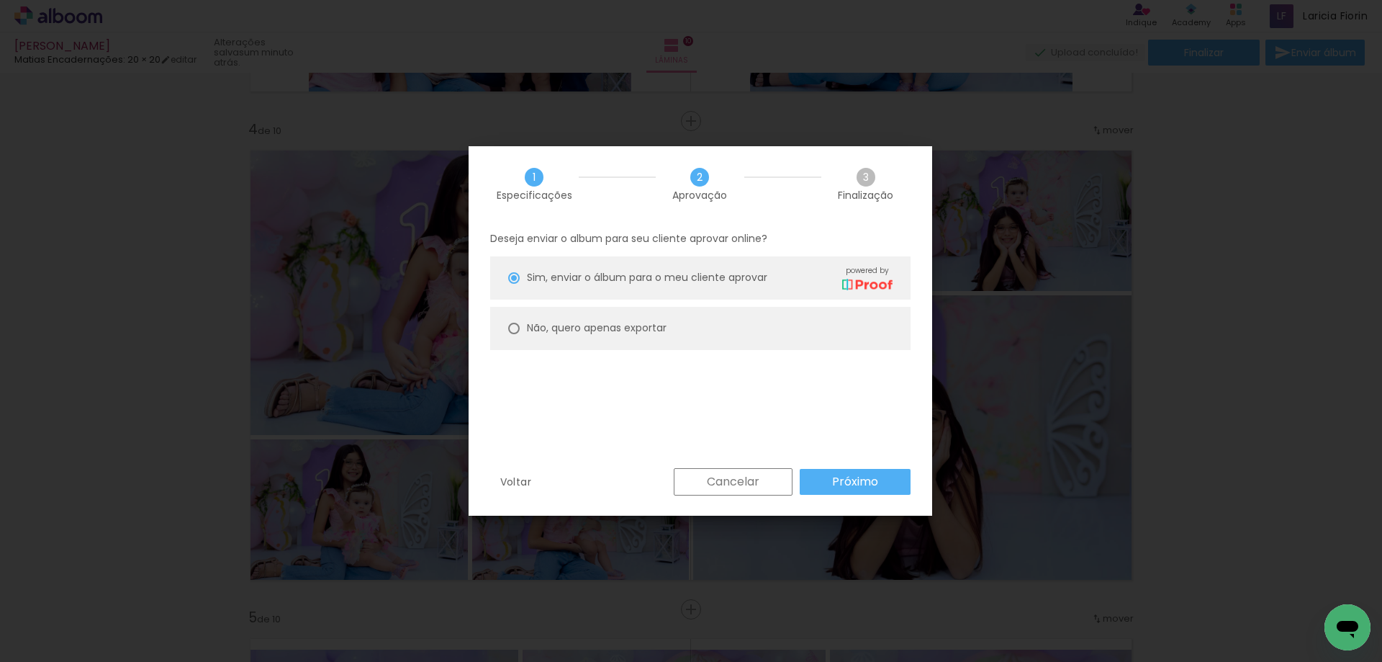
click at [881, 475] on paper-button "Próximo" at bounding box center [855, 482] width 111 height 26
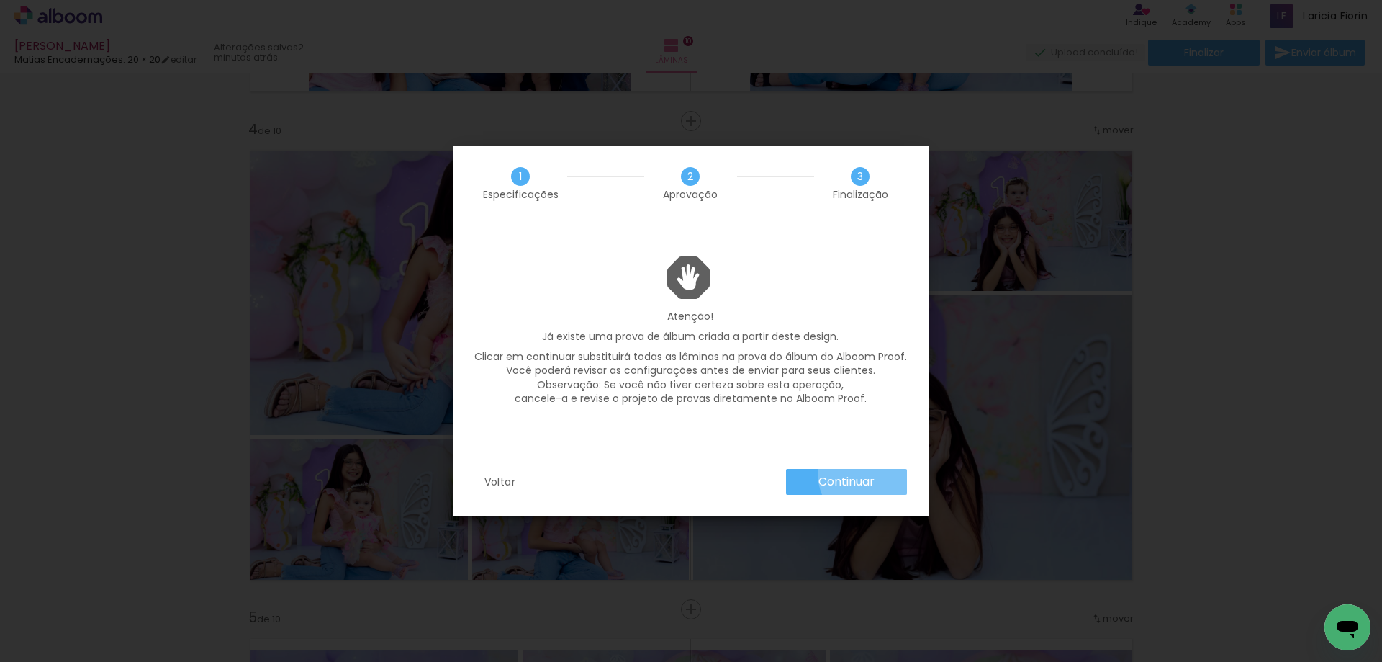
click at [876, 472] on paper-button "Continuar" at bounding box center [846, 482] width 121 height 26
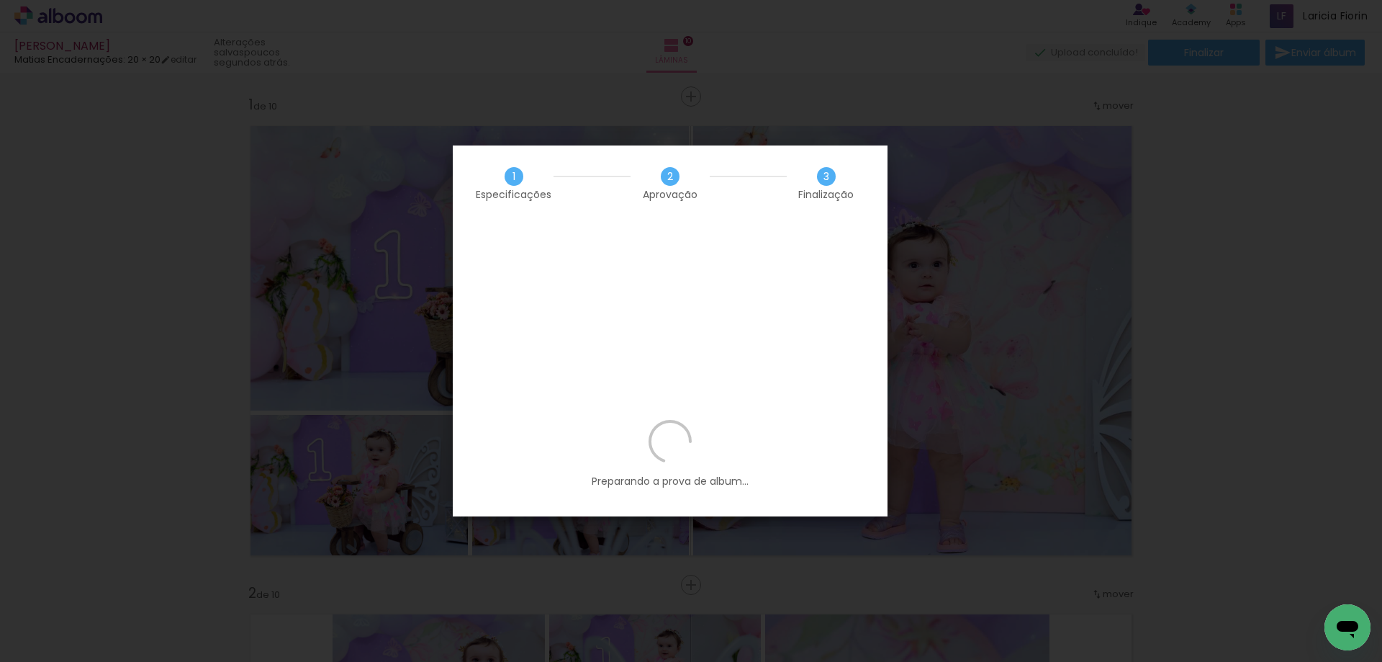
scroll to position [1440, 0]
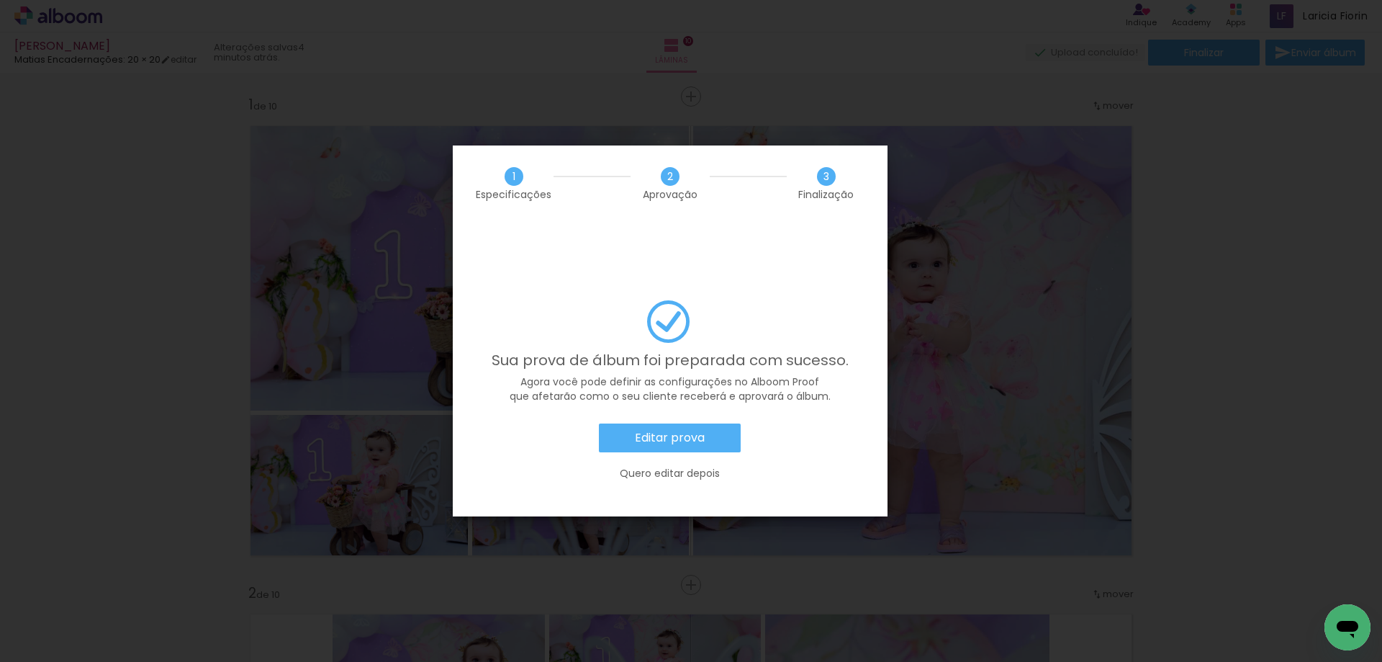
scroll to position [1440, 0]
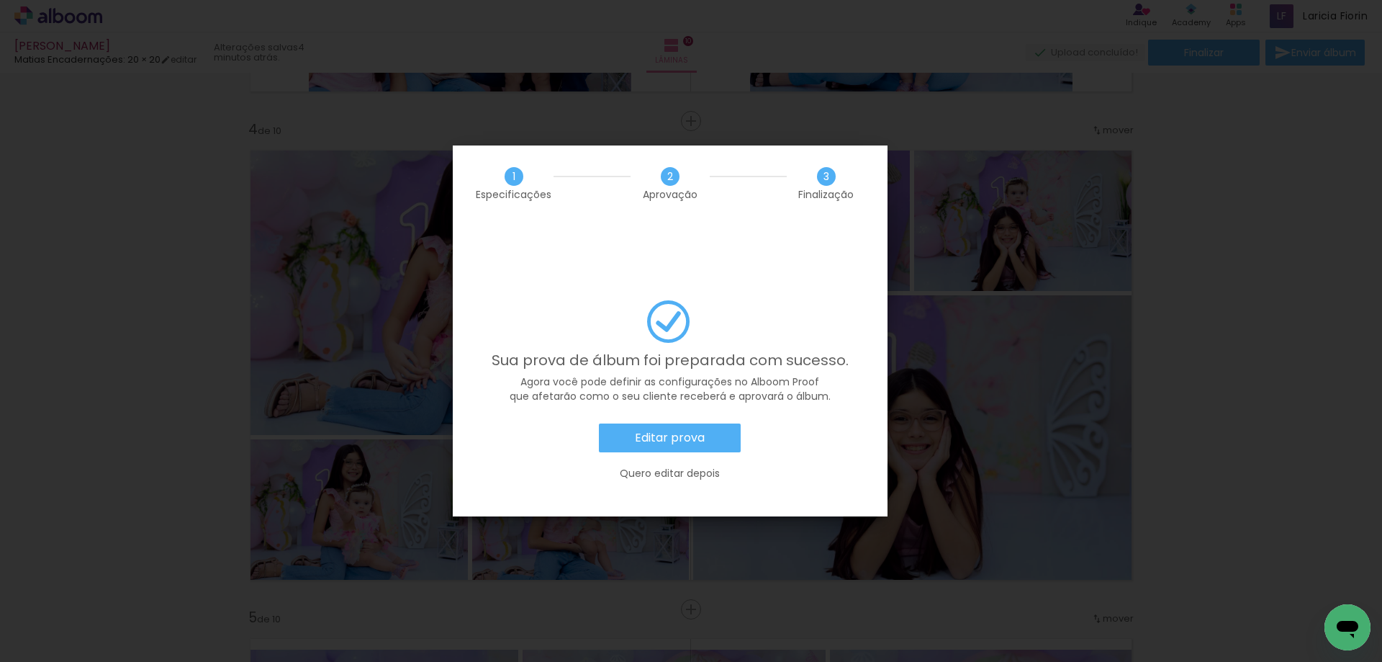
click at [724, 459] on paper-button "Quero editar depois" at bounding box center [671, 473] width 392 height 28
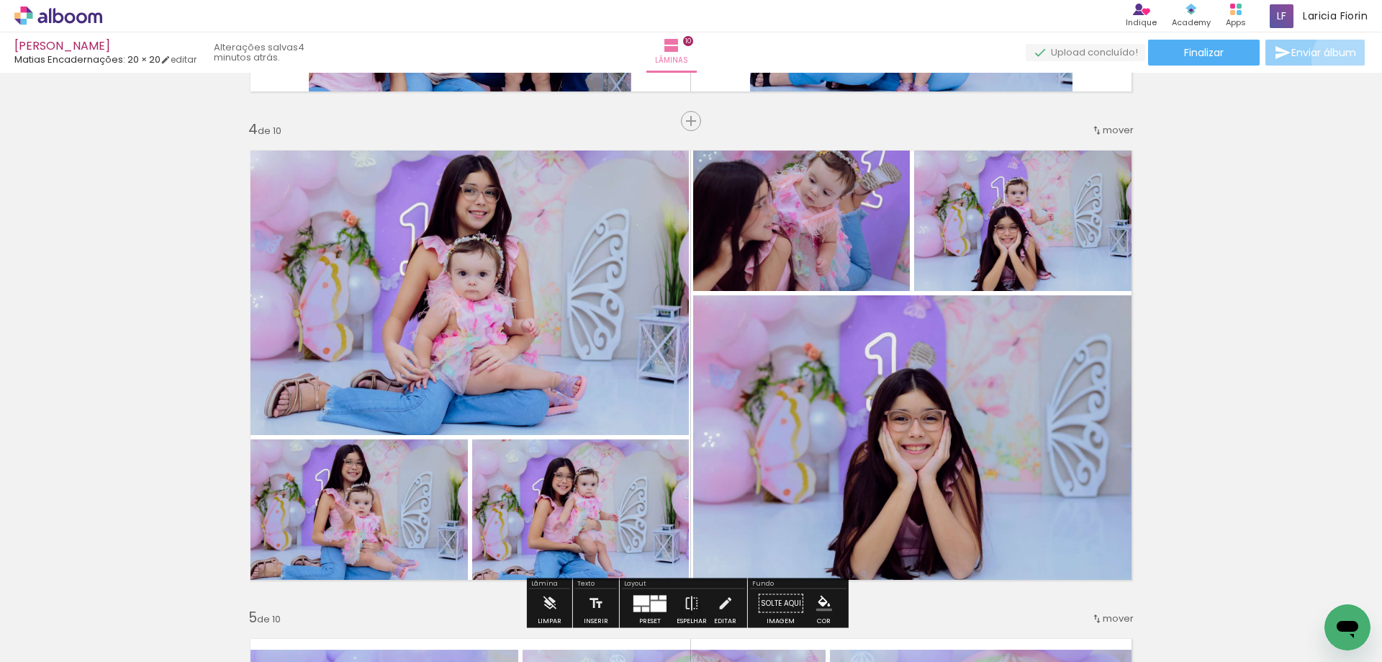
click at [1349, 61] on paper-button "Enviar álbum" at bounding box center [1315, 53] width 99 height 26
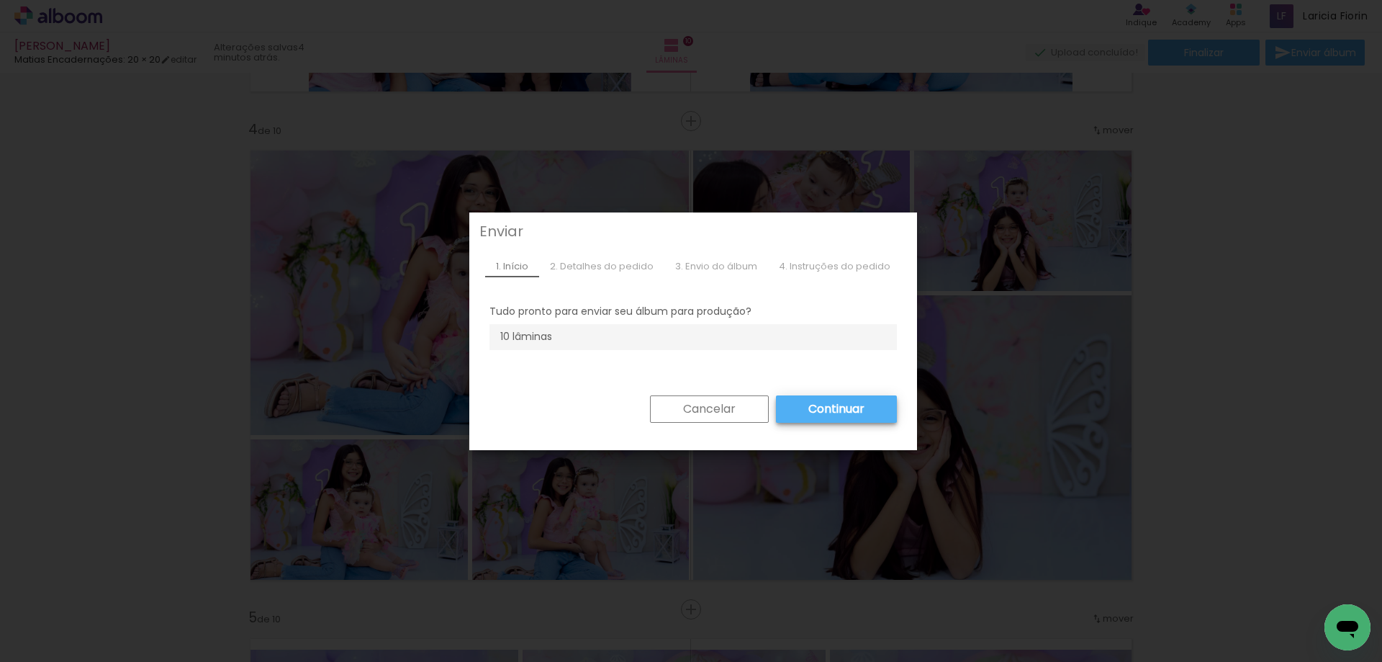
click at [850, 418] on paper-button "Continuar" at bounding box center [836, 408] width 121 height 27
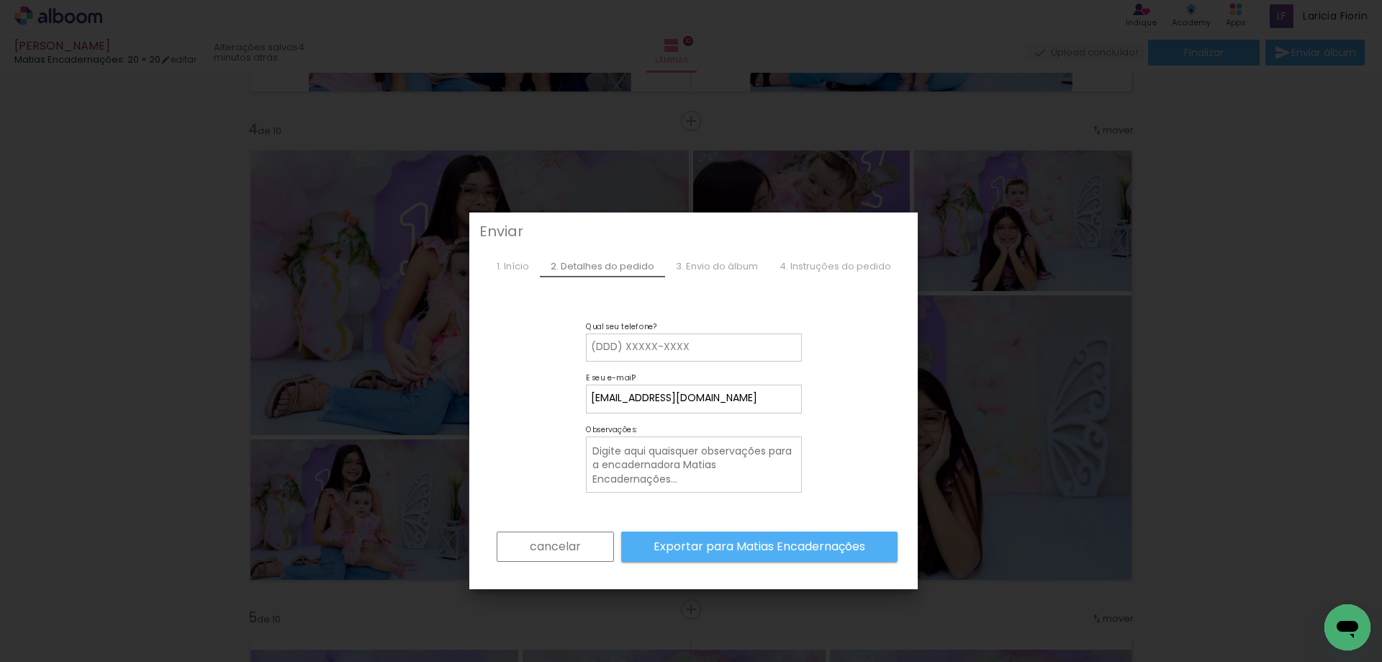
click at [644, 346] on input at bounding box center [694, 347] width 206 height 14
type input "27998954551"
type paper-input "27998954551"
click at [741, 555] on paper-button "Exportar para Matias Encadernações" at bounding box center [759, 546] width 276 height 30
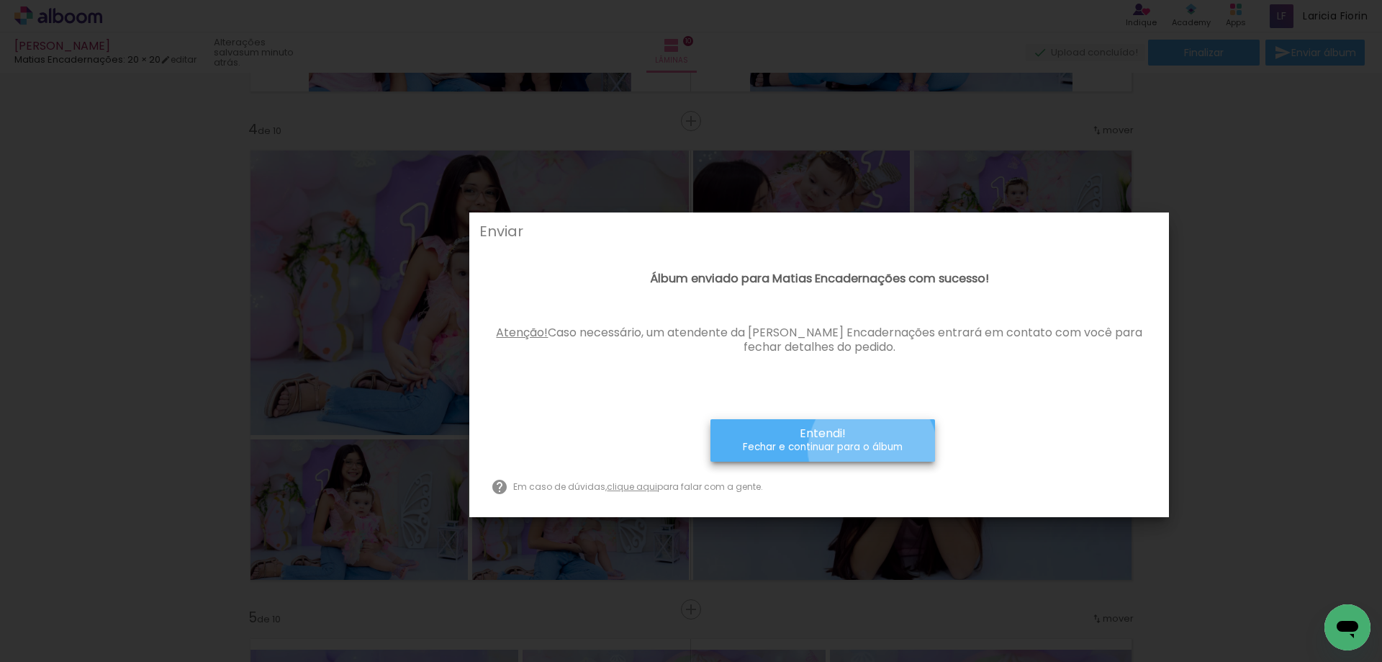
click at [874, 450] on small "Fechar e continuar para o álbum" at bounding box center [823, 447] width 160 height 14
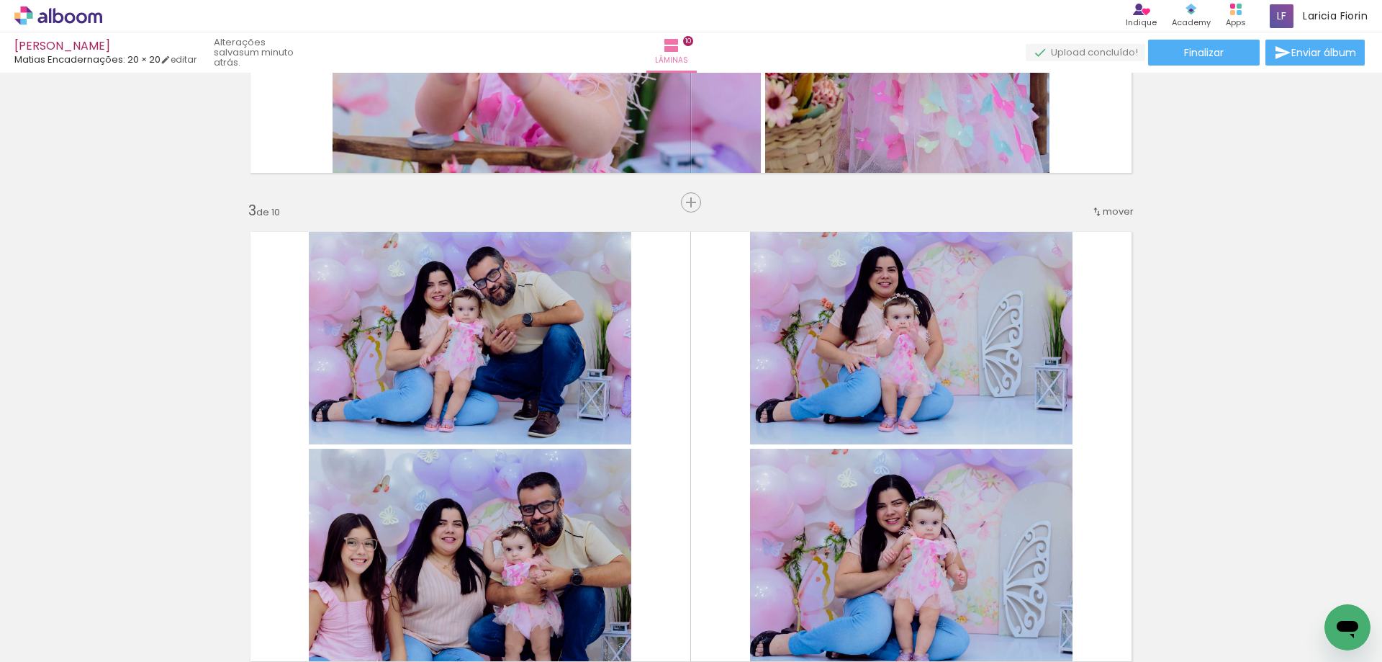
scroll to position [864, 0]
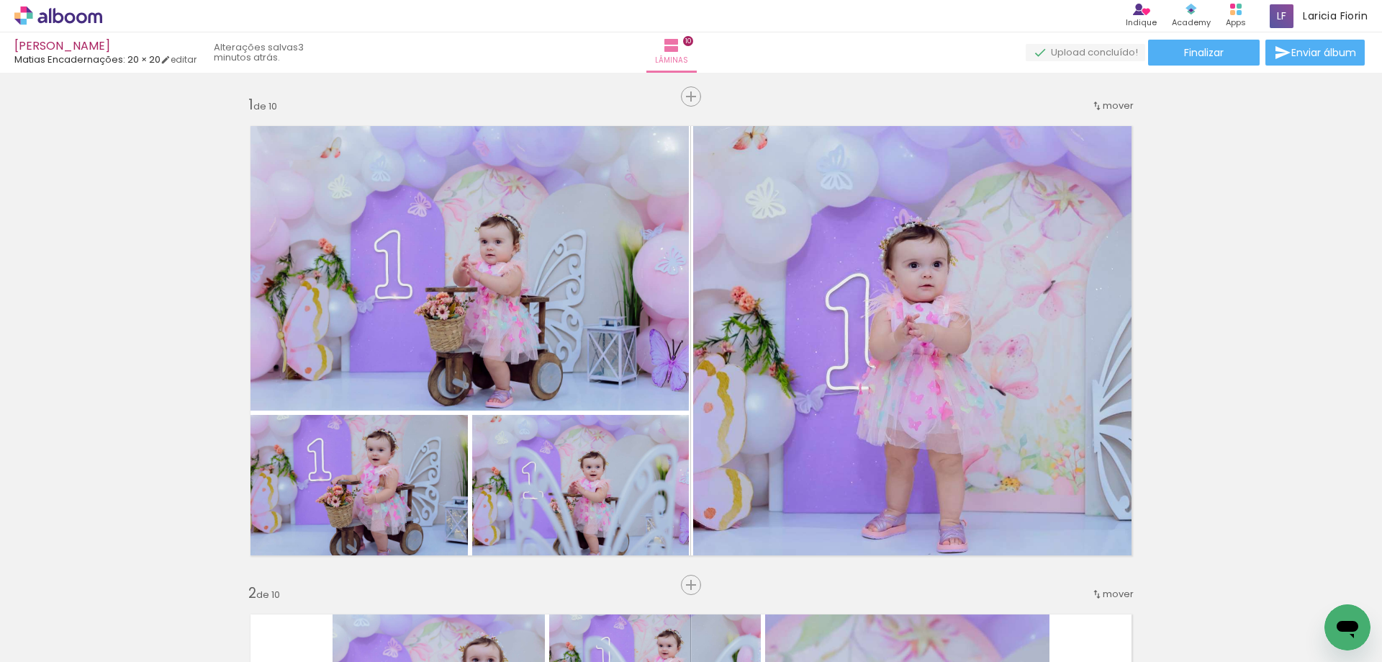
scroll to position [864, 0]
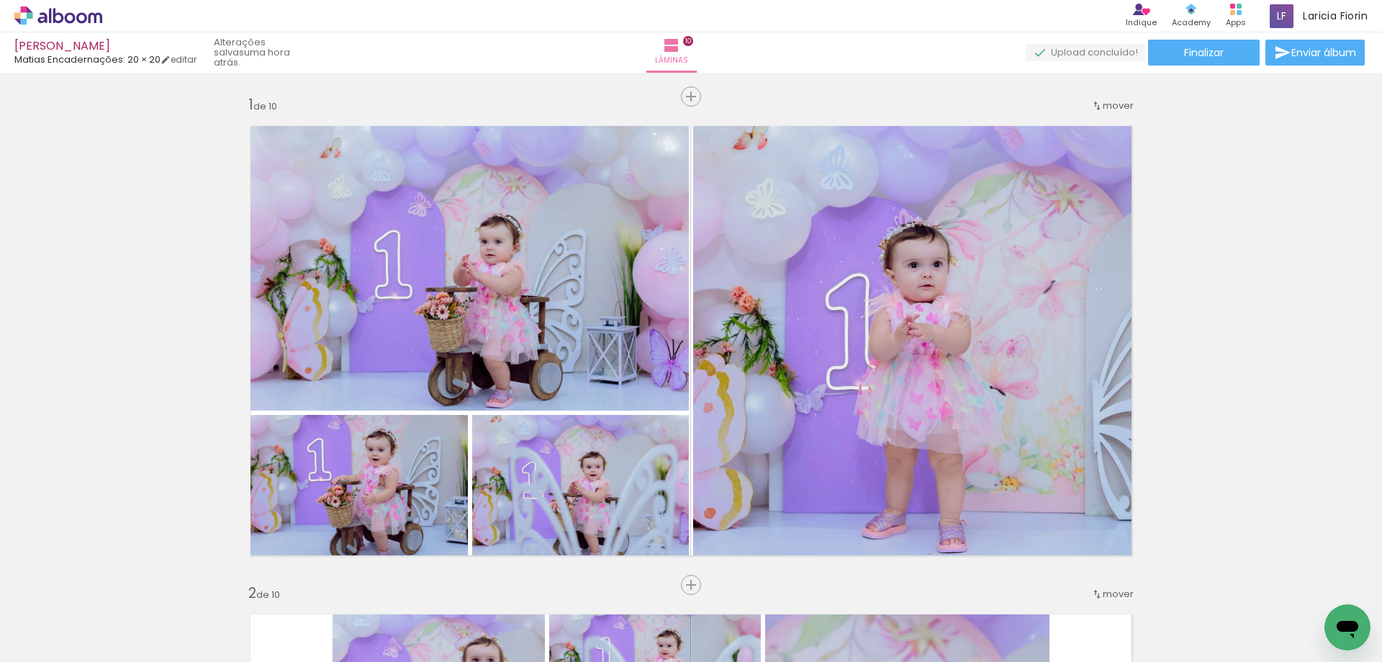
scroll to position [864, 0]
